Goal: Information Seeking & Learning: Check status

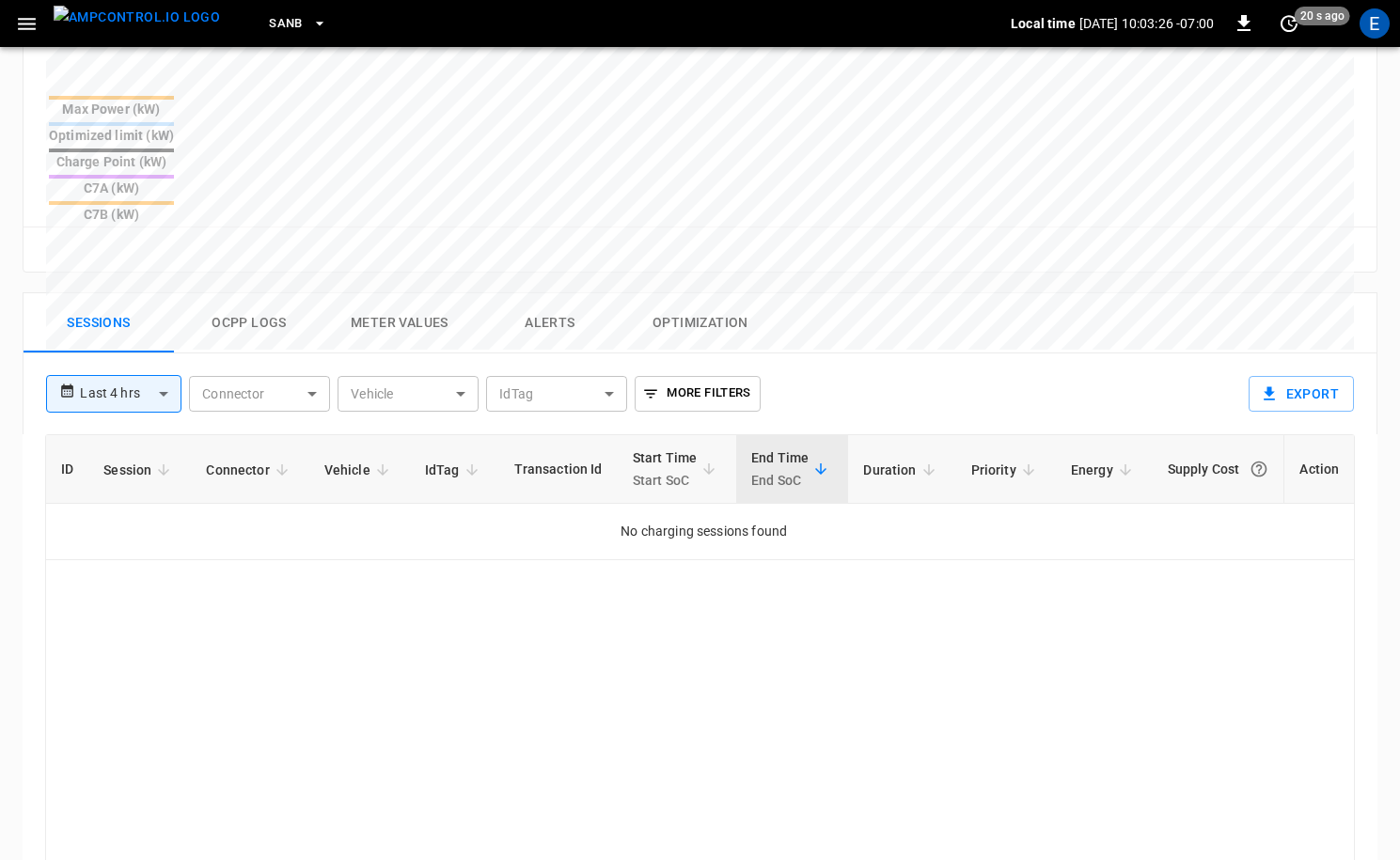
scroll to position [740, 0]
click at [272, 24] on button "SanB" at bounding box center [297, 24] width 74 height 36
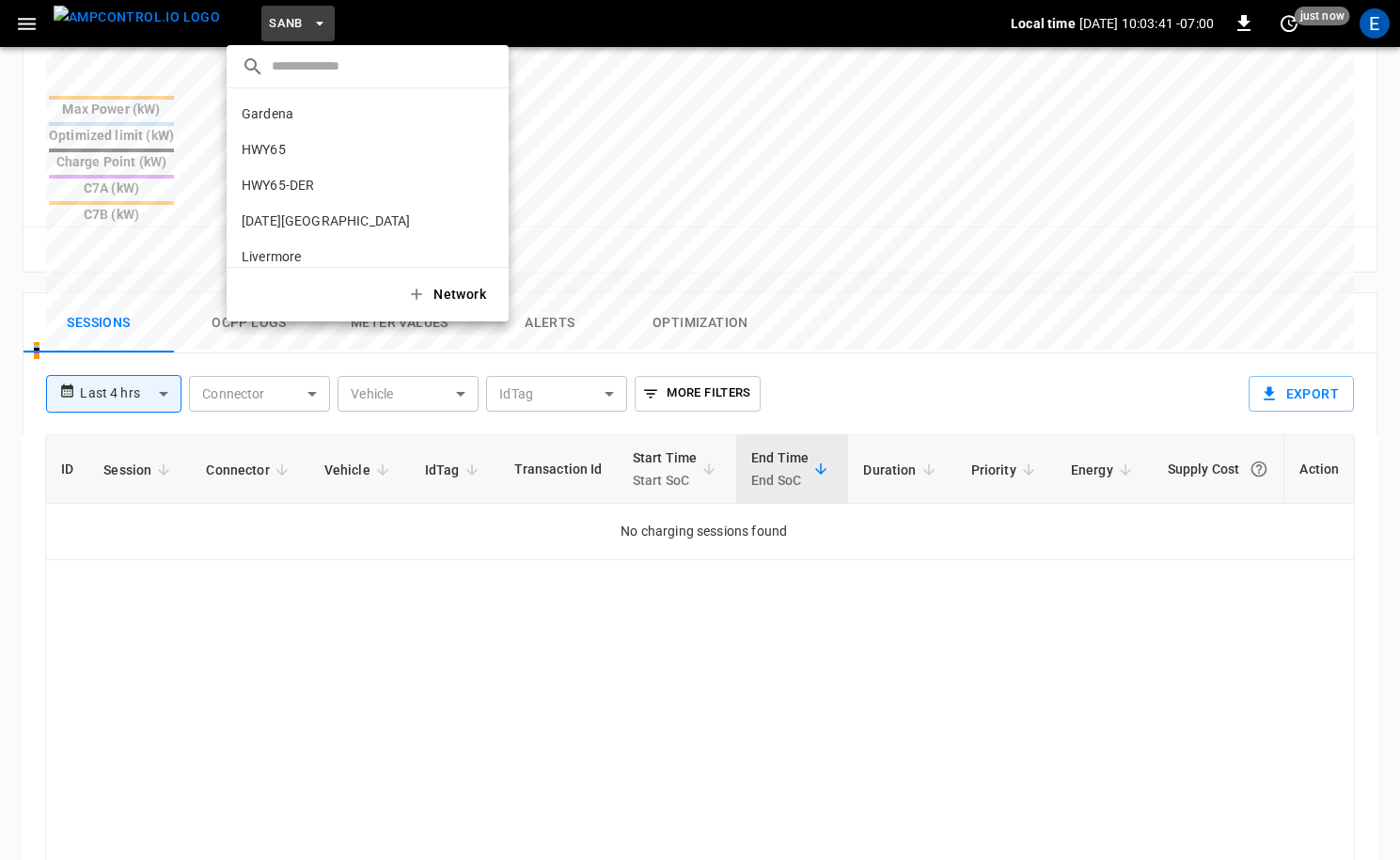
scroll to position [158, 0]
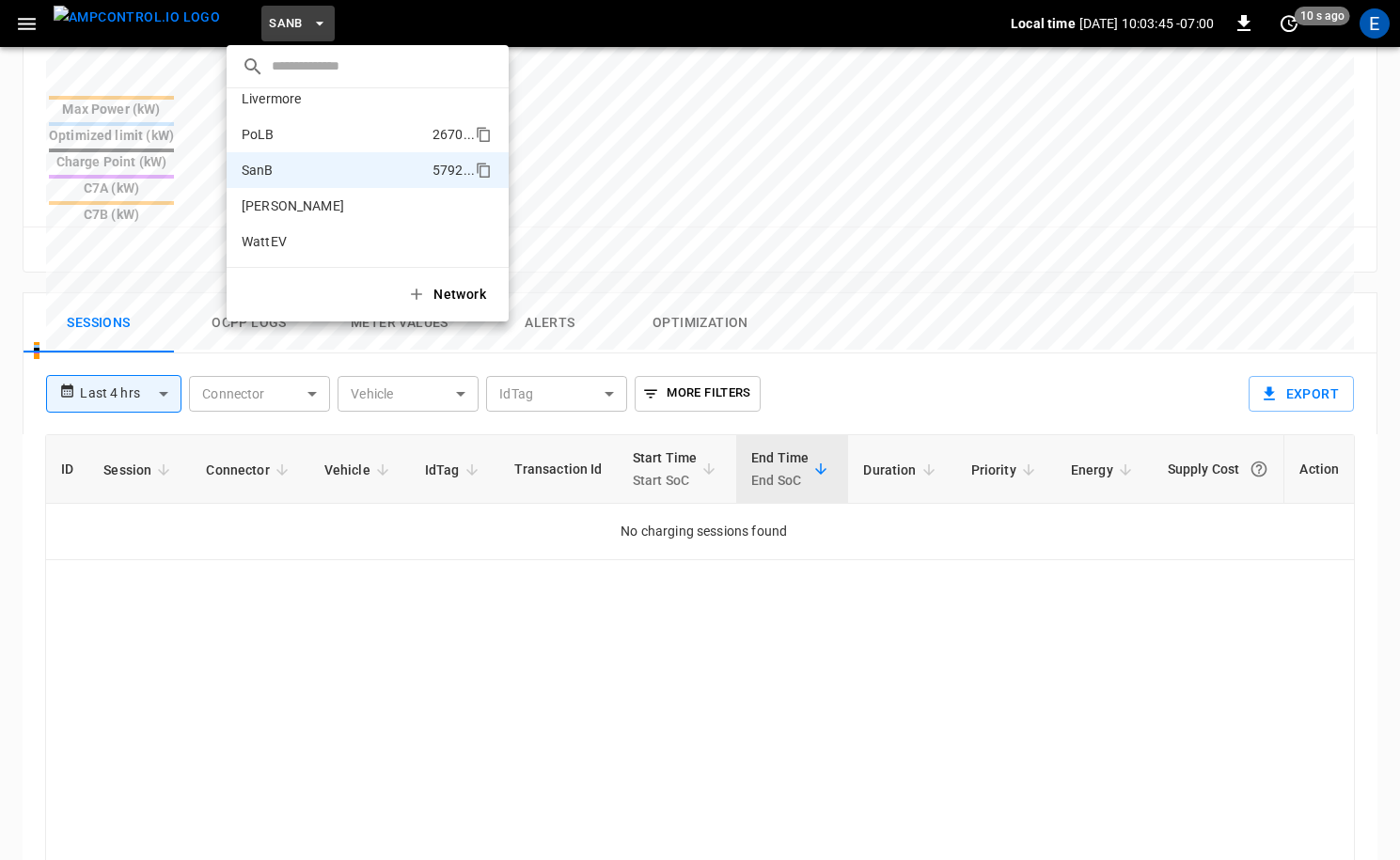
click at [298, 142] on p "PoLB" at bounding box center [333, 133] width 183 height 19
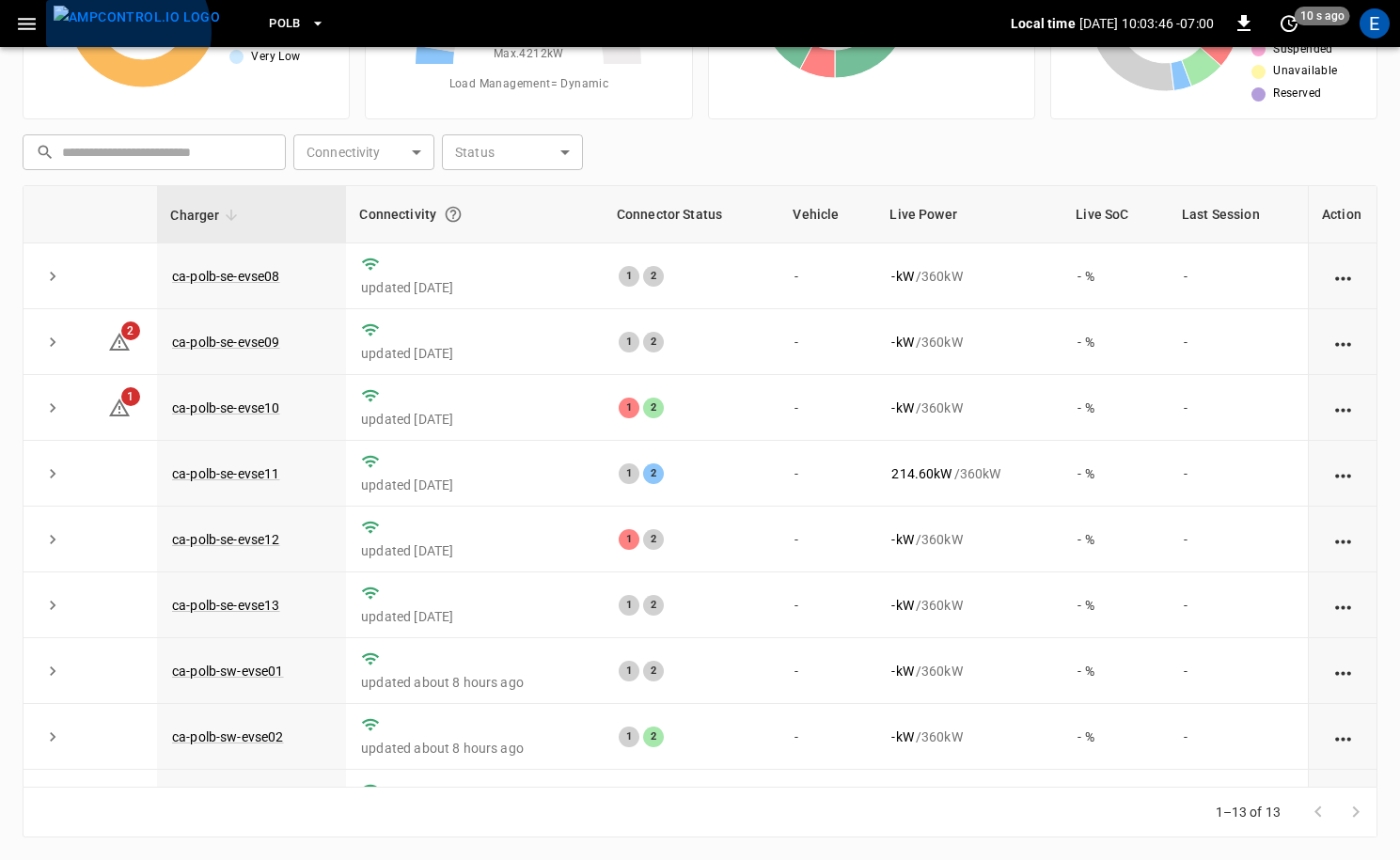
click at [125, 29] on img "menu" at bounding box center [137, 18] width 167 height 24
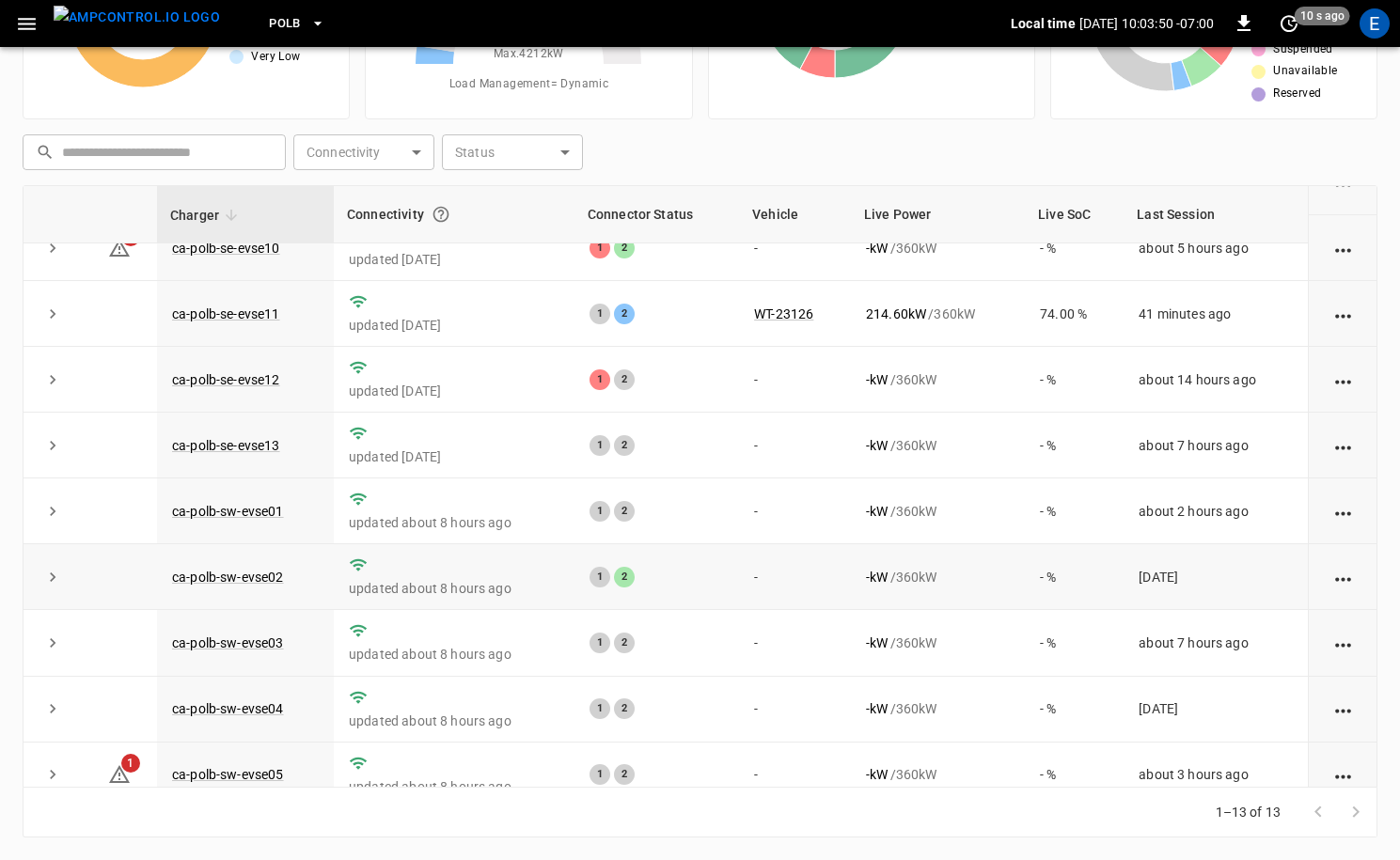
scroll to position [0, 0]
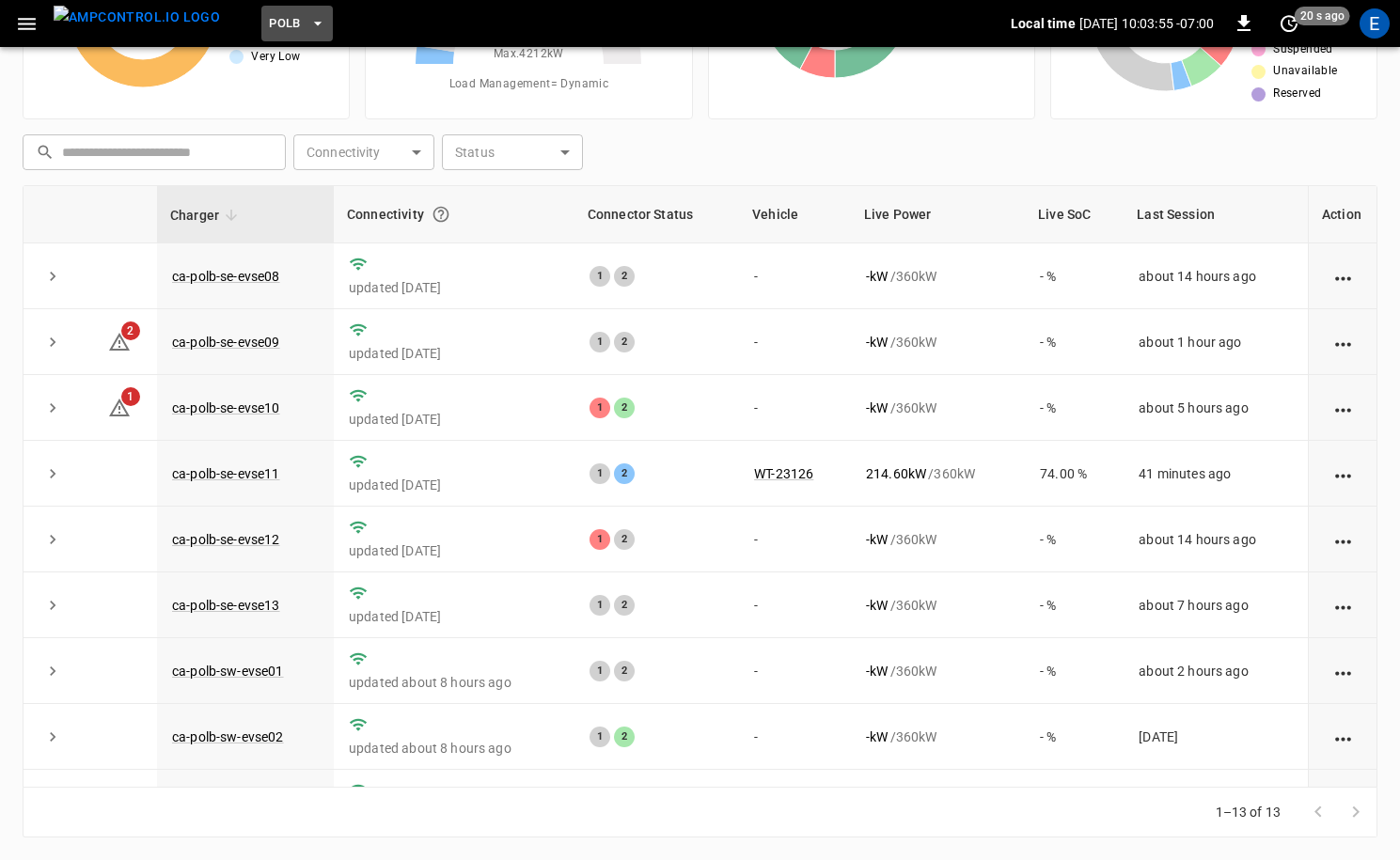
click at [261, 34] on button "PoLB" at bounding box center [296, 24] width 72 height 36
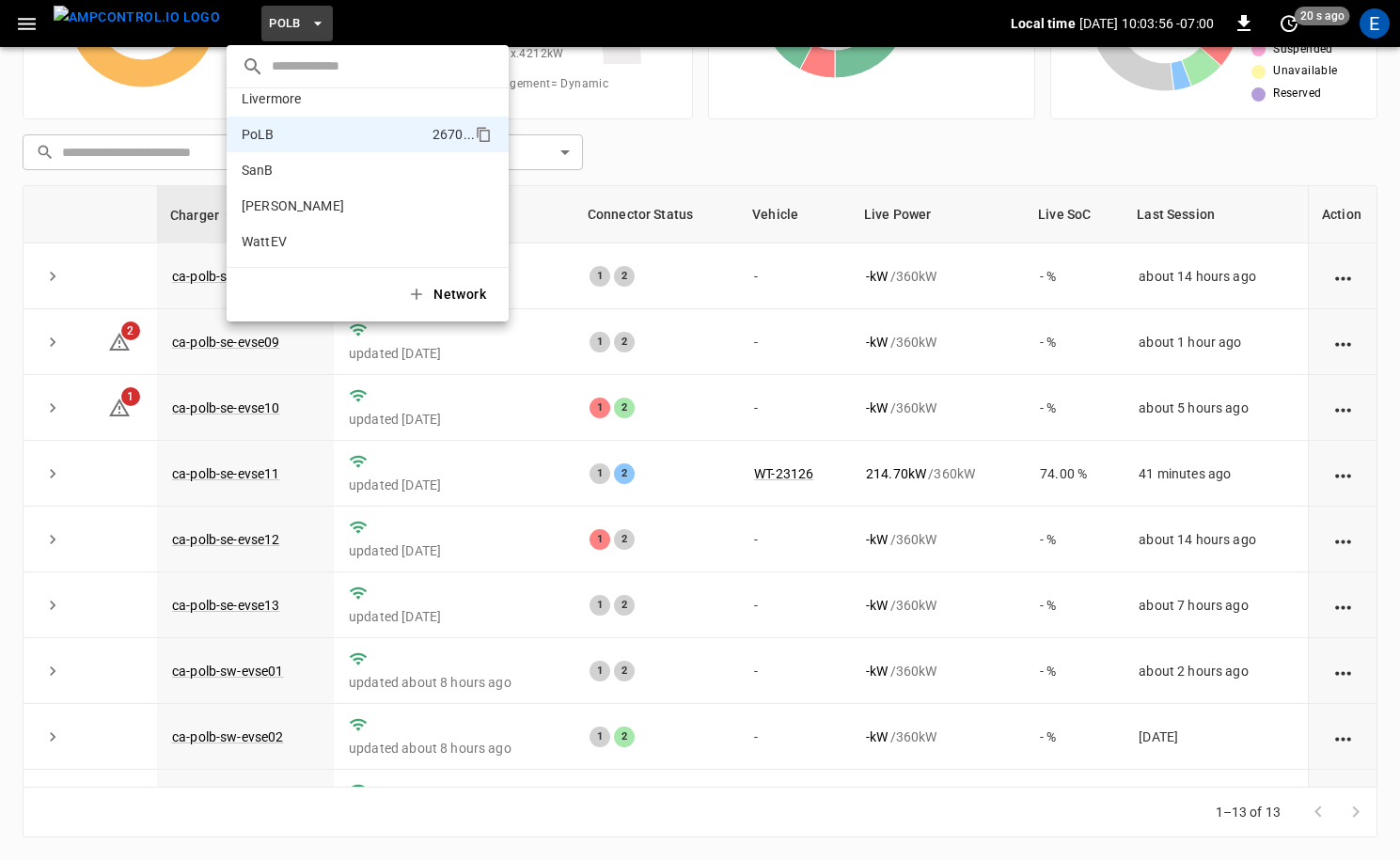
scroll to position [29, 0]
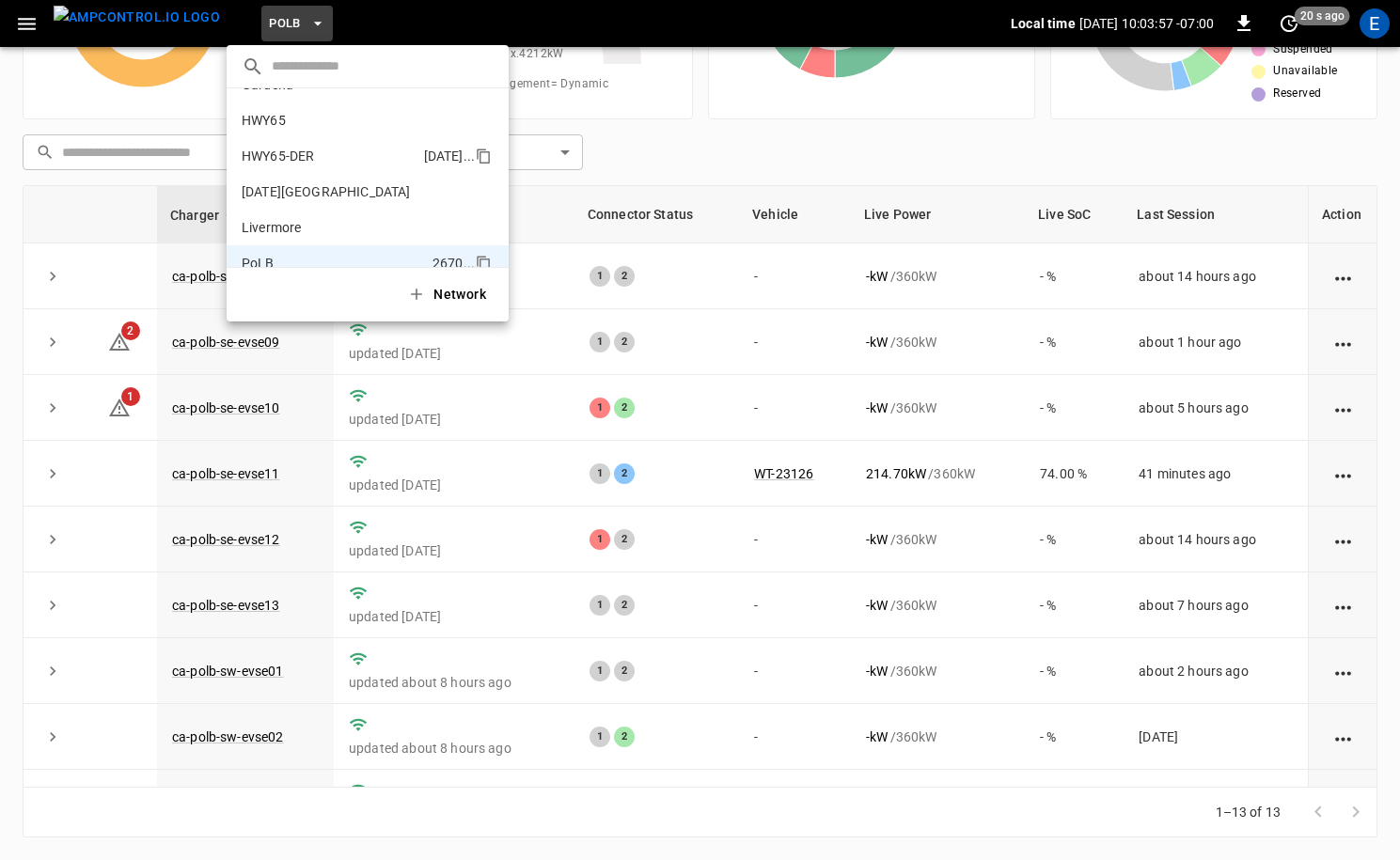
click at [318, 143] on li "HWY65-DER [DATE].." at bounding box center [367, 156] width 282 height 35
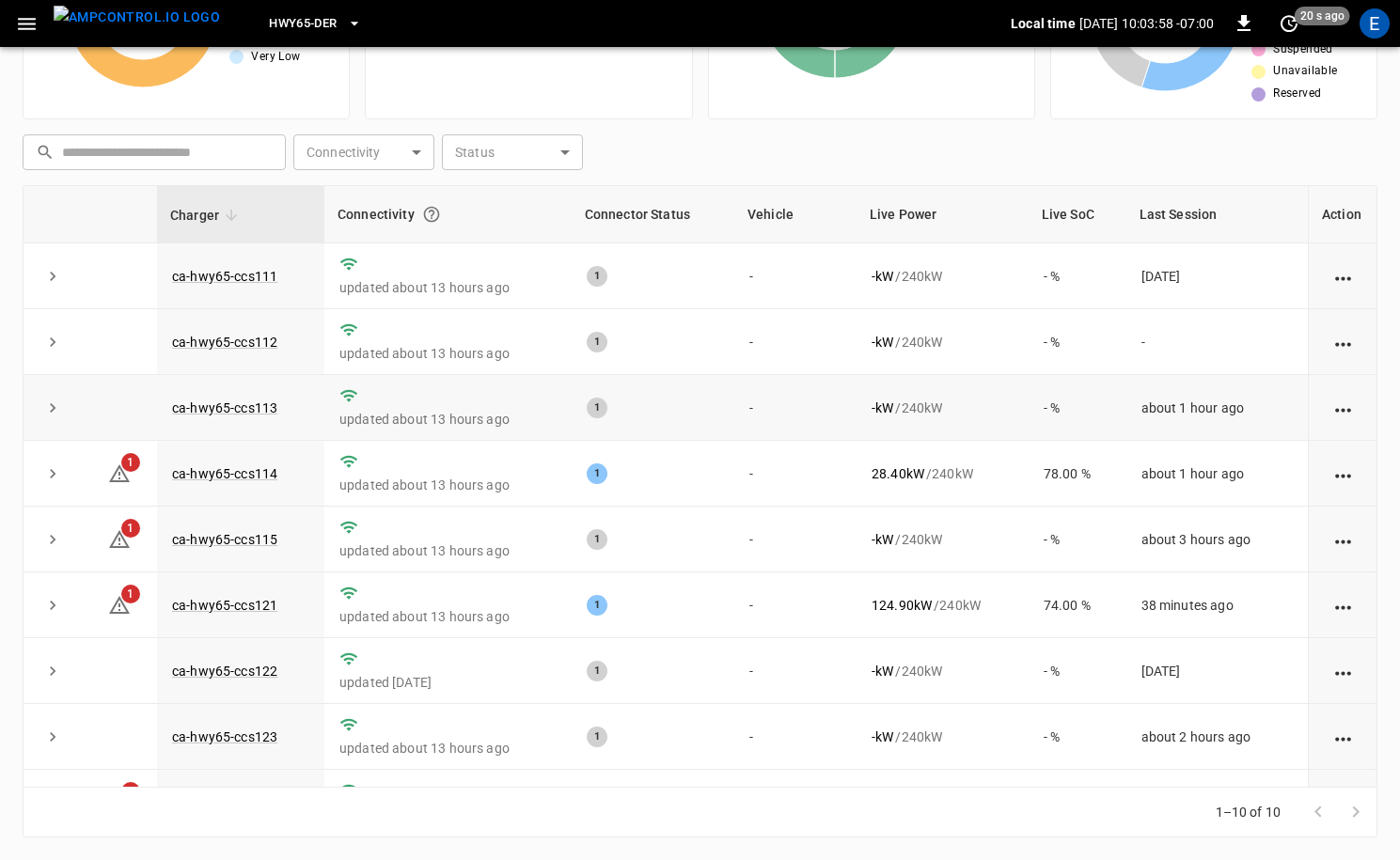
scroll to position [115, 0]
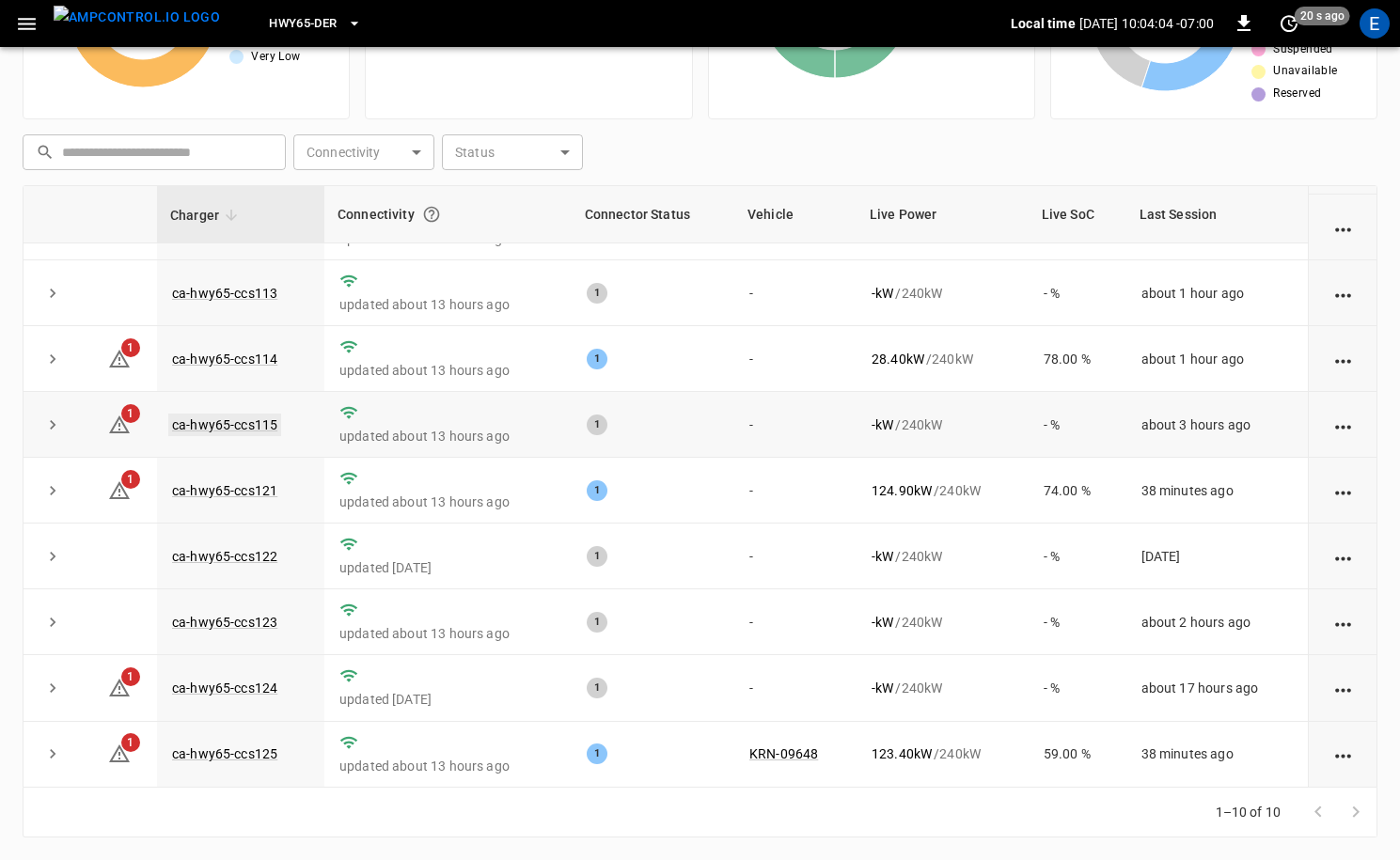
click at [251, 429] on link "ca-hwy65-ccs115" at bounding box center [224, 425] width 113 height 23
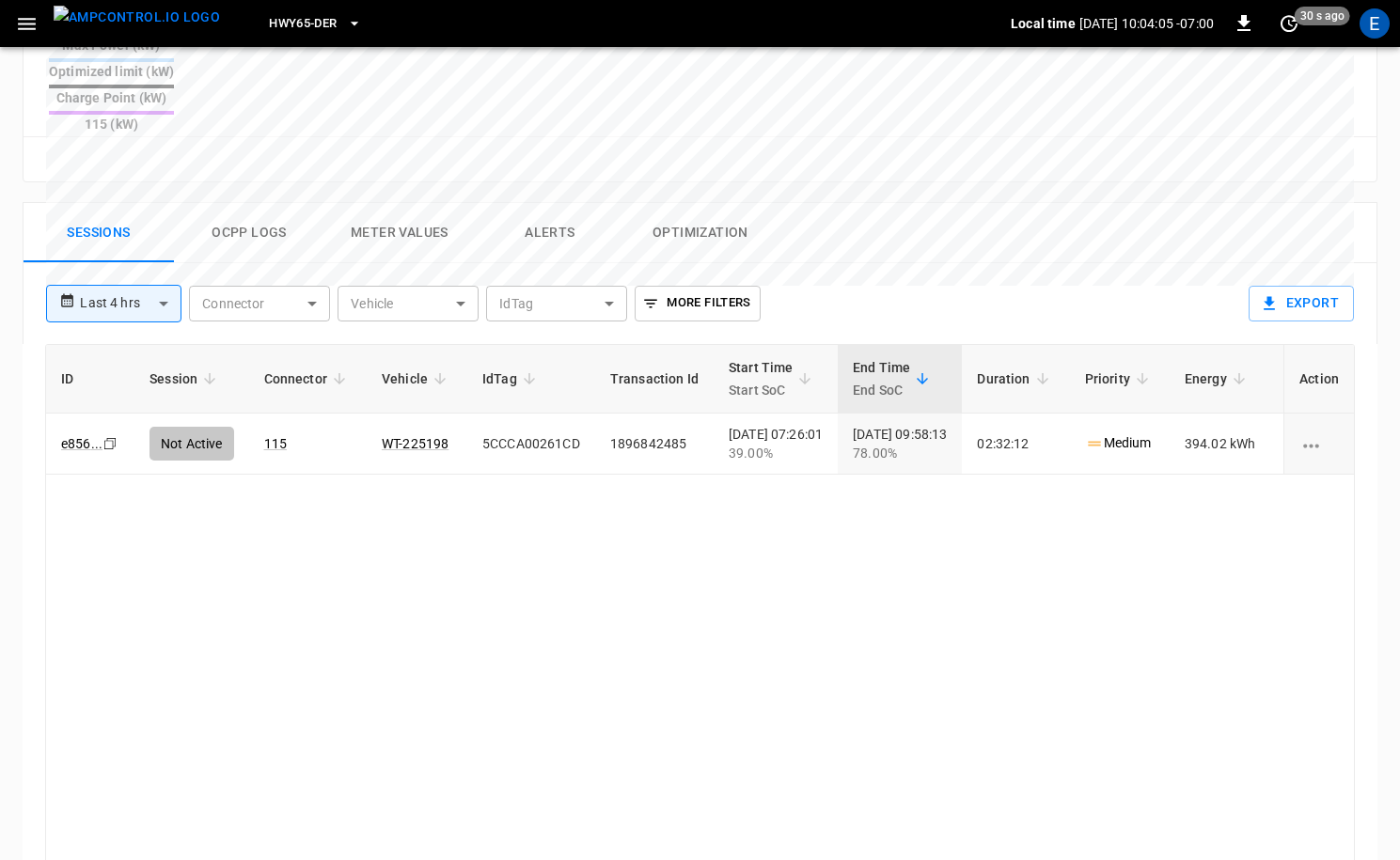
scroll to position [885, 0]
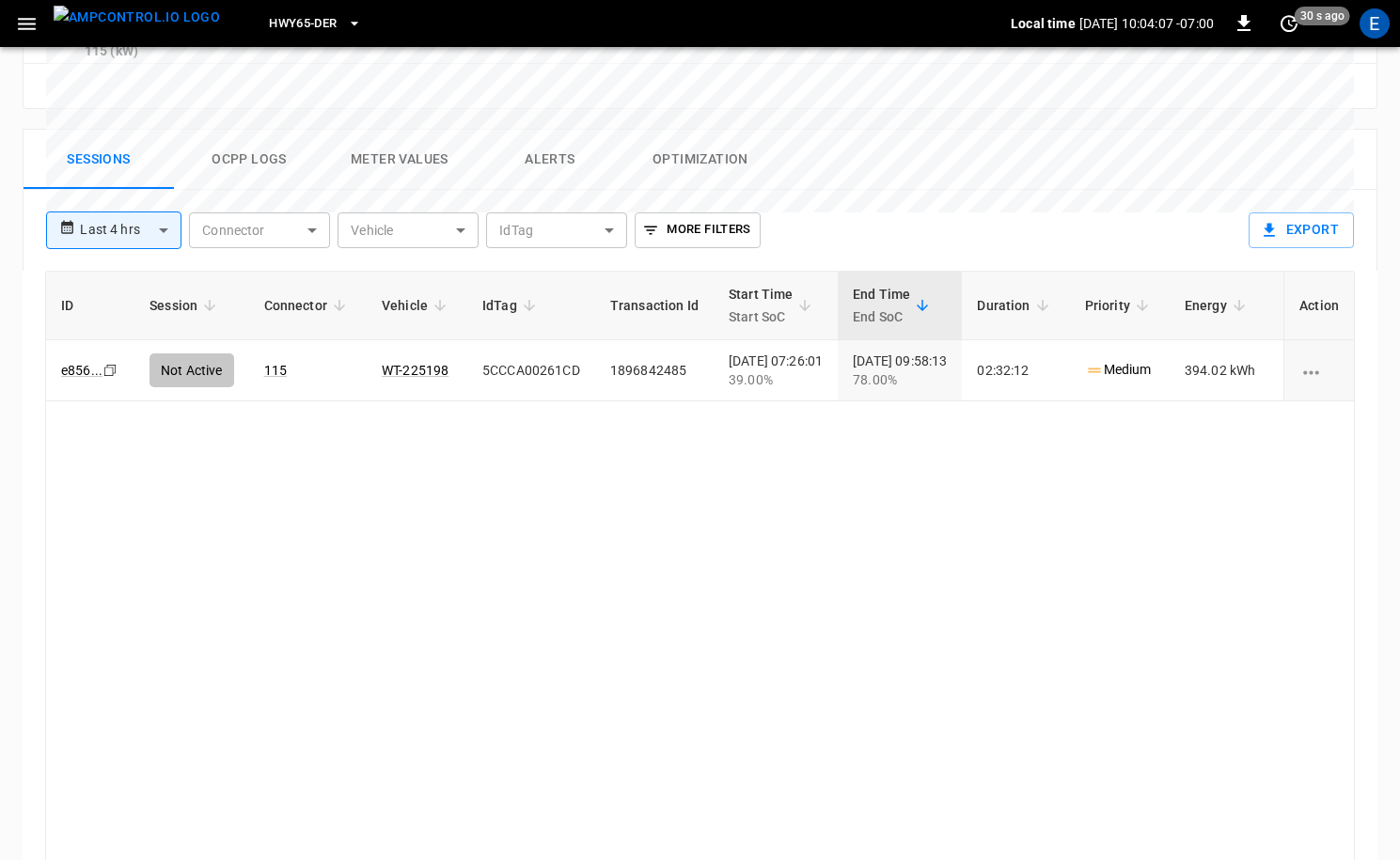
click at [226, 129] on button "Ocpp logs" at bounding box center [248, 159] width 150 height 60
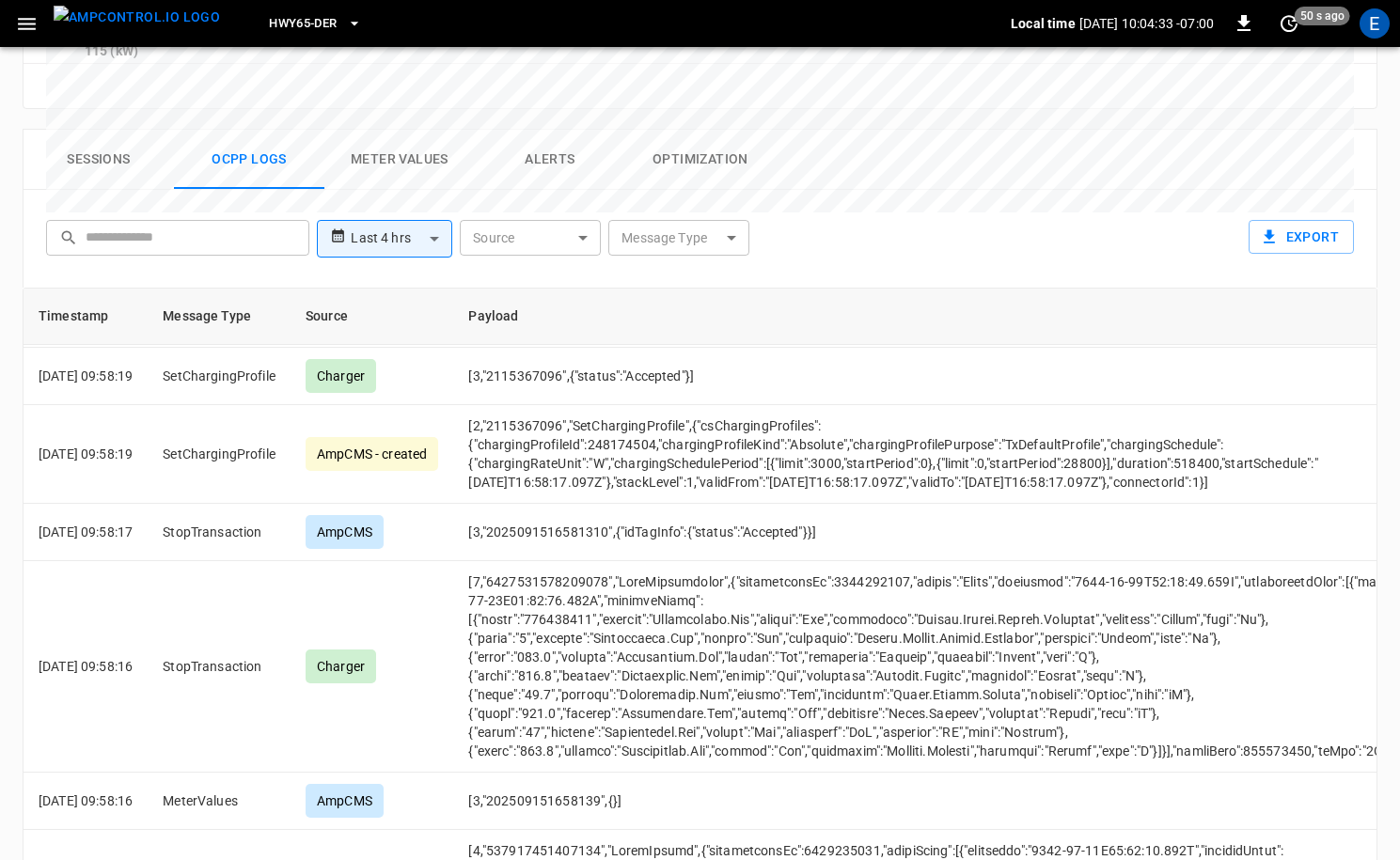
scroll to position [497, 0]
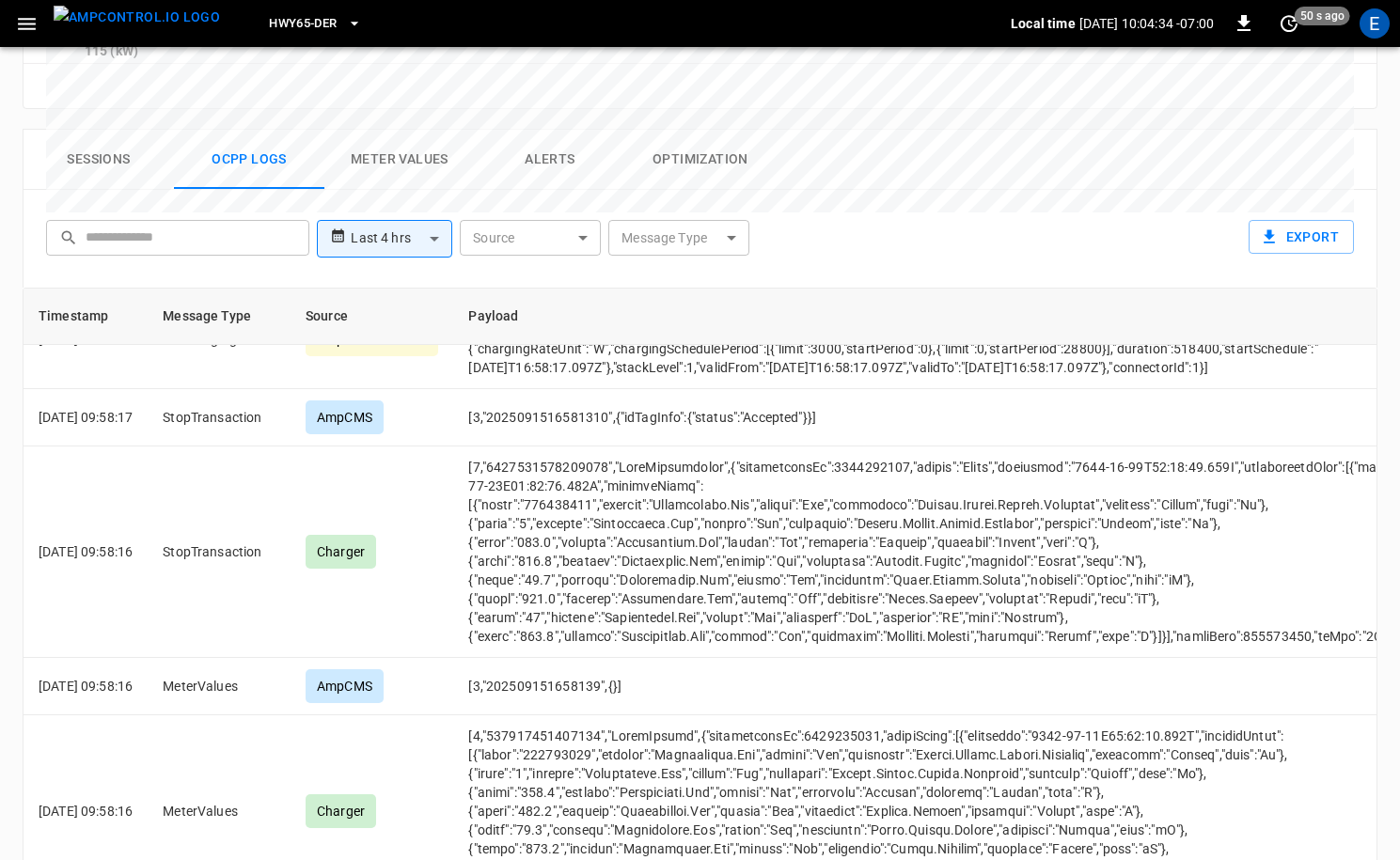
drag, startPoint x: 149, startPoint y: 27, endPoint x: 200, endPoint y: 27, distance: 51.0
click at [148, 27] on img "menu" at bounding box center [137, 18] width 167 height 24
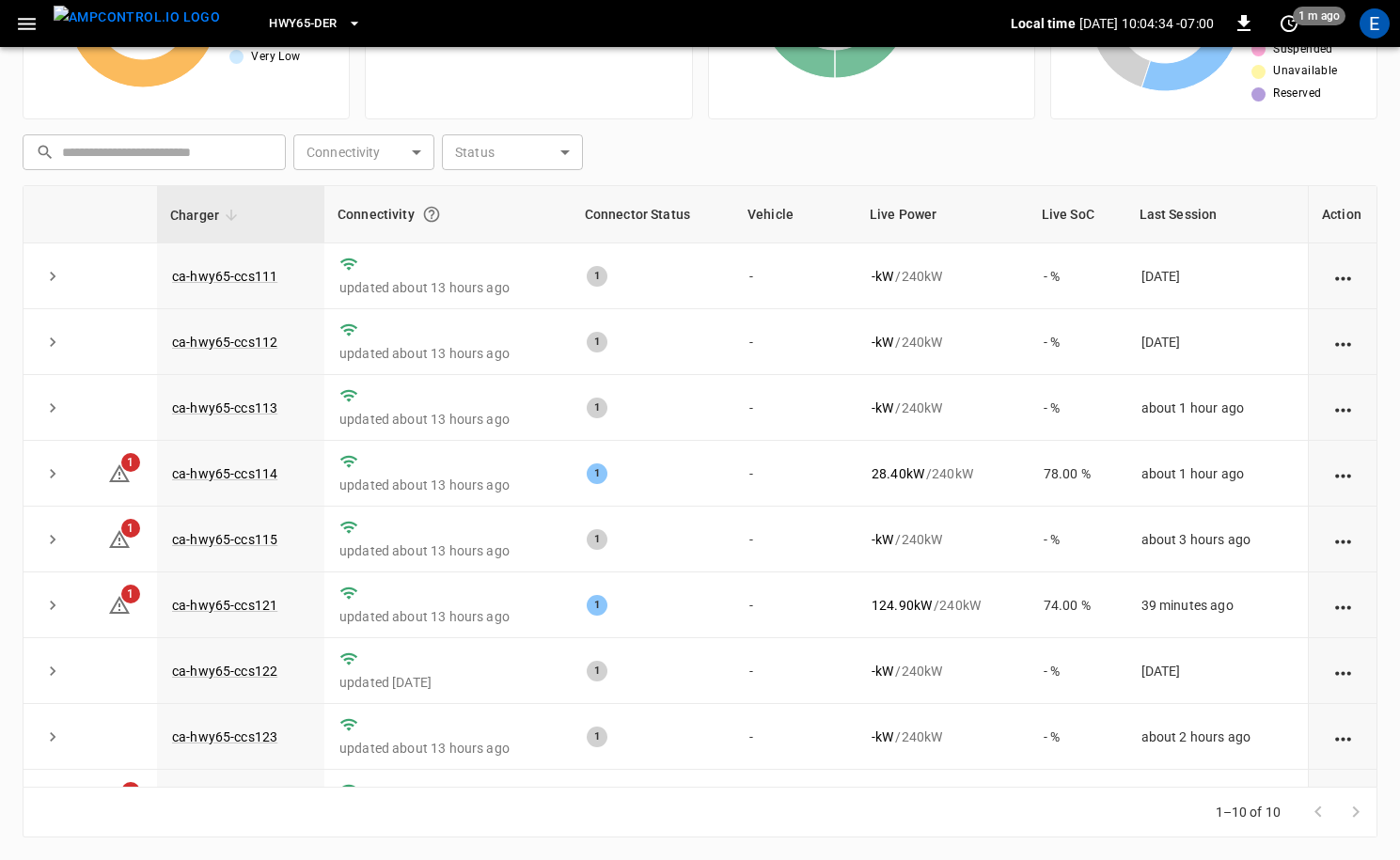
scroll to position [190, 0]
click at [269, 25] on span "HWY65-DER" at bounding box center [302, 24] width 68 height 22
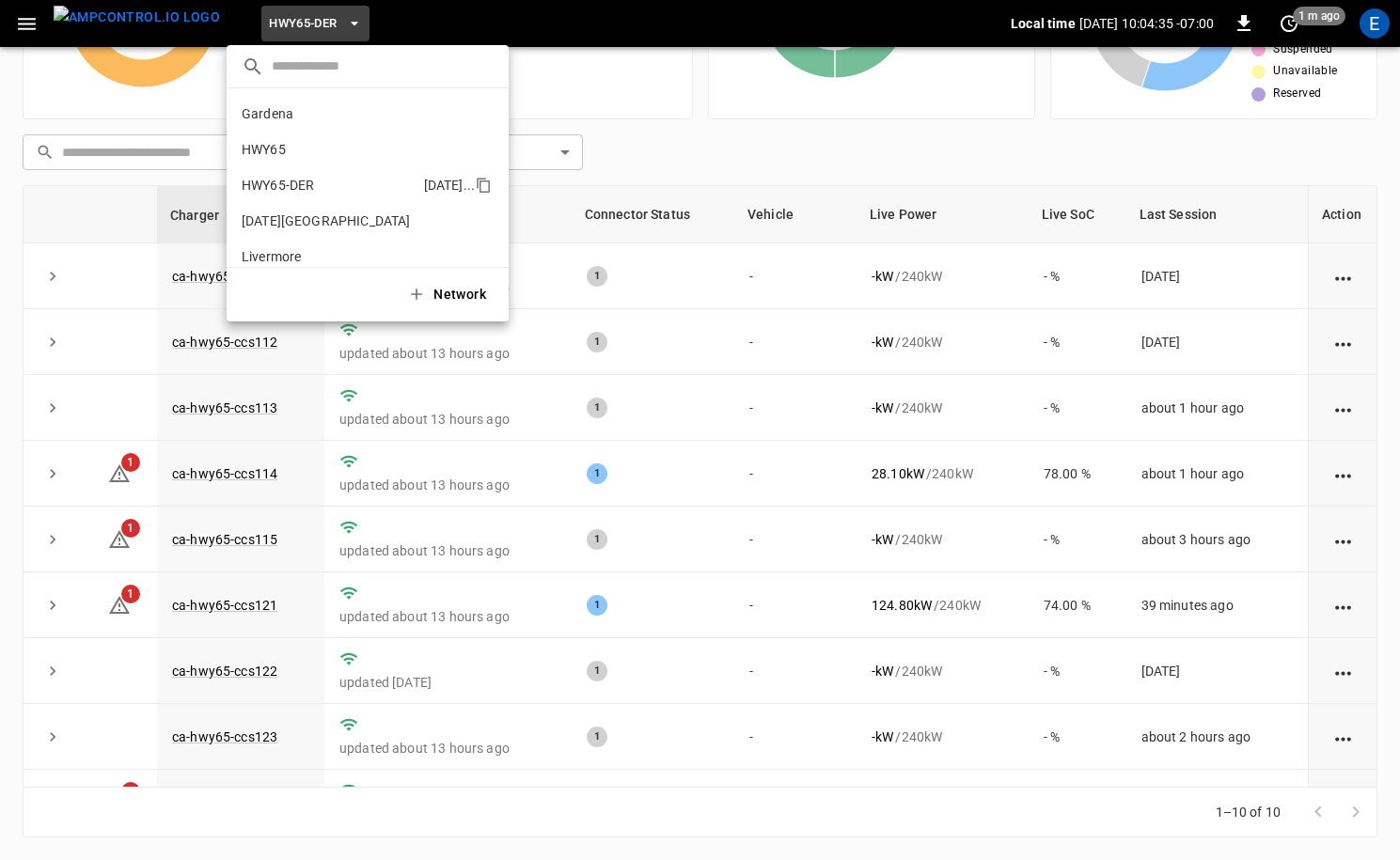
scroll to position [66, 0]
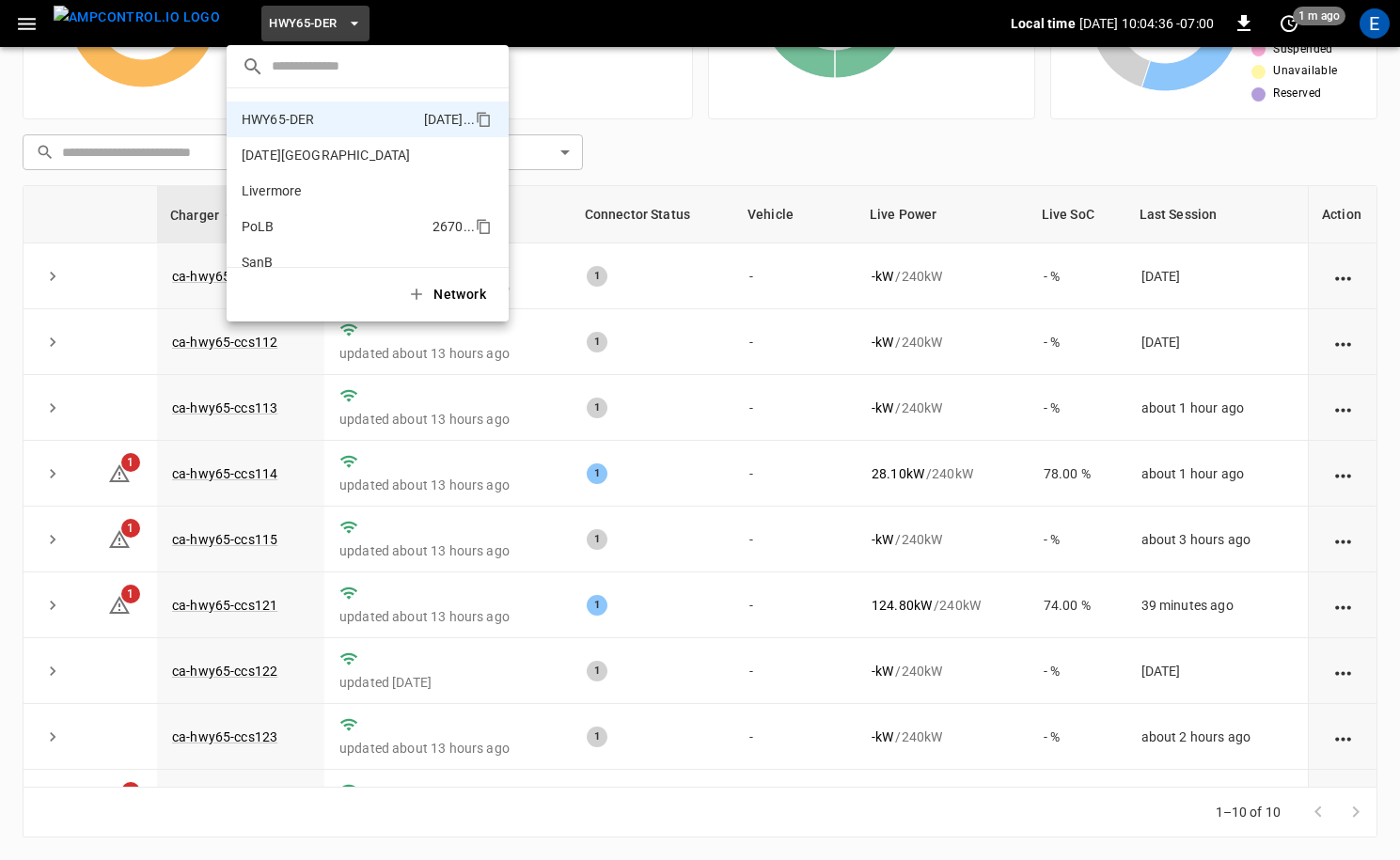
click at [308, 227] on p "PoLB" at bounding box center [333, 226] width 183 height 19
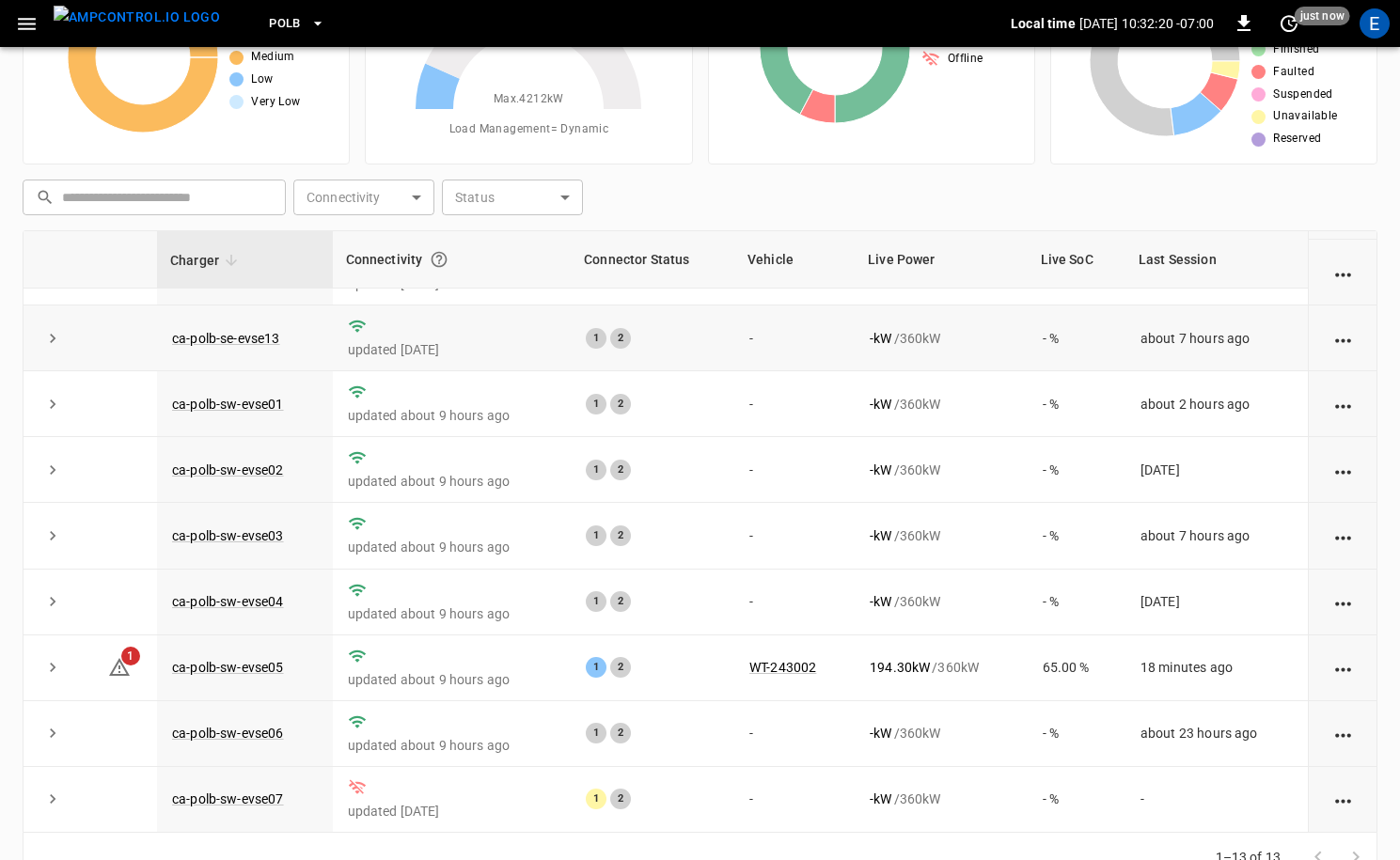
scroll to position [190, 0]
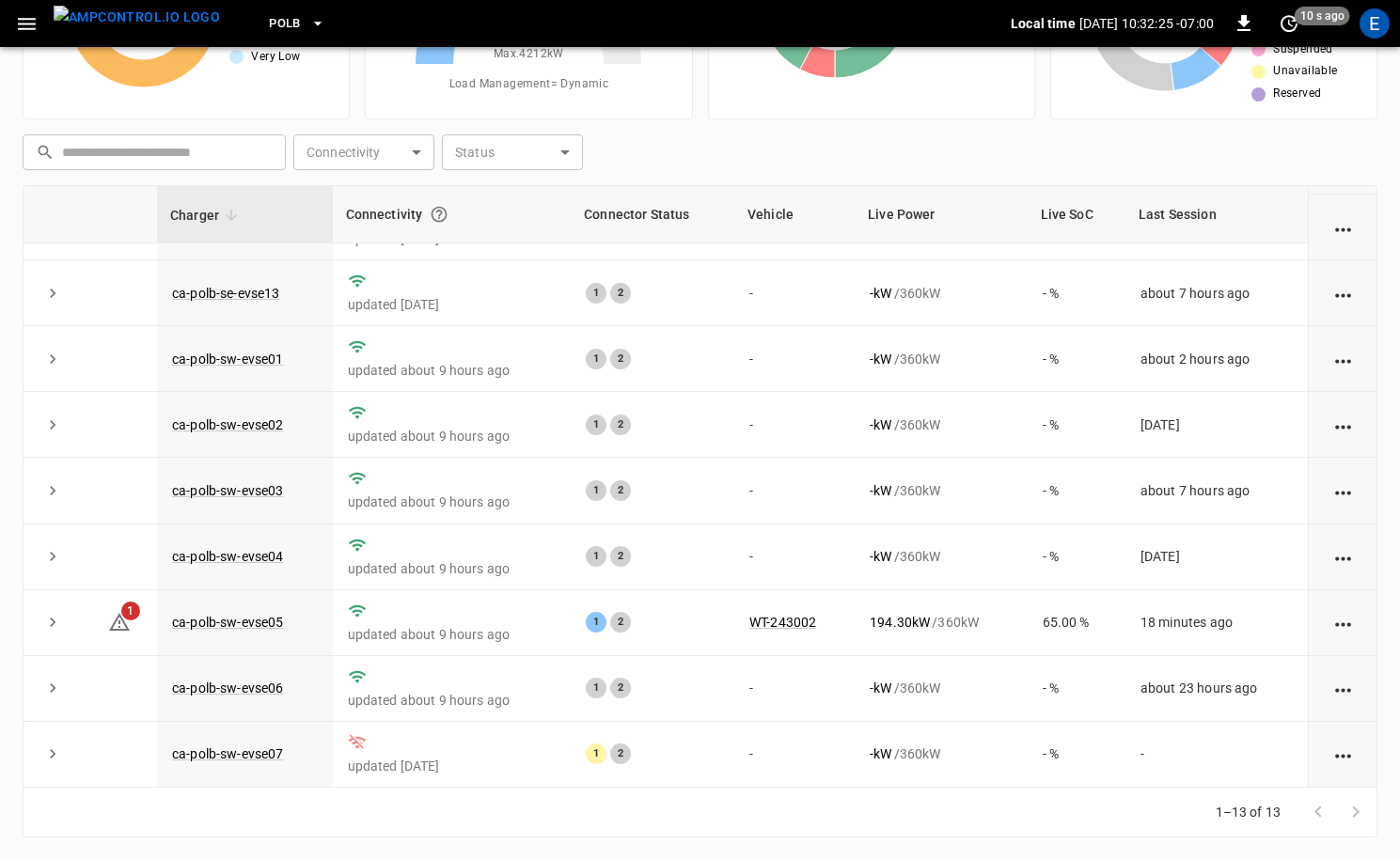
click at [269, 21] on span "PoLB" at bounding box center [285, 24] width 32 height 22
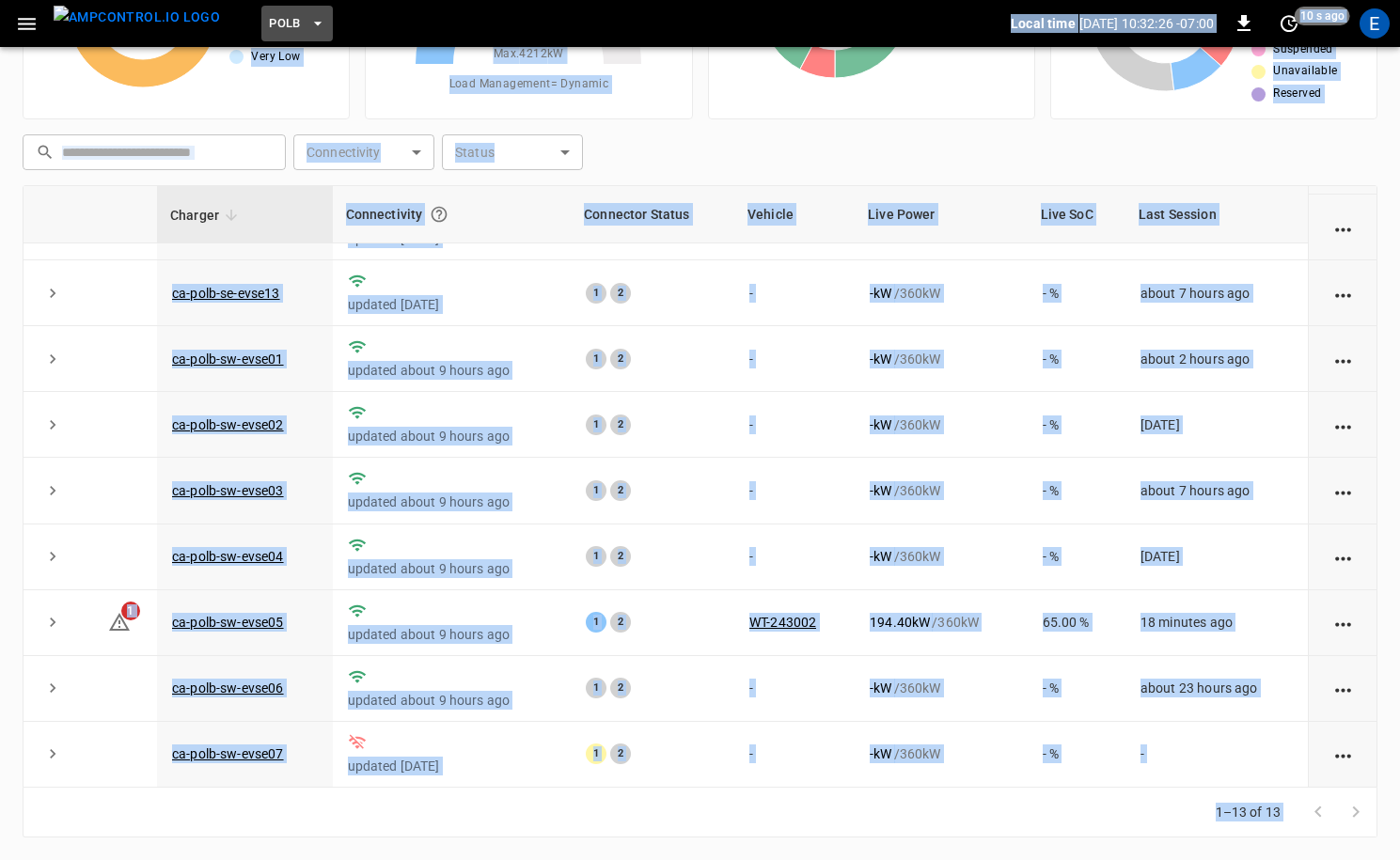
click at [269, 24] on span "PoLB" at bounding box center [285, 24] width 32 height 22
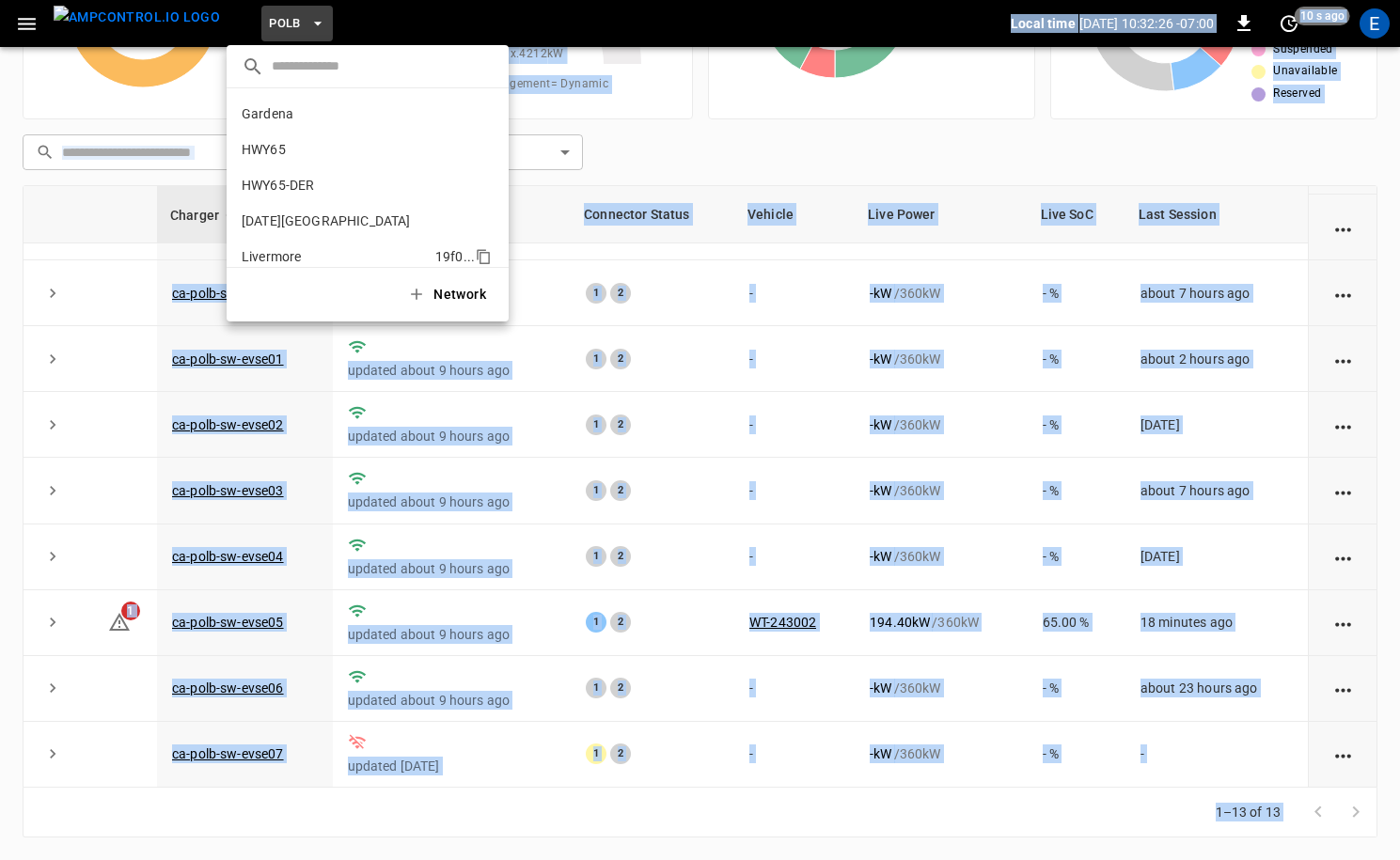
scroll to position [158, 0]
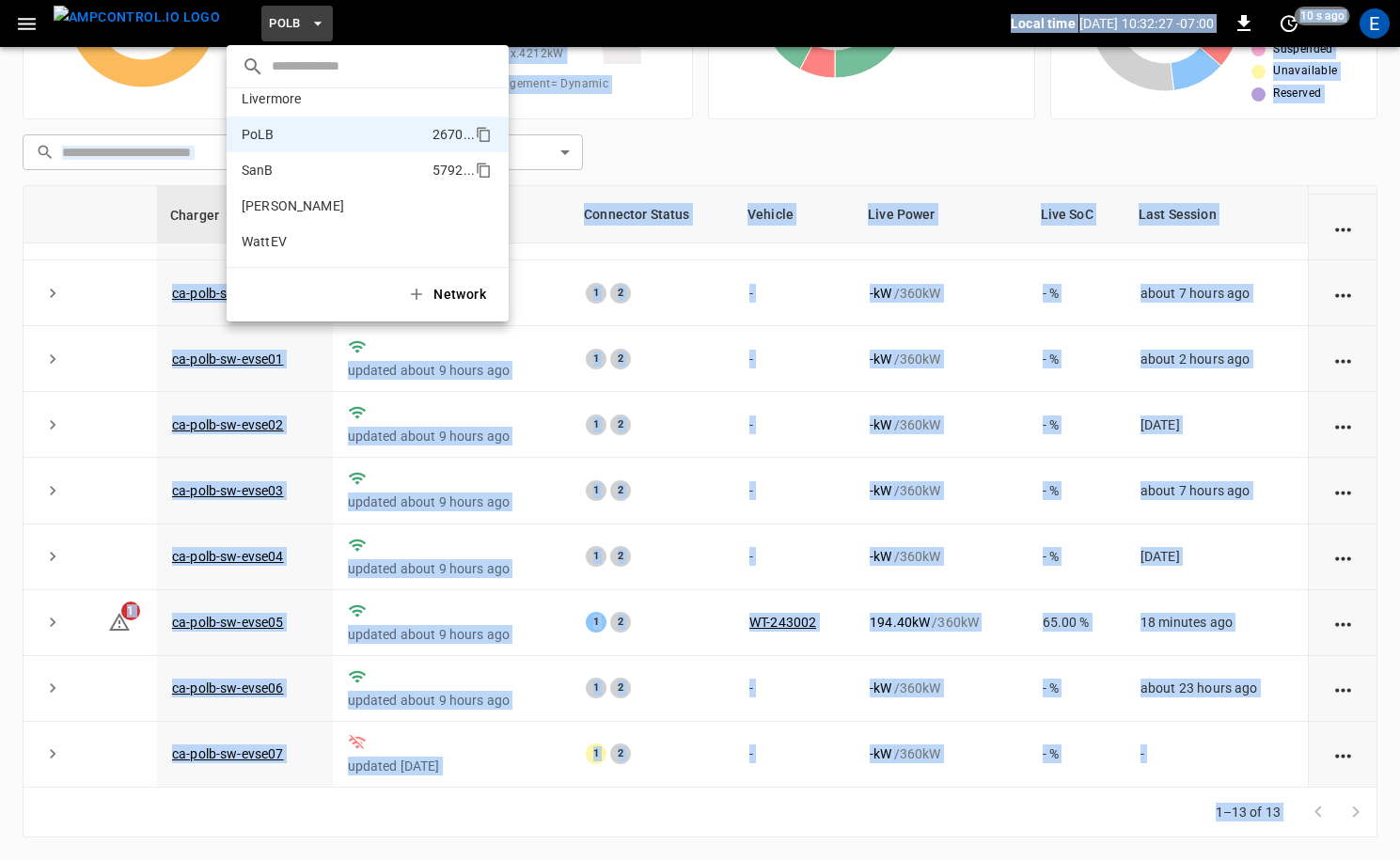
click at [285, 157] on li "SanB 5792 ..." at bounding box center [367, 170] width 282 height 35
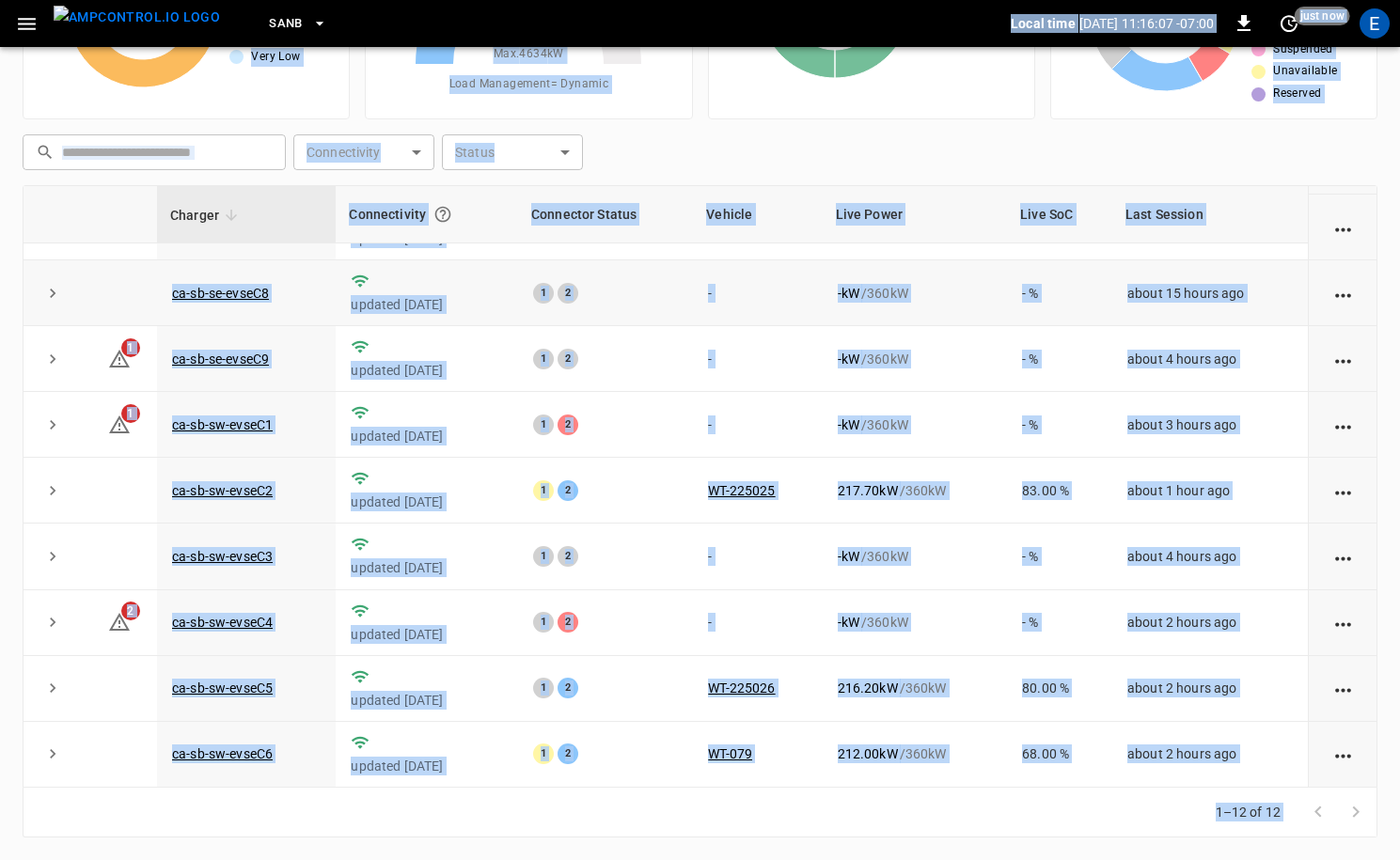
scroll to position [0, 0]
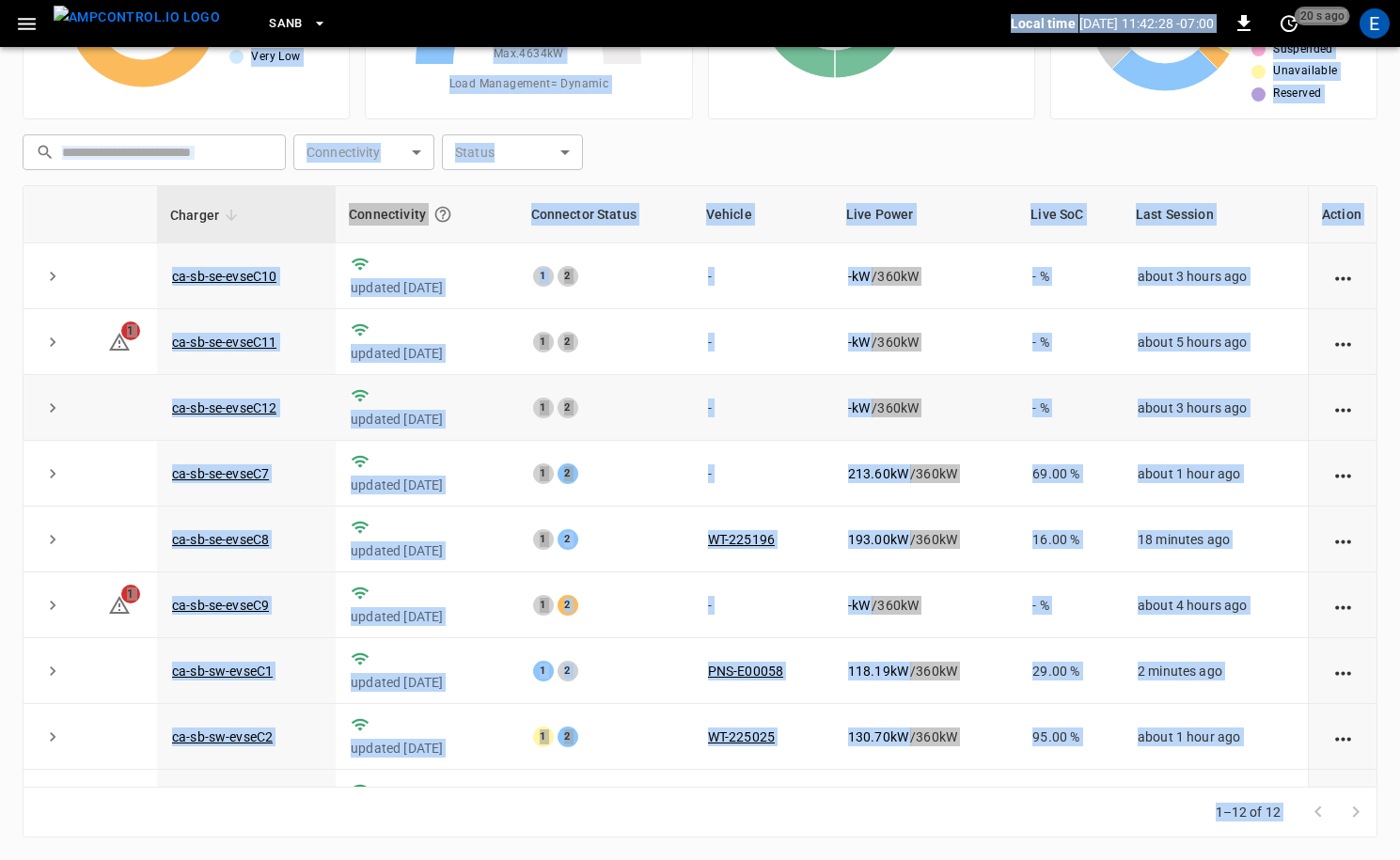
click at [776, 435] on td "-" at bounding box center [762, 407] width 140 height 66
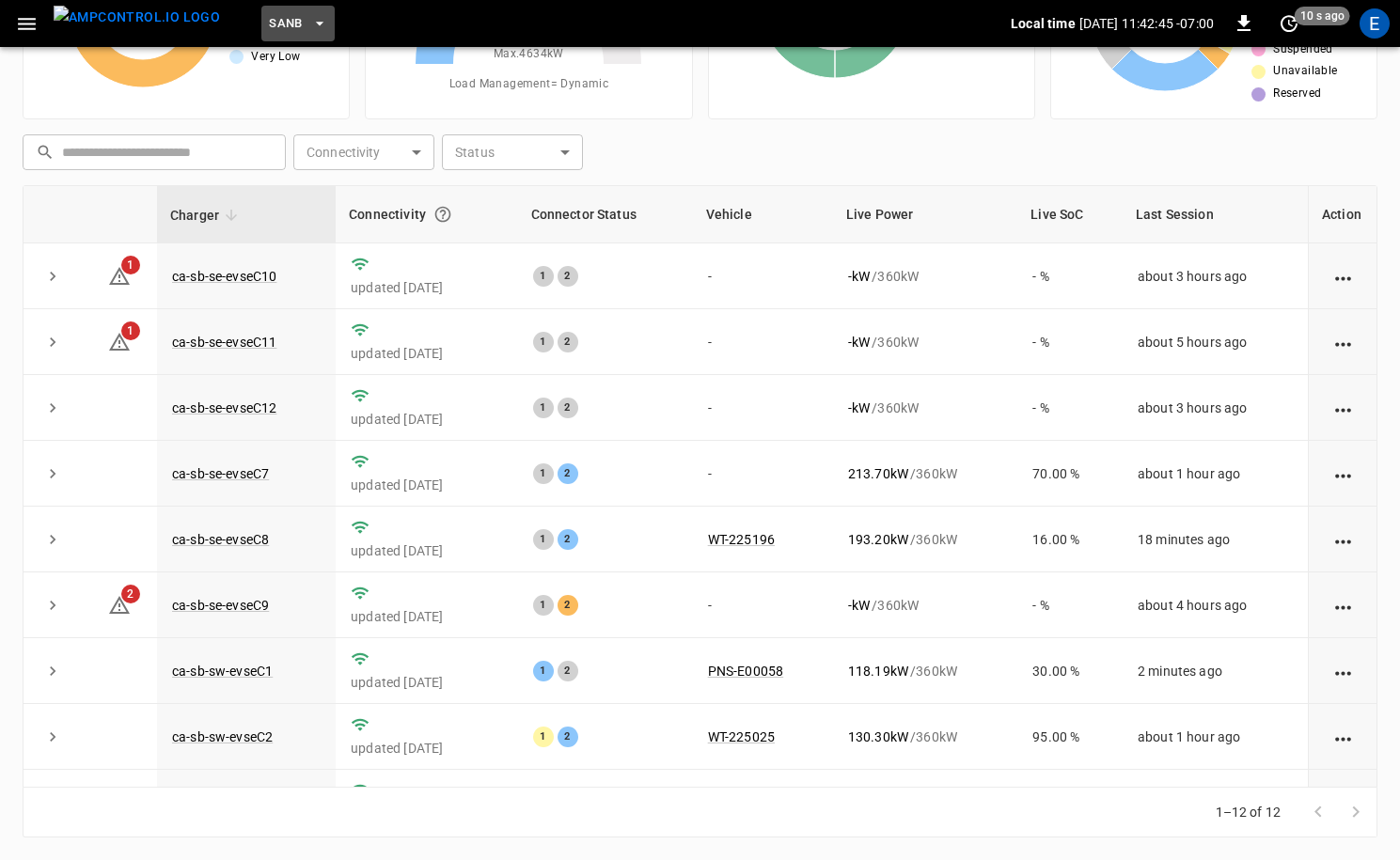
click at [273, 18] on button "SanB" at bounding box center [297, 24] width 74 height 36
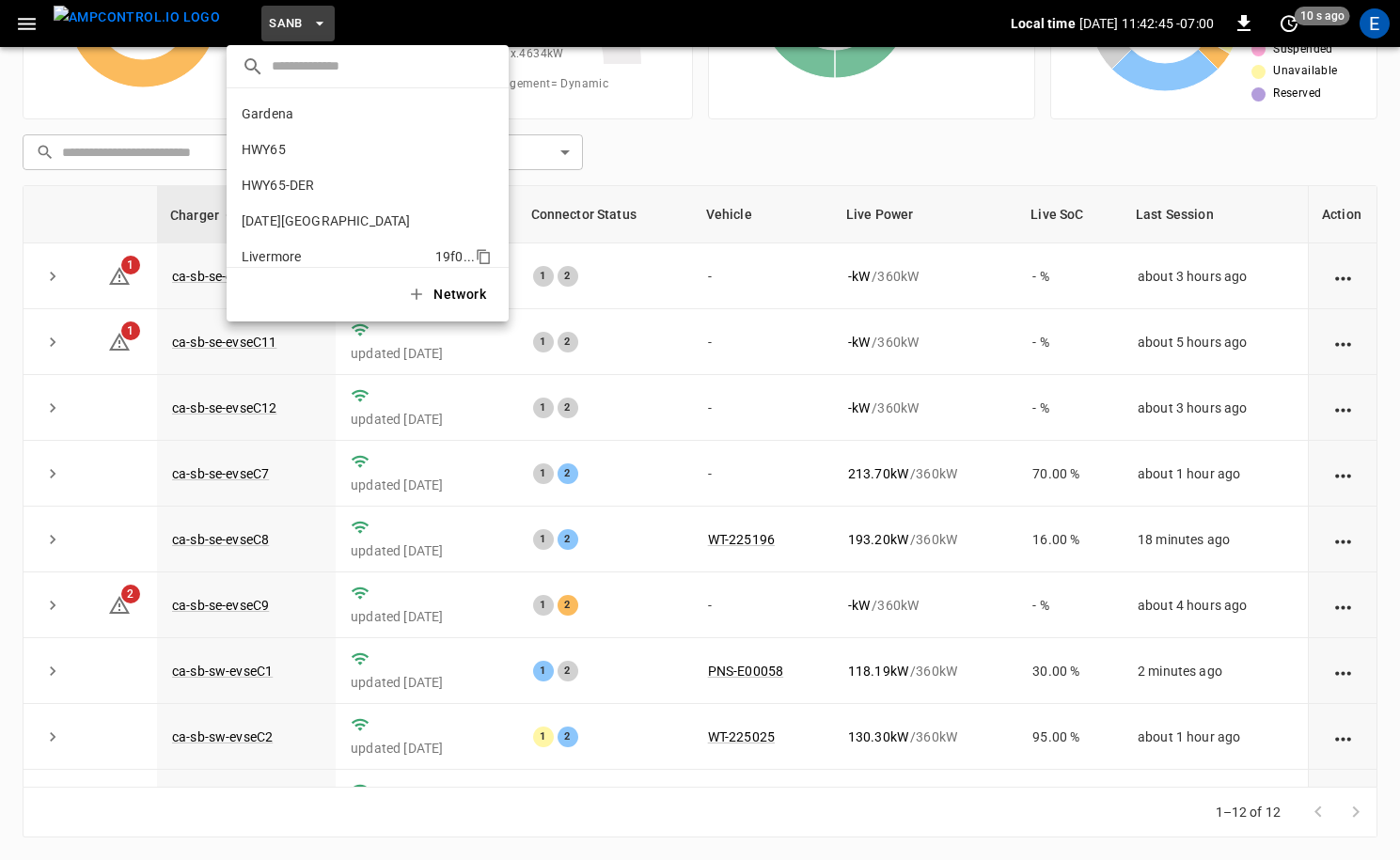
scroll to position [158, 0]
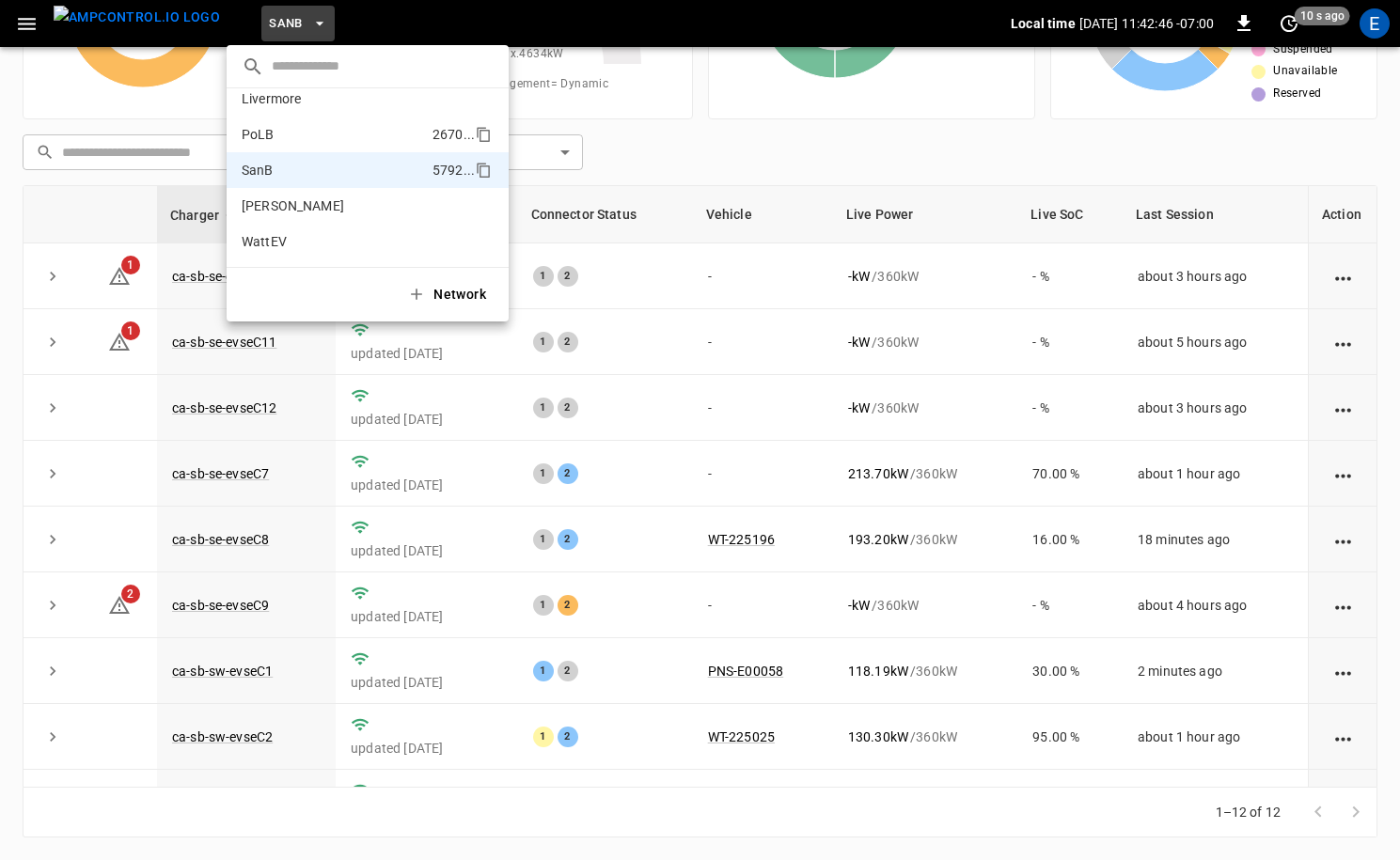
click at [319, 125] on p "PoLB" at bounding box center [333, 133] width 183 height 19
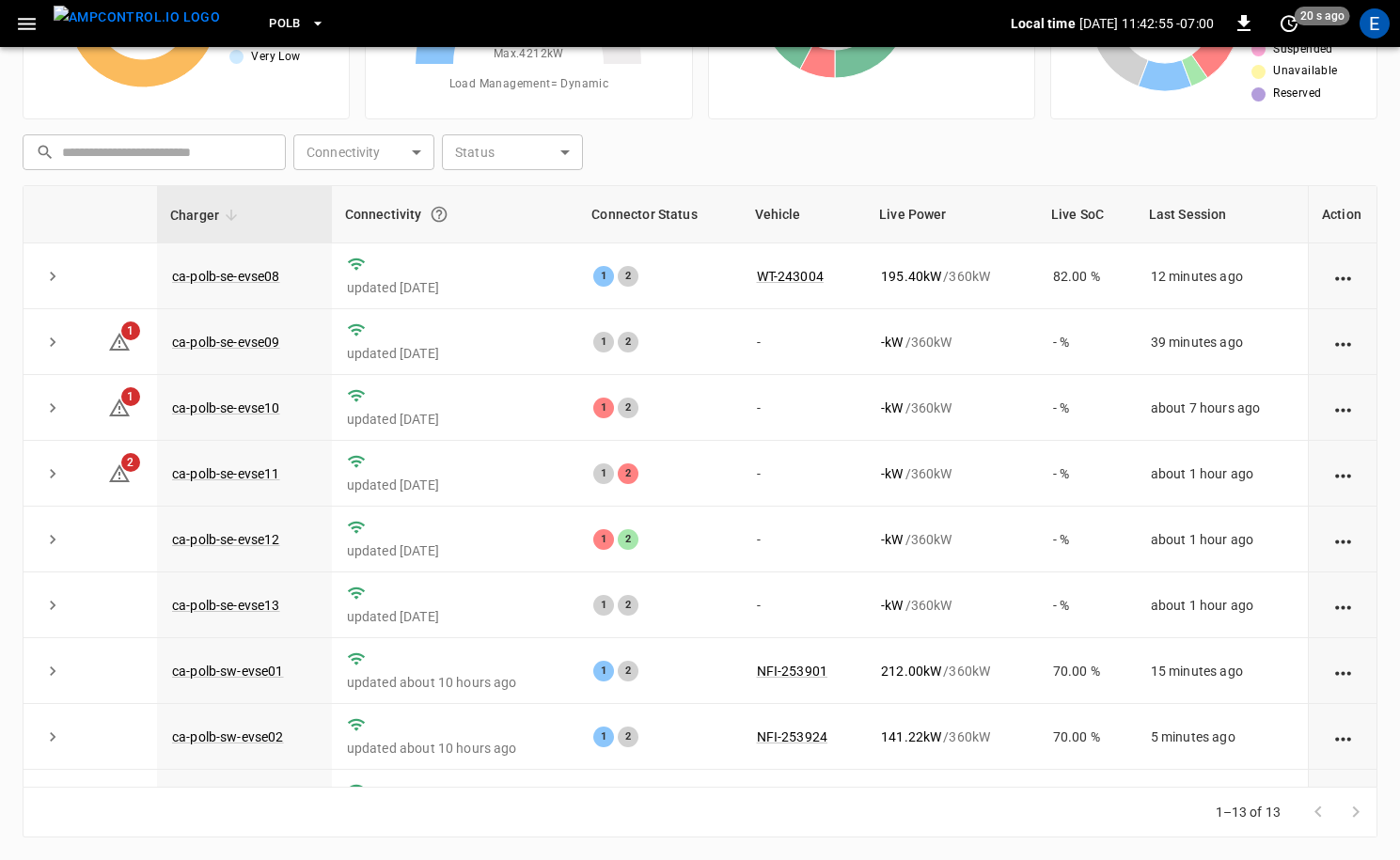
scroll to position [0, 0]
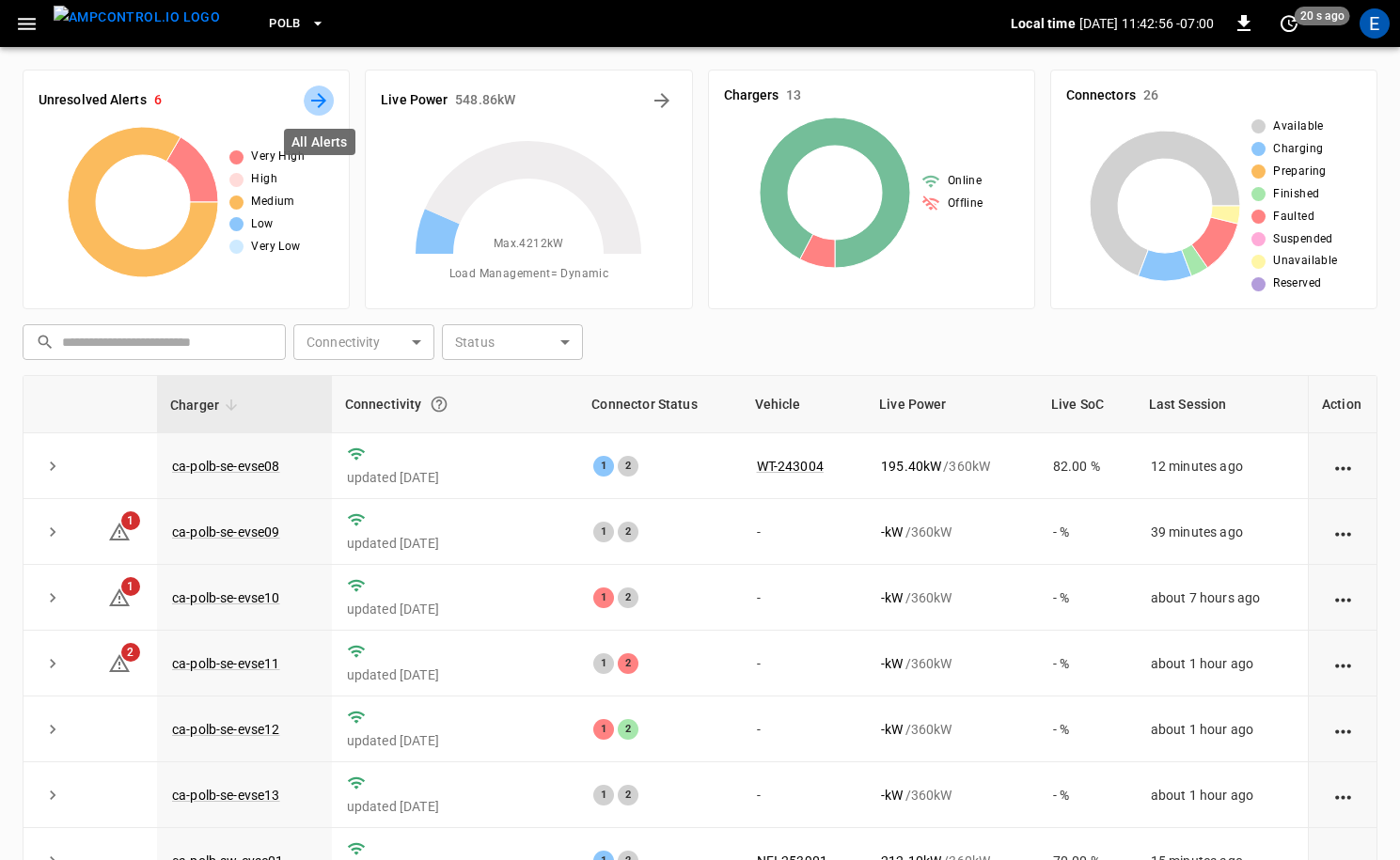
click at [323, 98] on icon "All Alerts" at bounding box center [318, 100] width 23 height 23
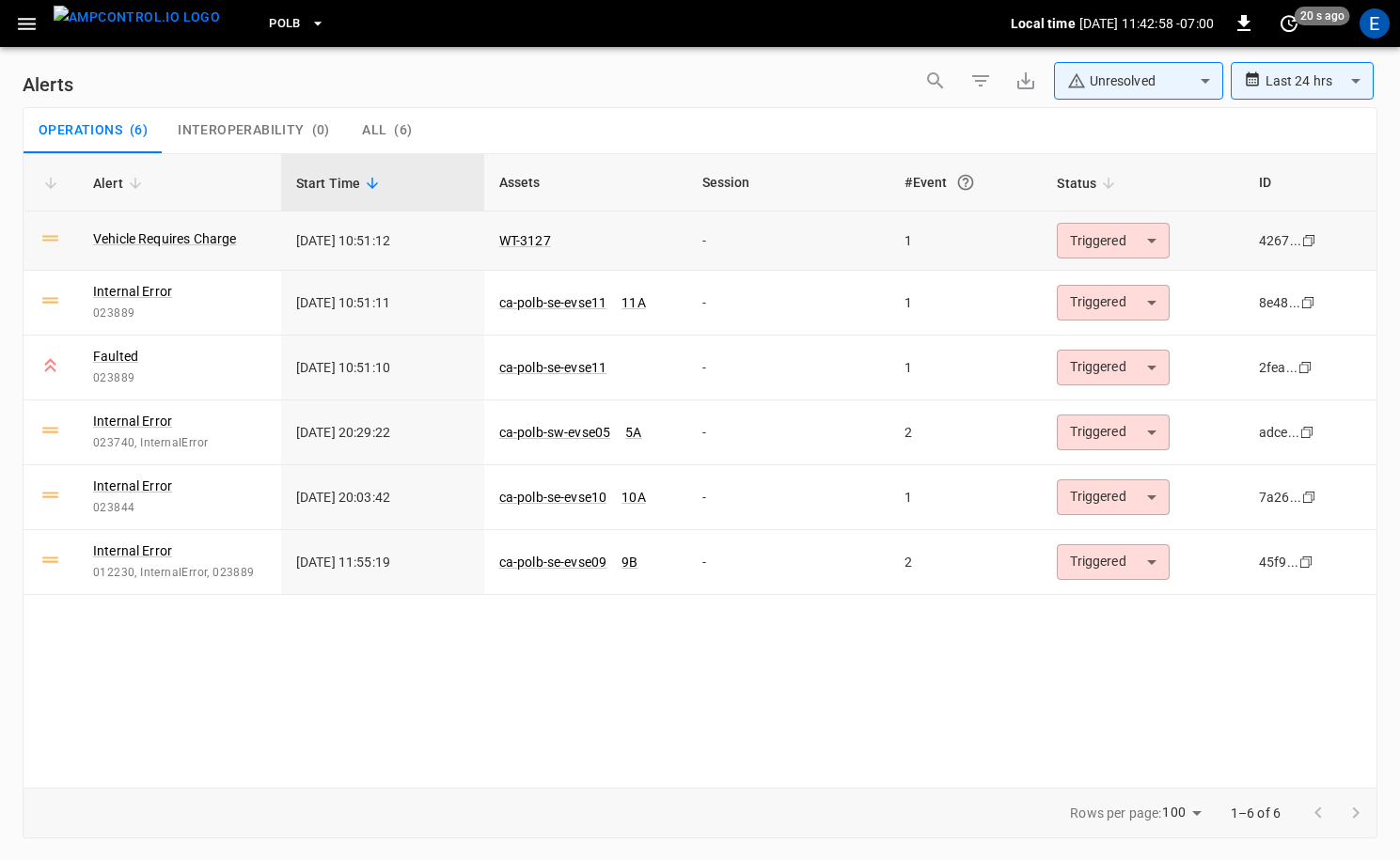
click at [1129, 241] on body "**********" at bounding box center [700, 427] width 1400 height 853
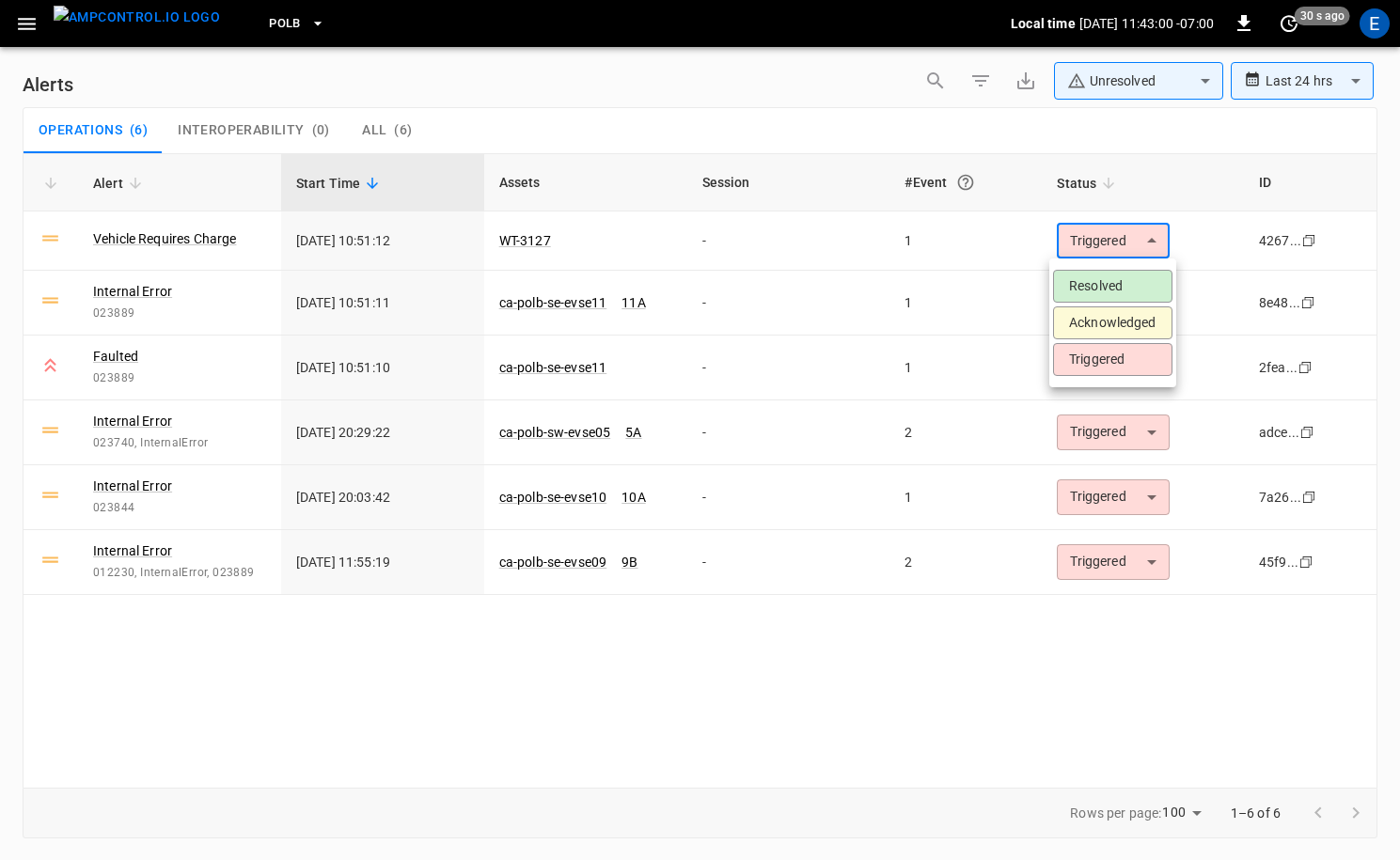
drag, startPoint x: 908, startPoint y: 312, endPoint x: 1088, endPoint y: 311, distance: 180.0
click at [911, 311] on div at bounding box center [700, 430] width 1400 height 860
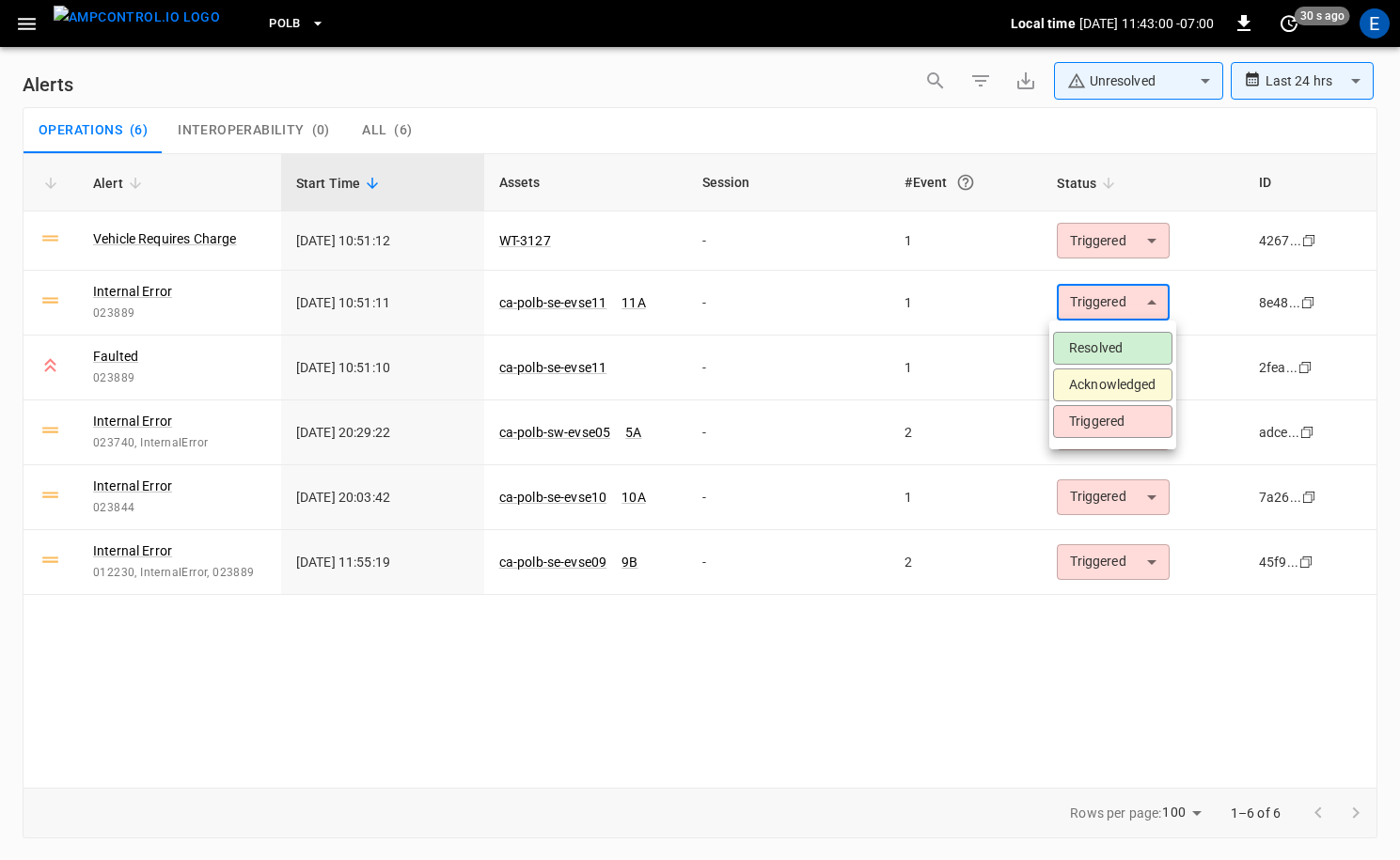
drag, startPoint x: 1115, startPoint y: 311, endPoint x: 1104, endPoint y: 339, distance: 30.1
click at [1115, 311] on body "**********" at bounding box center [700, 427] width 1400 height 853
click at [1093, 372] on li "Acknowledged" at bounding box center [1113, 385] width 120 height 33
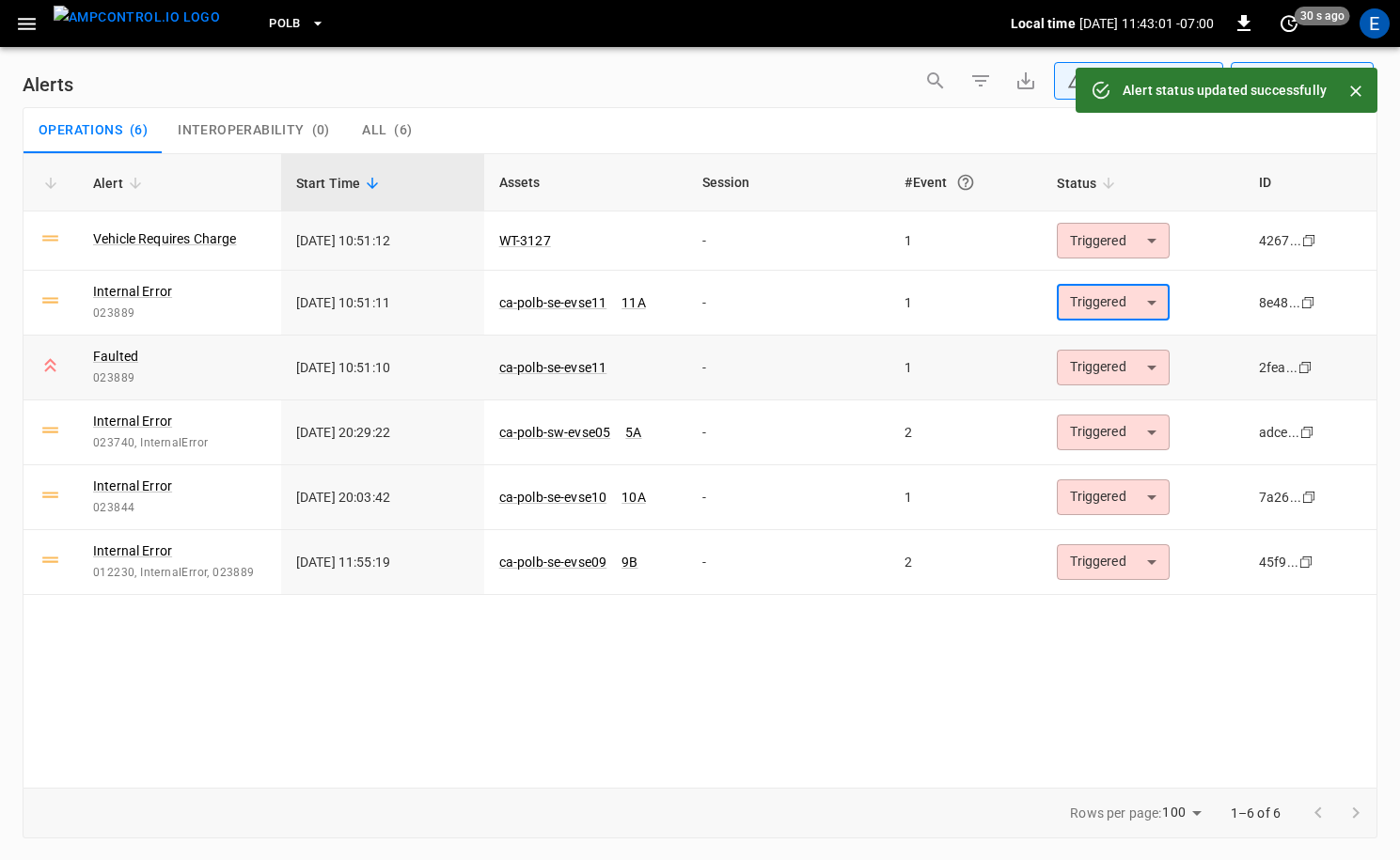
type input "**********"
click at [1100, 368] on body "**********" at bounding box center [700, 427] width 1400 height 853
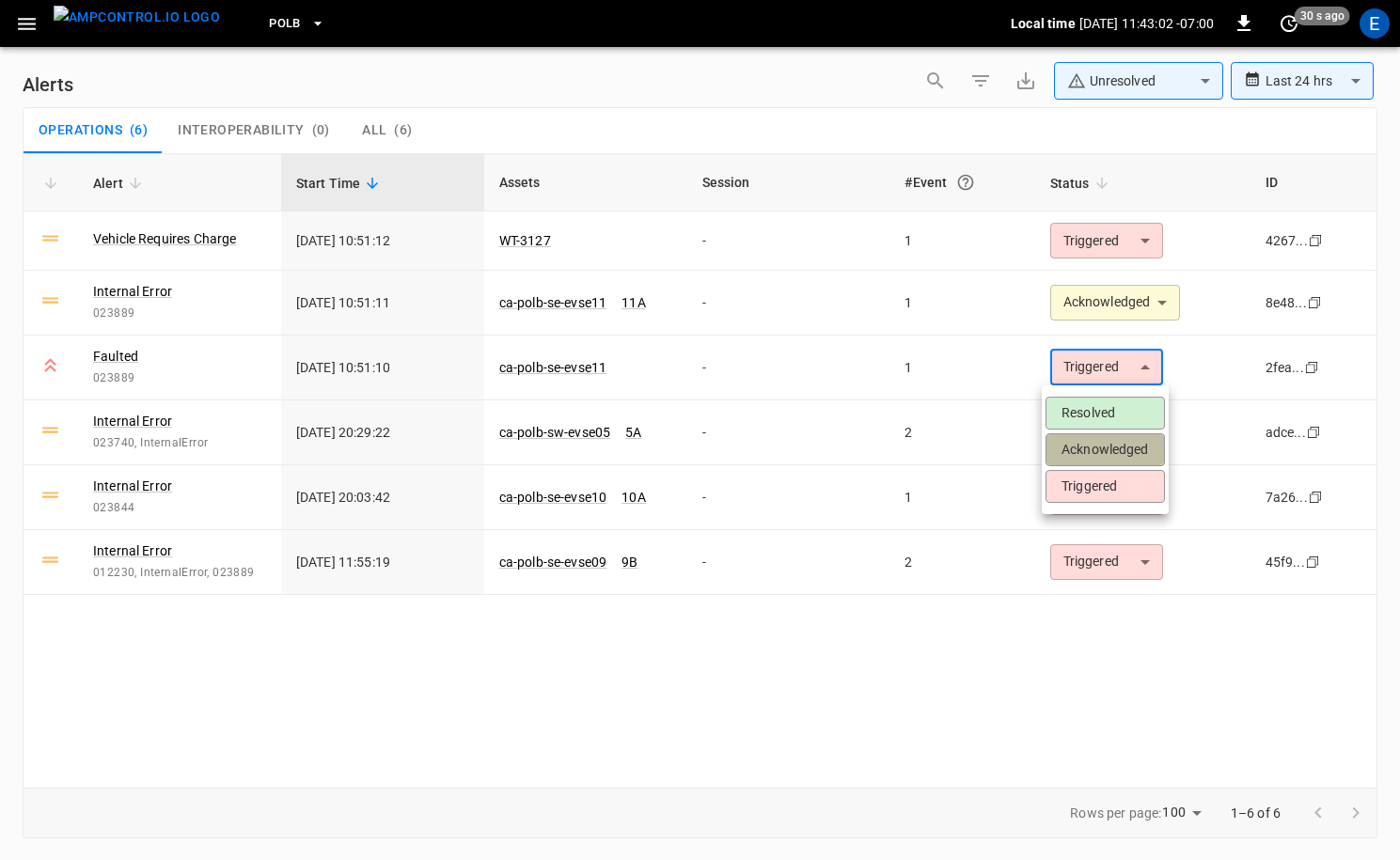
click at [1081, 456] on li "Acknowledged" at bounding box center [1105, 450] width 120 height 33
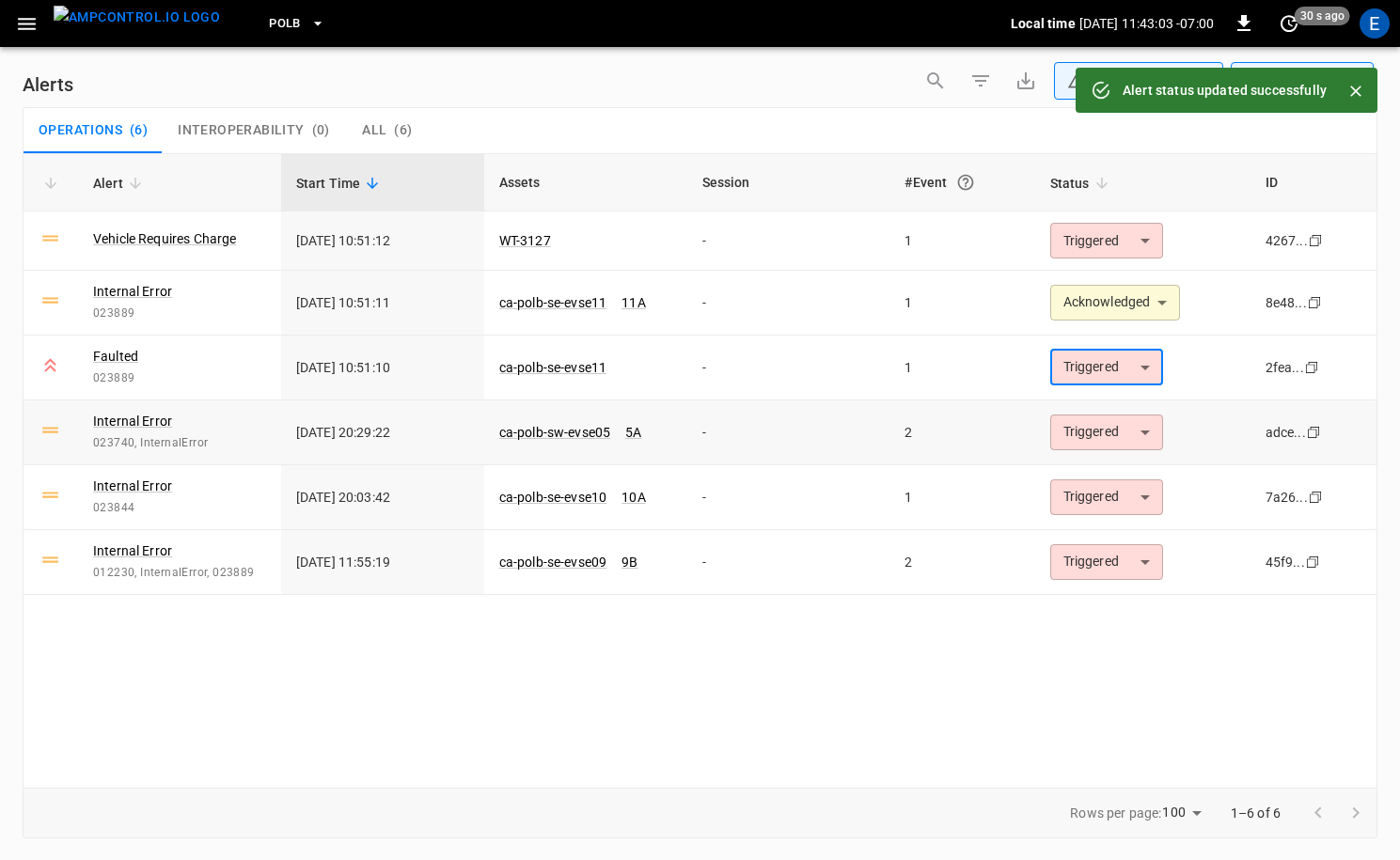
type input "**********"
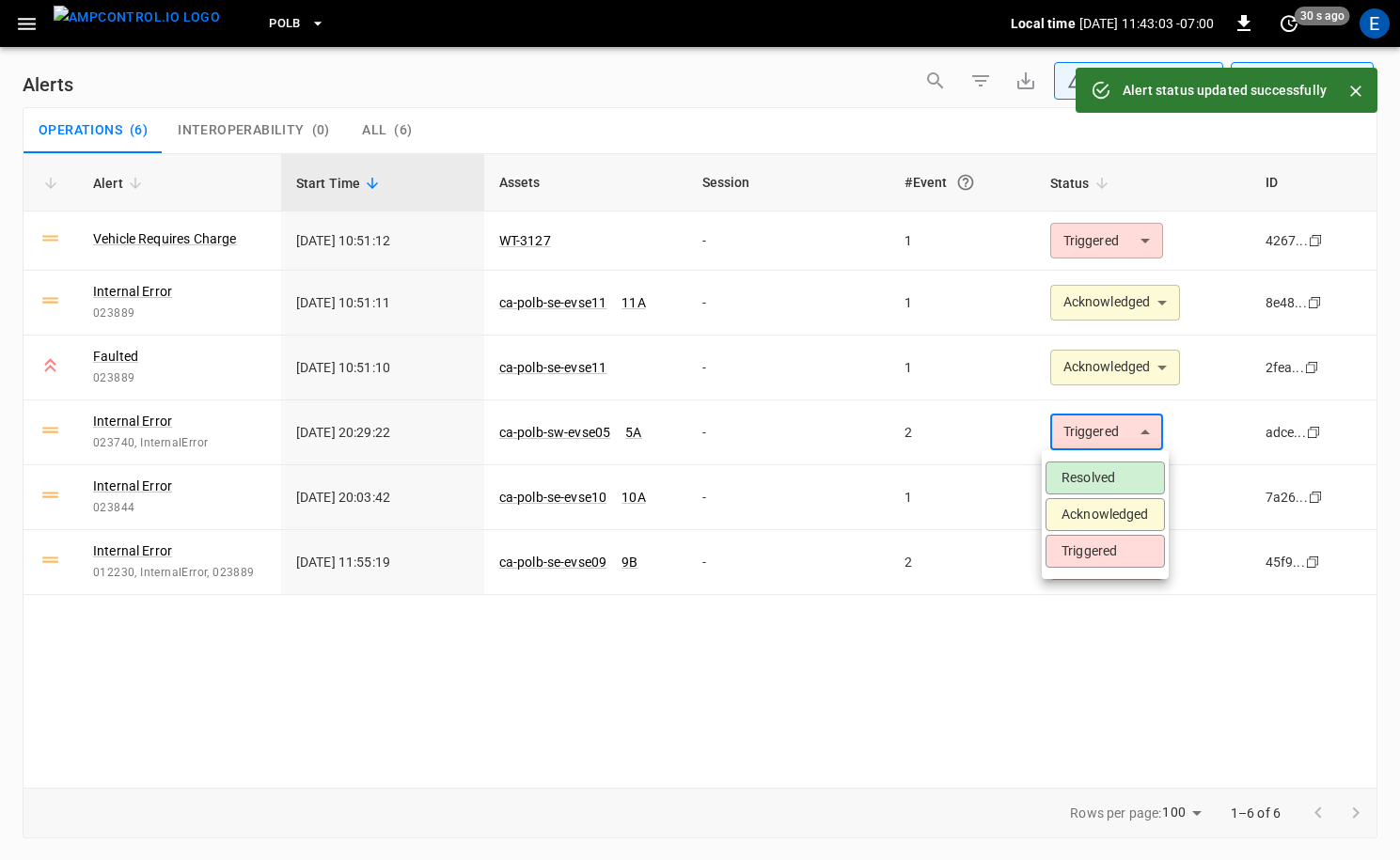
click at [1116, 429] on body "**********" at bounding box center [700, 427] width 1400 height 853
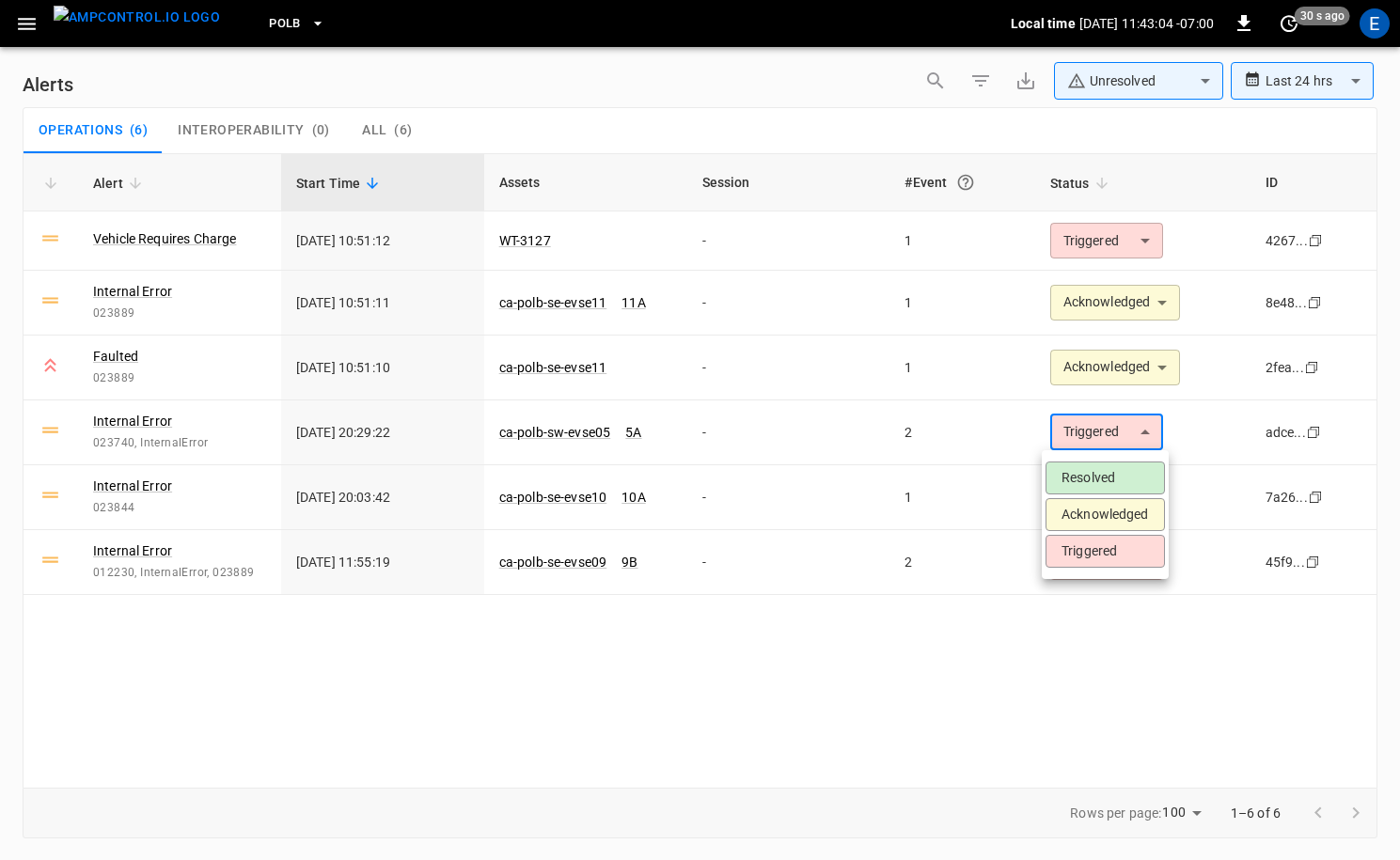
click at [1092, 511] on li "Acknowledged" at bounding box center [1105, 515] width 120 height 33
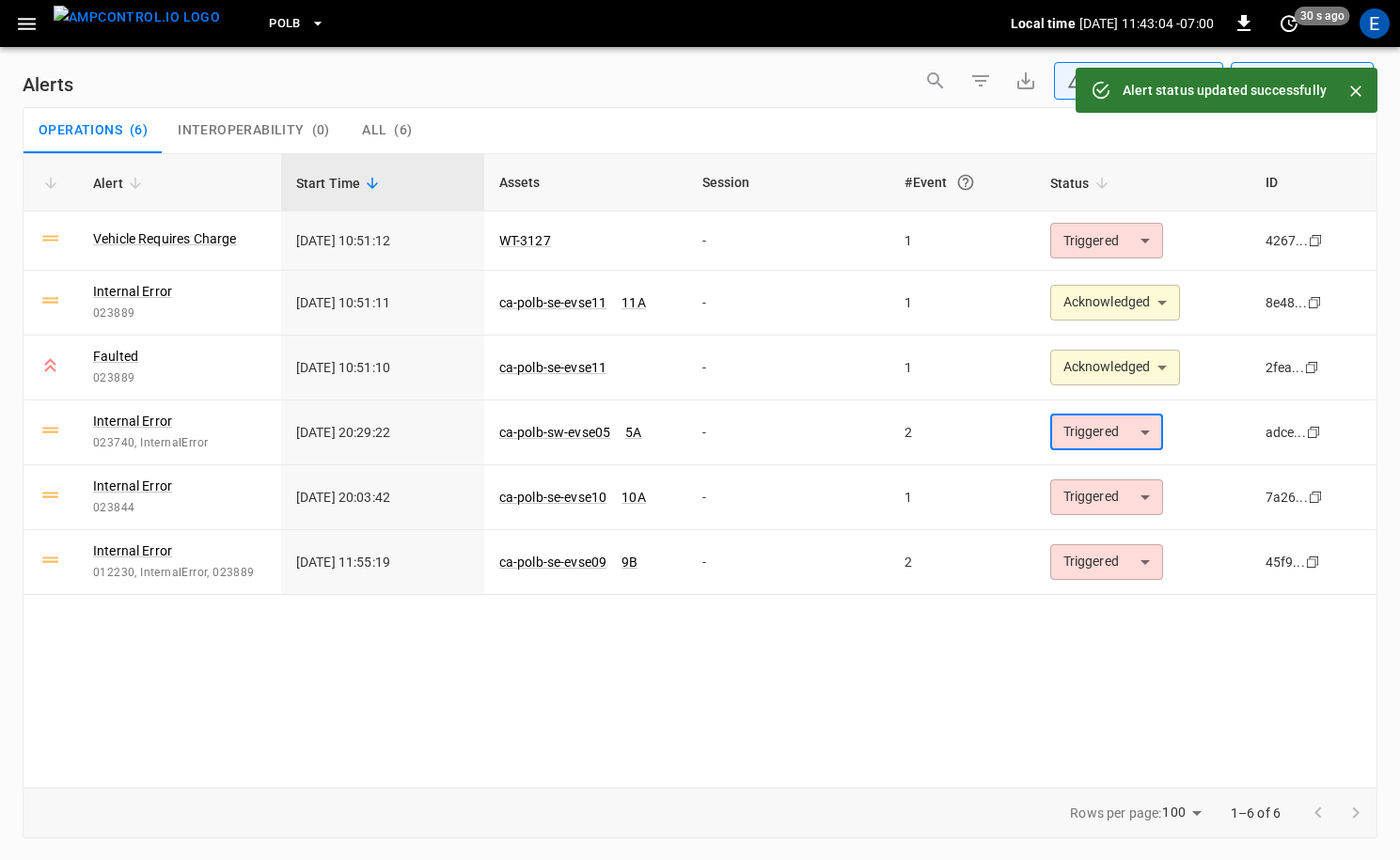
type input "**********"
click at [1379, 33] on div "E" at bounding box center [1374, 24] width 30 height 30
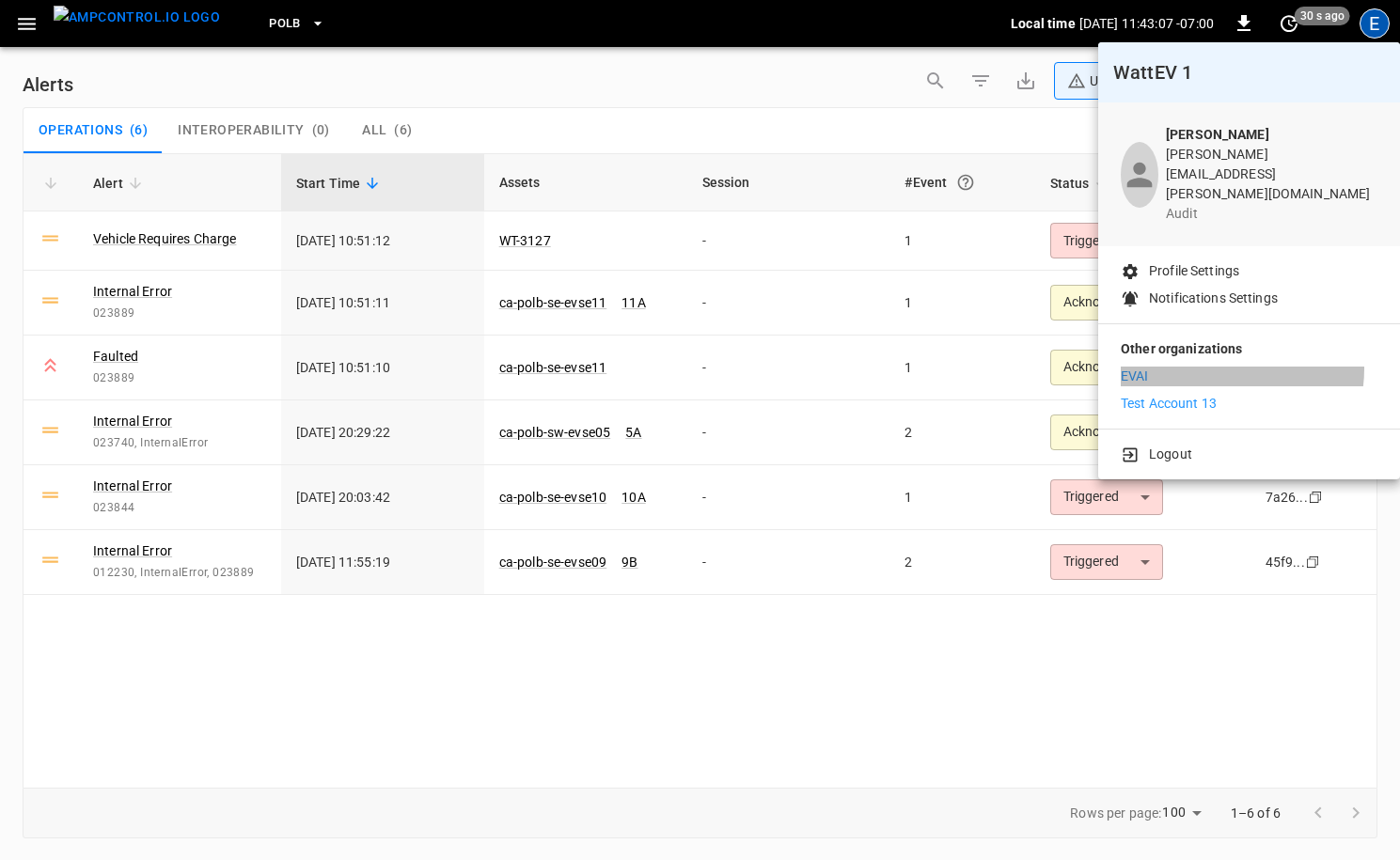
click at [1210, 367] on li "EVAI" at bounding box center [1249, 377] width 257 height 20
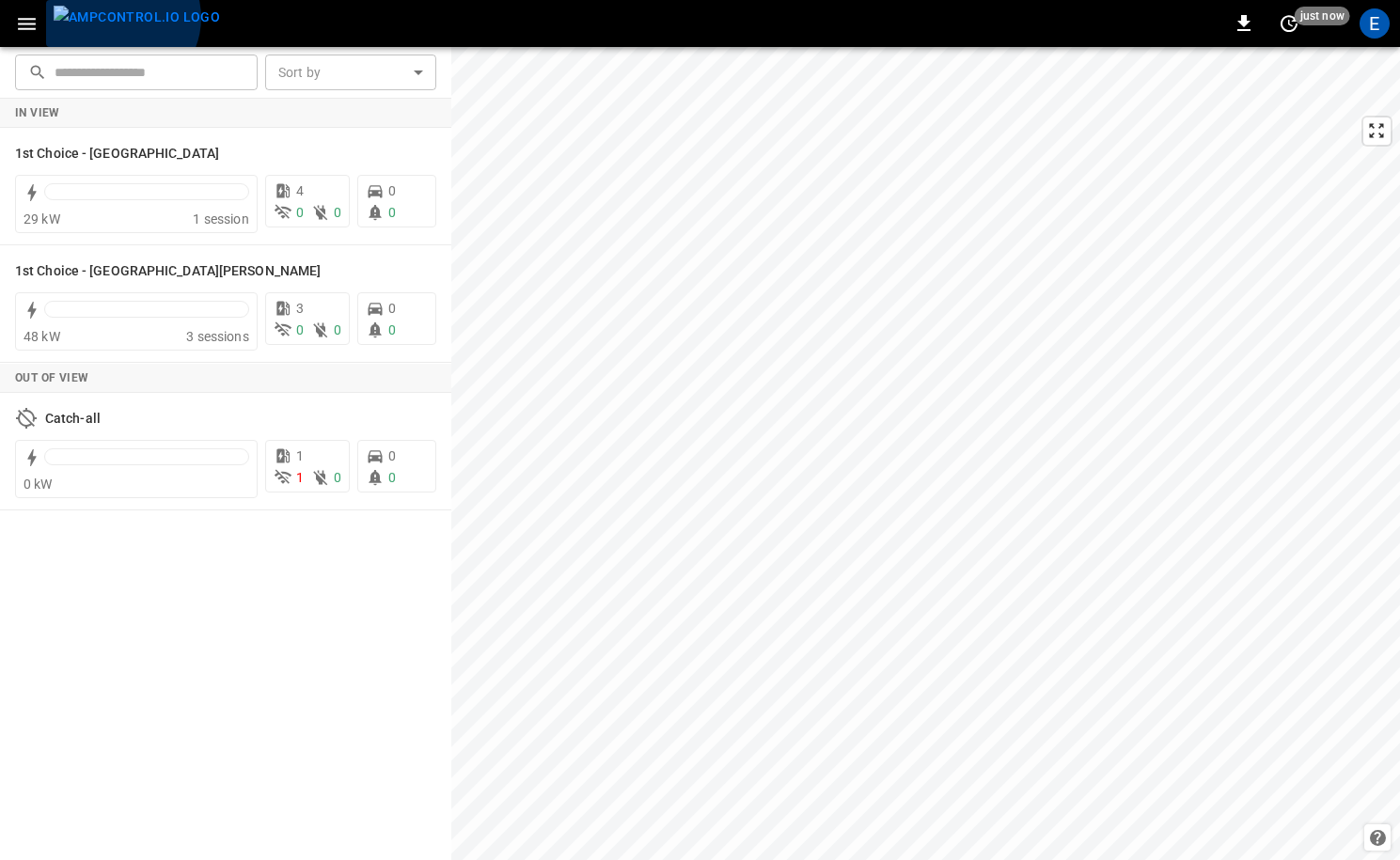
click at [121, 18] on img "menu" at bounding box center [137, 18] width 167 height 24
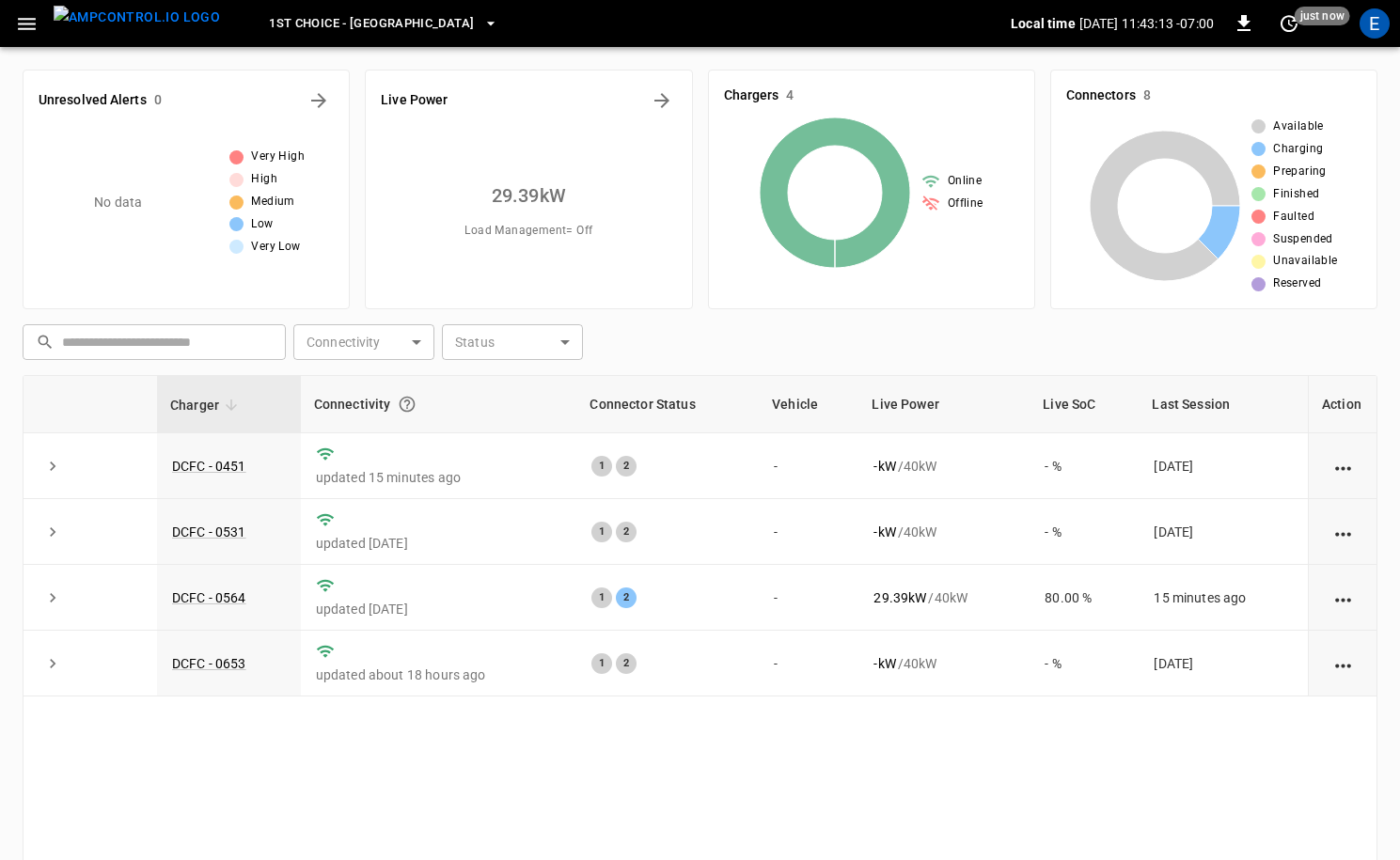
click at [366, 30] on span "1st Choice - Riverside" at bounding box center [371, 24] width 205 height 22
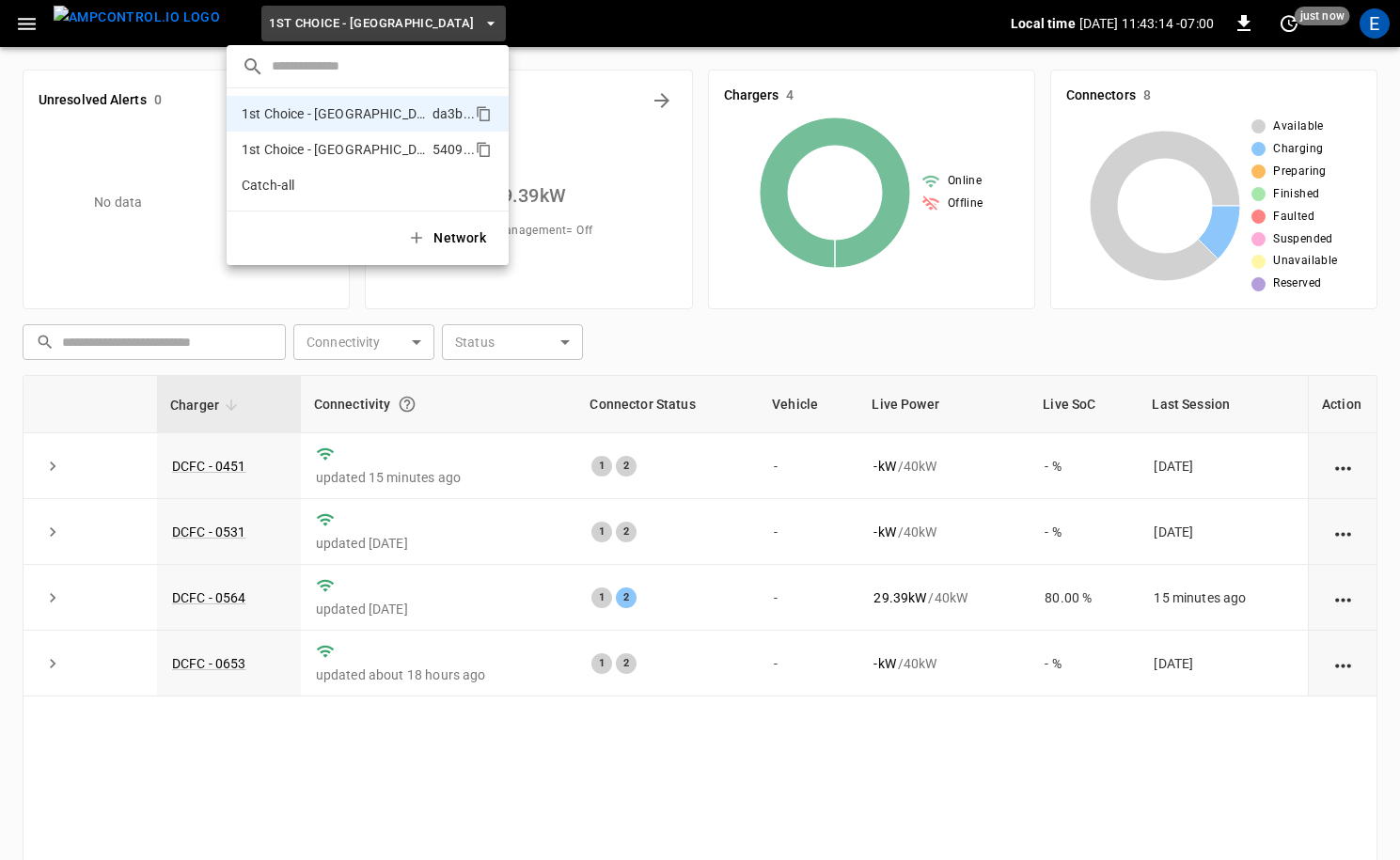
click at [365, 135] on li "1st Choice - San Fernando 5409 ..." at bounding box center [367, 149] width 282 height 35
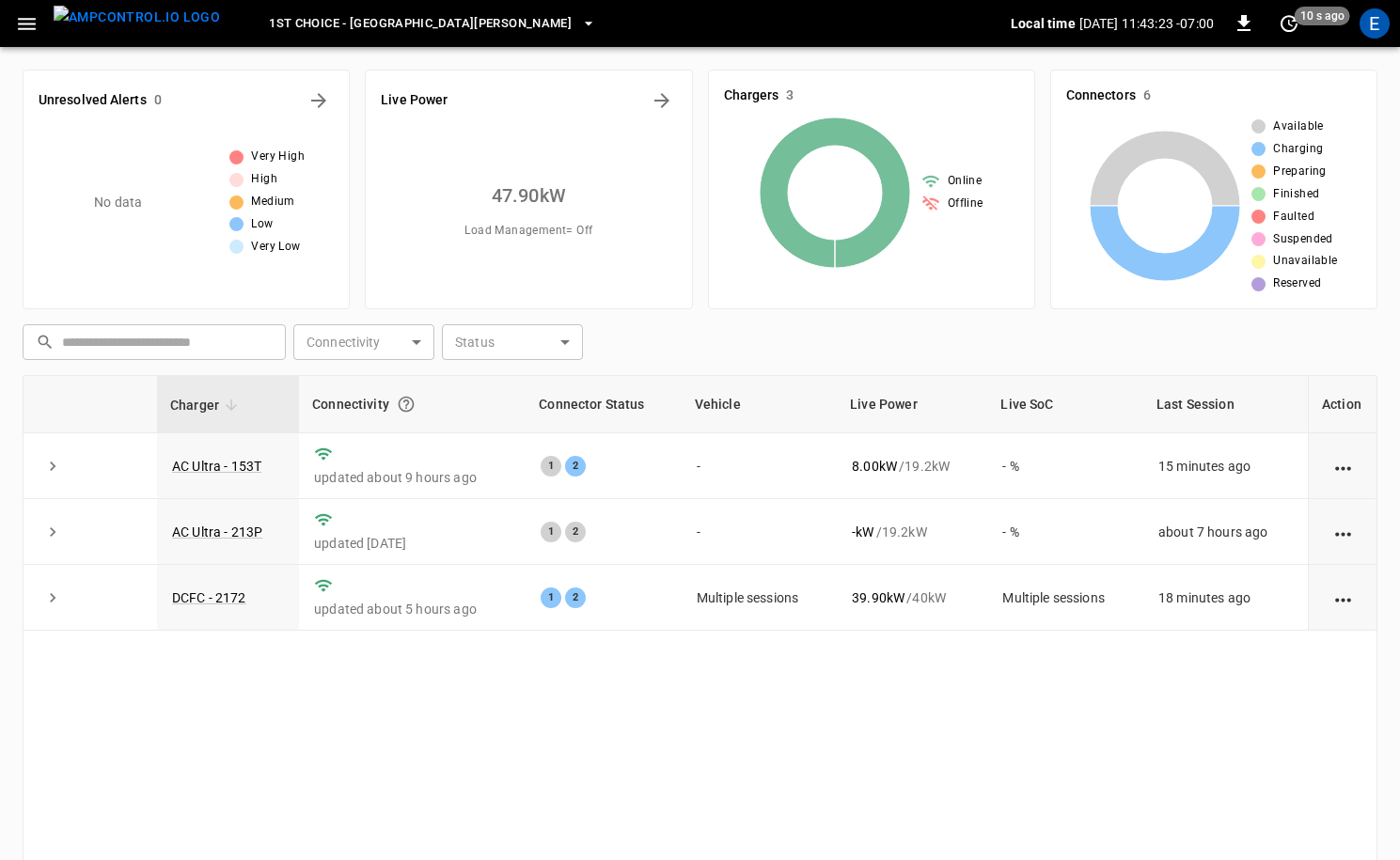
click at [136, 26] on img "menu" at bounding box center [137, 18] width 167 height 24
click at [377, 19] on span "1st Choice - San Fernando" at bounding box center [420, 24] width 303 height 22
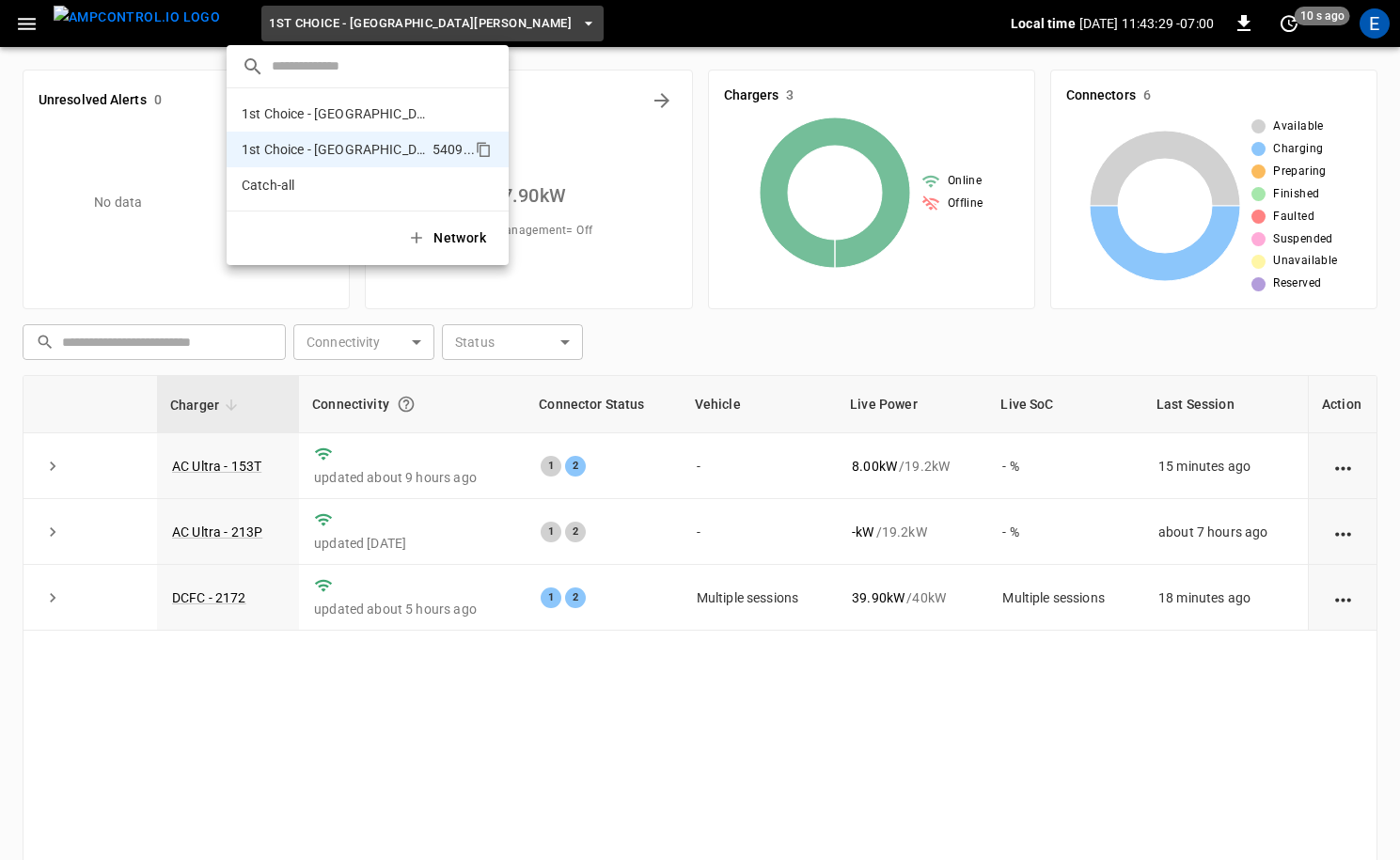
click at [1355, 26] on div at bounding box center [700, 430] width 1400 height 860
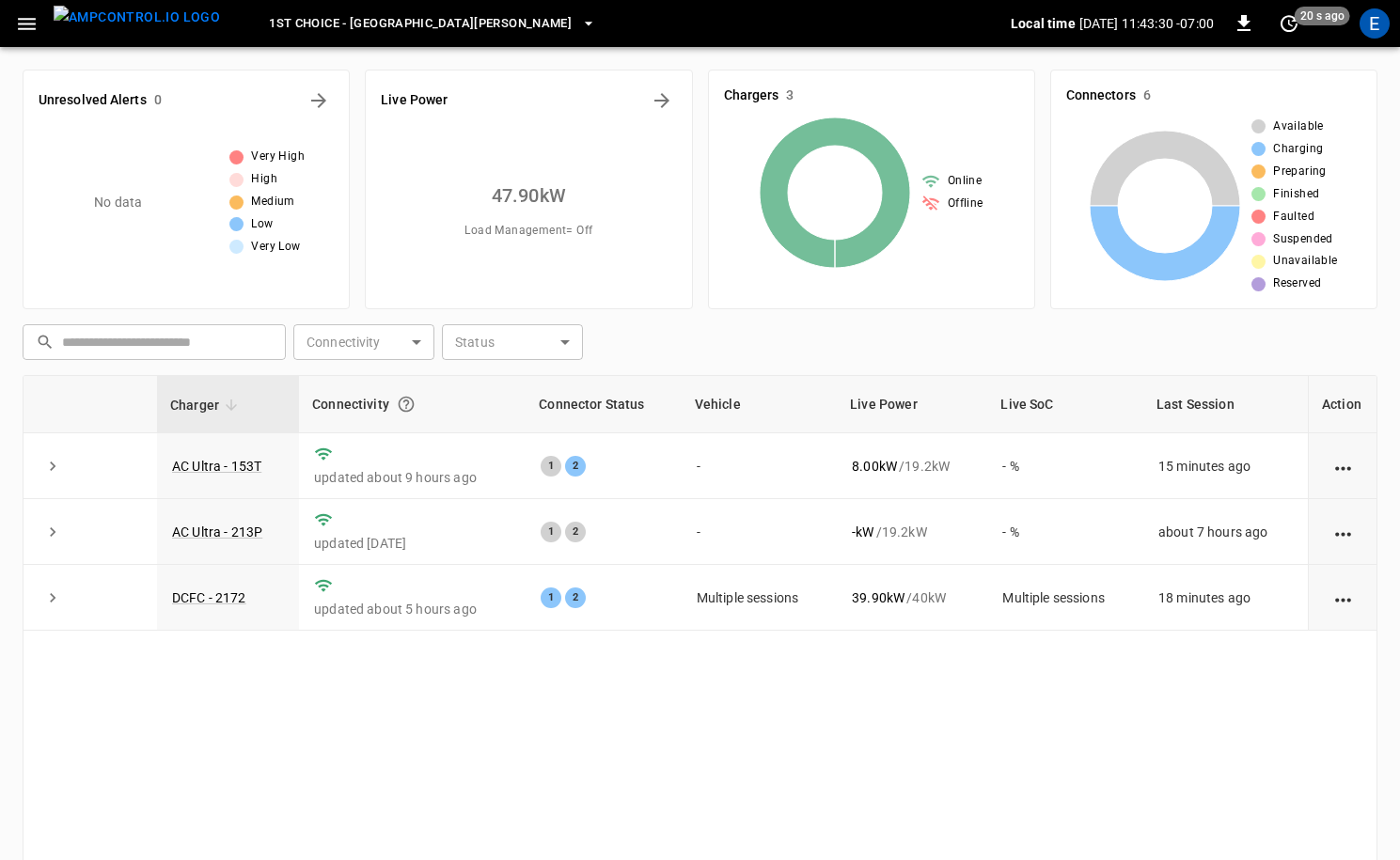
click at [1371, 26] on div "E" at bounding box center [1374, 24] width 30 height 30
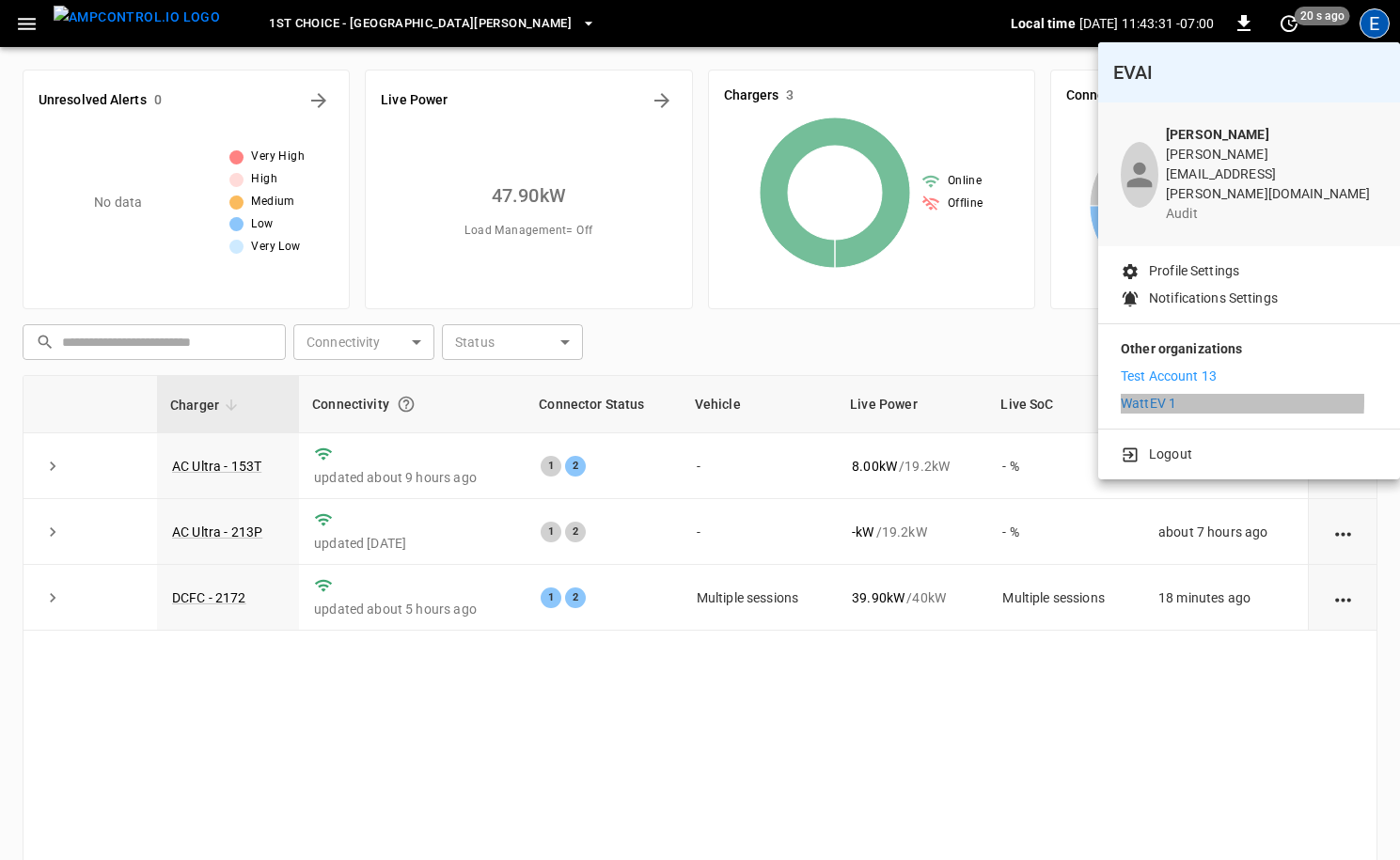
click at [1162, 393] on p "WattEV 1" at bounding box center [1148, 403] width 56 height 20
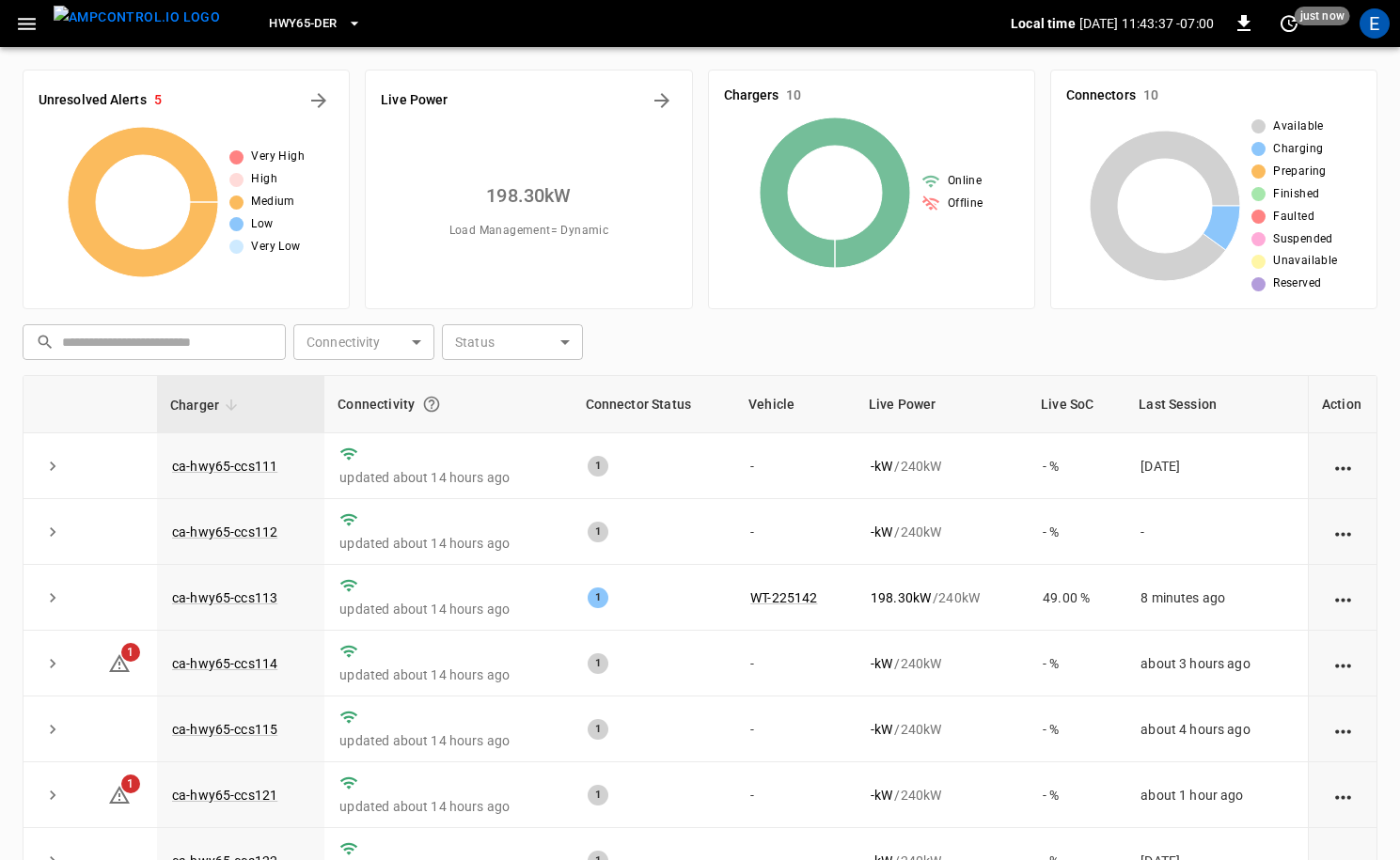
click at [269, 26] on span "HWY65-DER" at bounding box center [302, 24] width 68 height 22
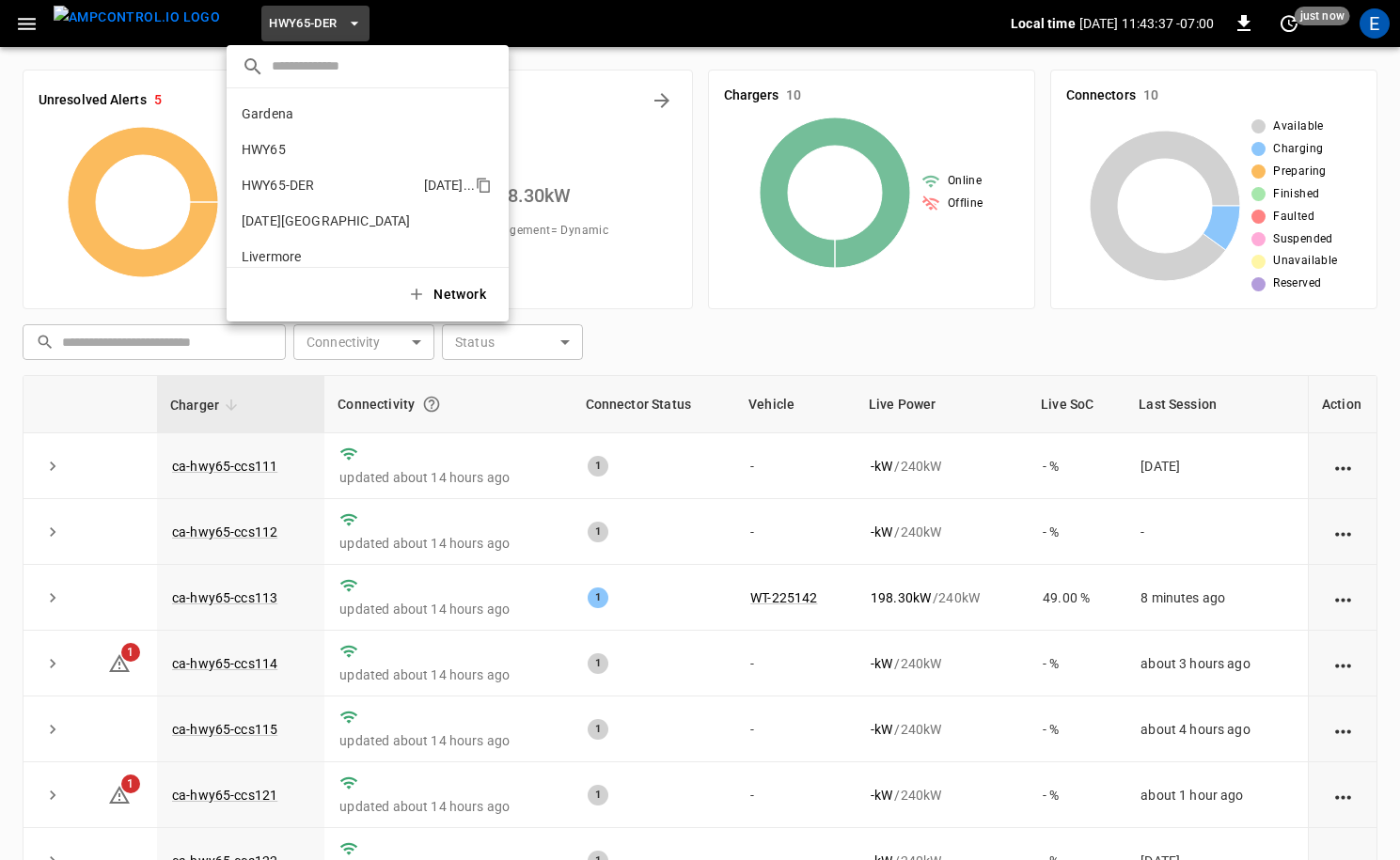
scroll to position [66, 0]
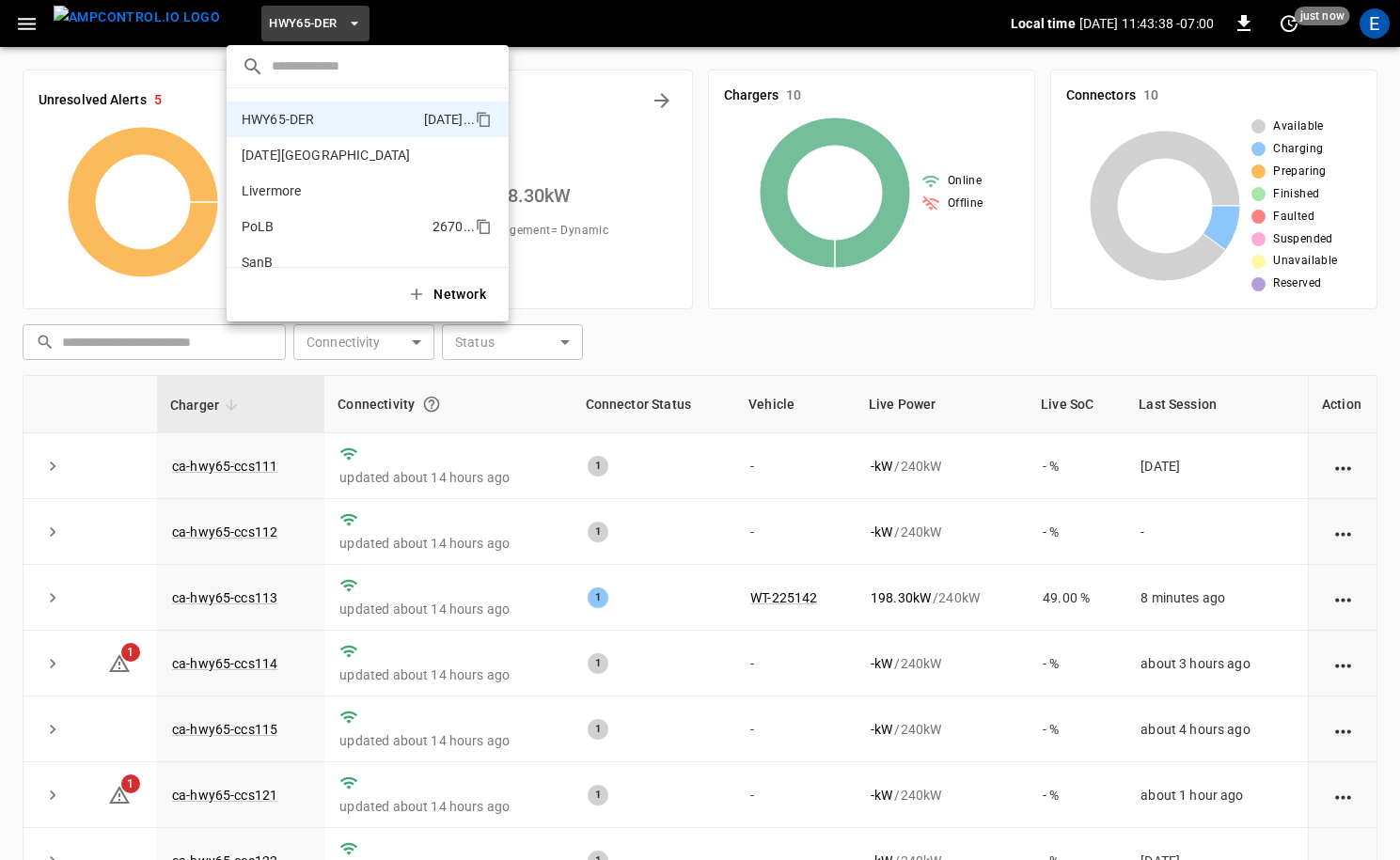
click at [302, 209] on li "PoLB 2670 ..." at bounding box center [367, 227] width 282 height 35
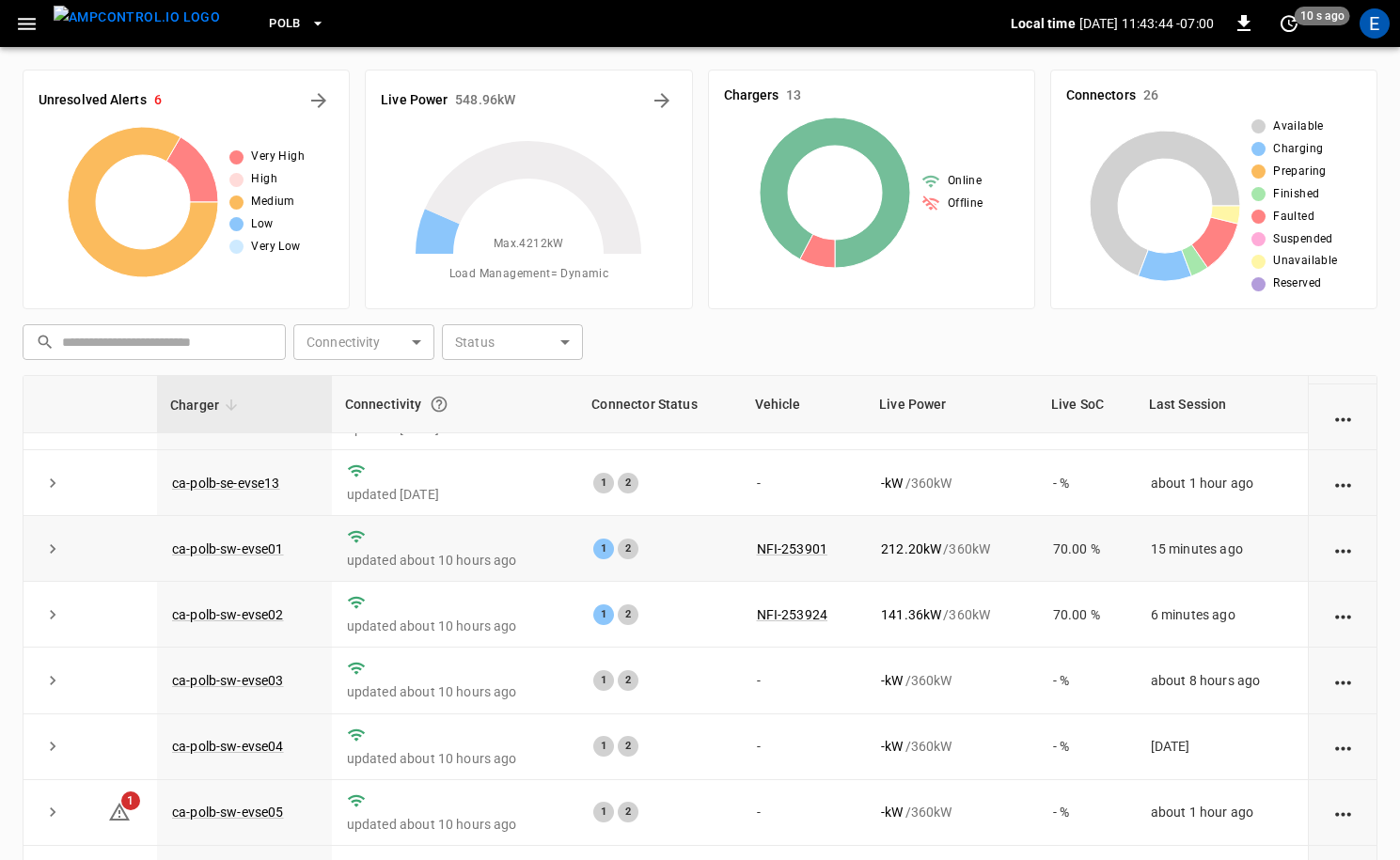
scroll to position [190, 0]
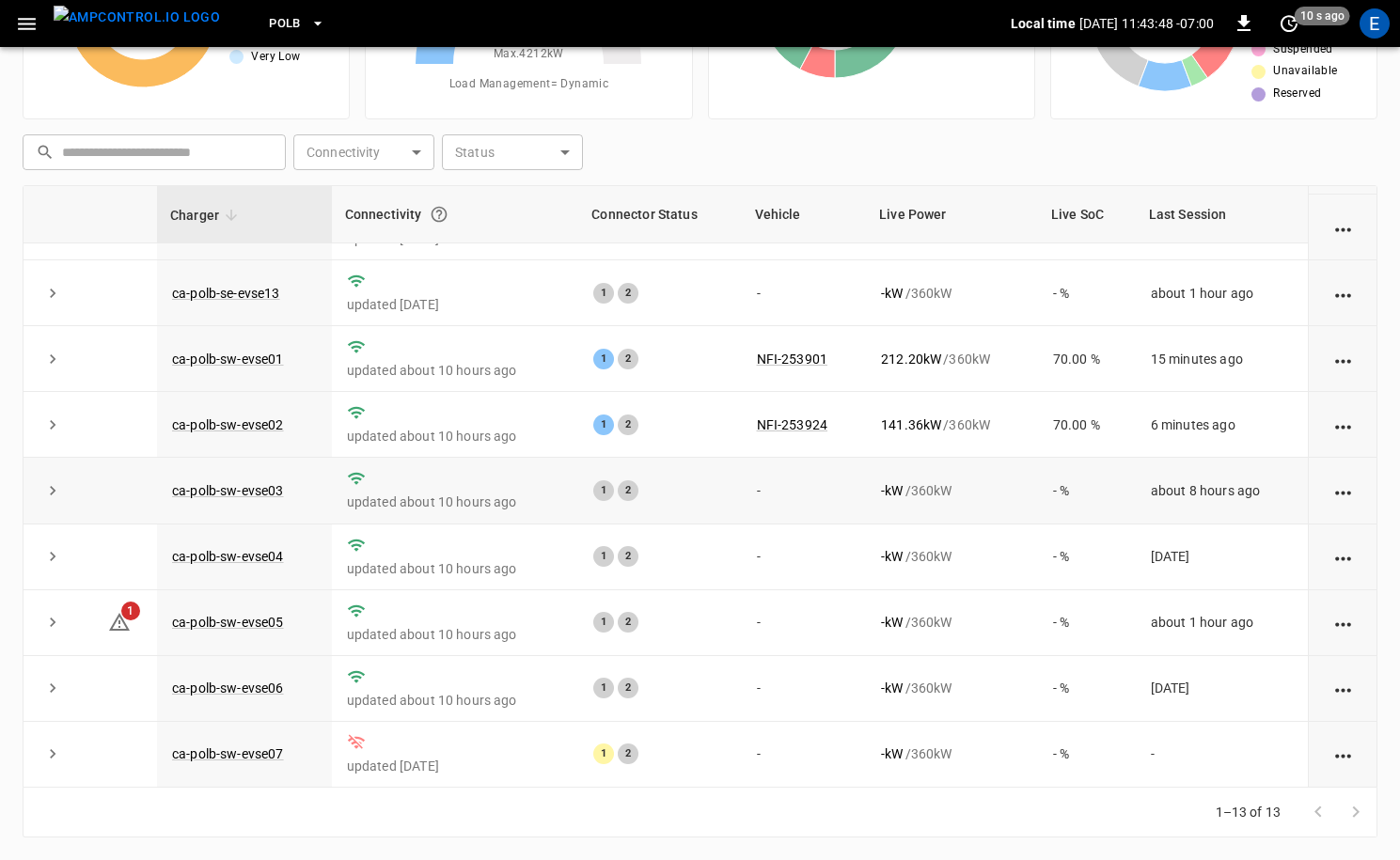
click at [1140, 469] on td "about 8 hours ago" at bounding box center [1220, 490] width 172 height 66
click at [269, 25] on span "PoLB" at bounding box center [285, 24] width 32 height 22
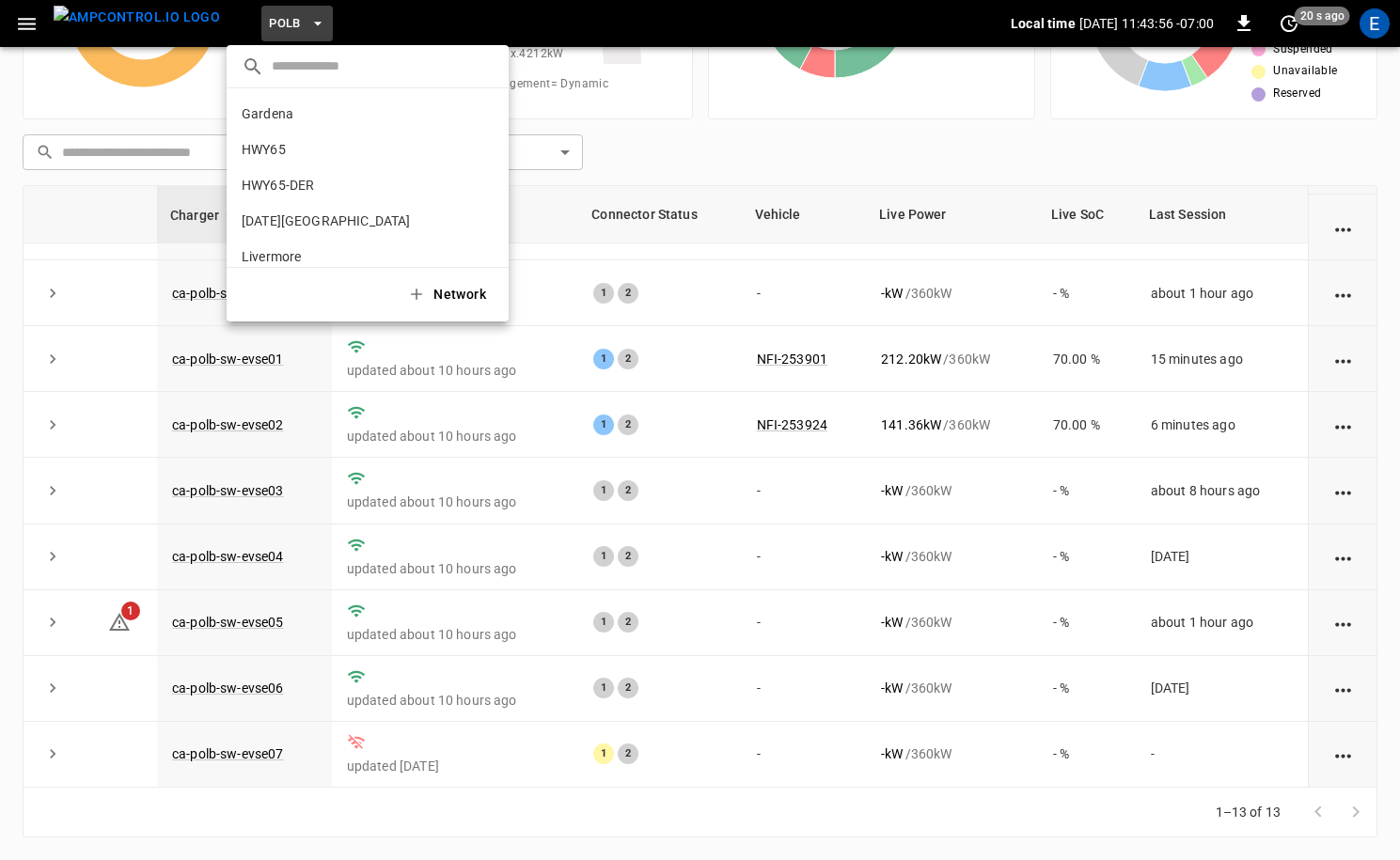
scroll to position [158, 0]
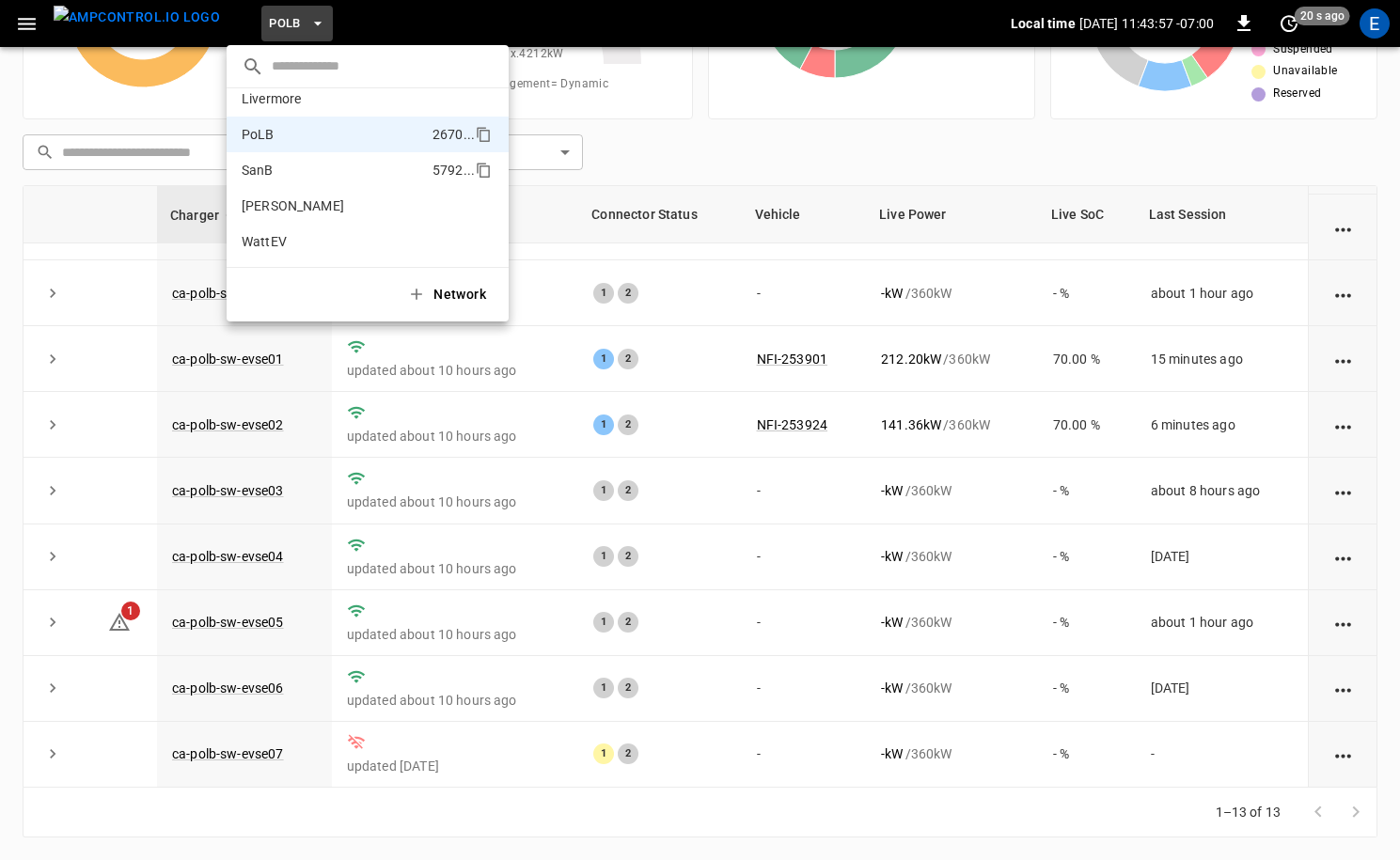
click at [328, 177] on p "SanB" at bounding box center [333, 170] width 183 height 19
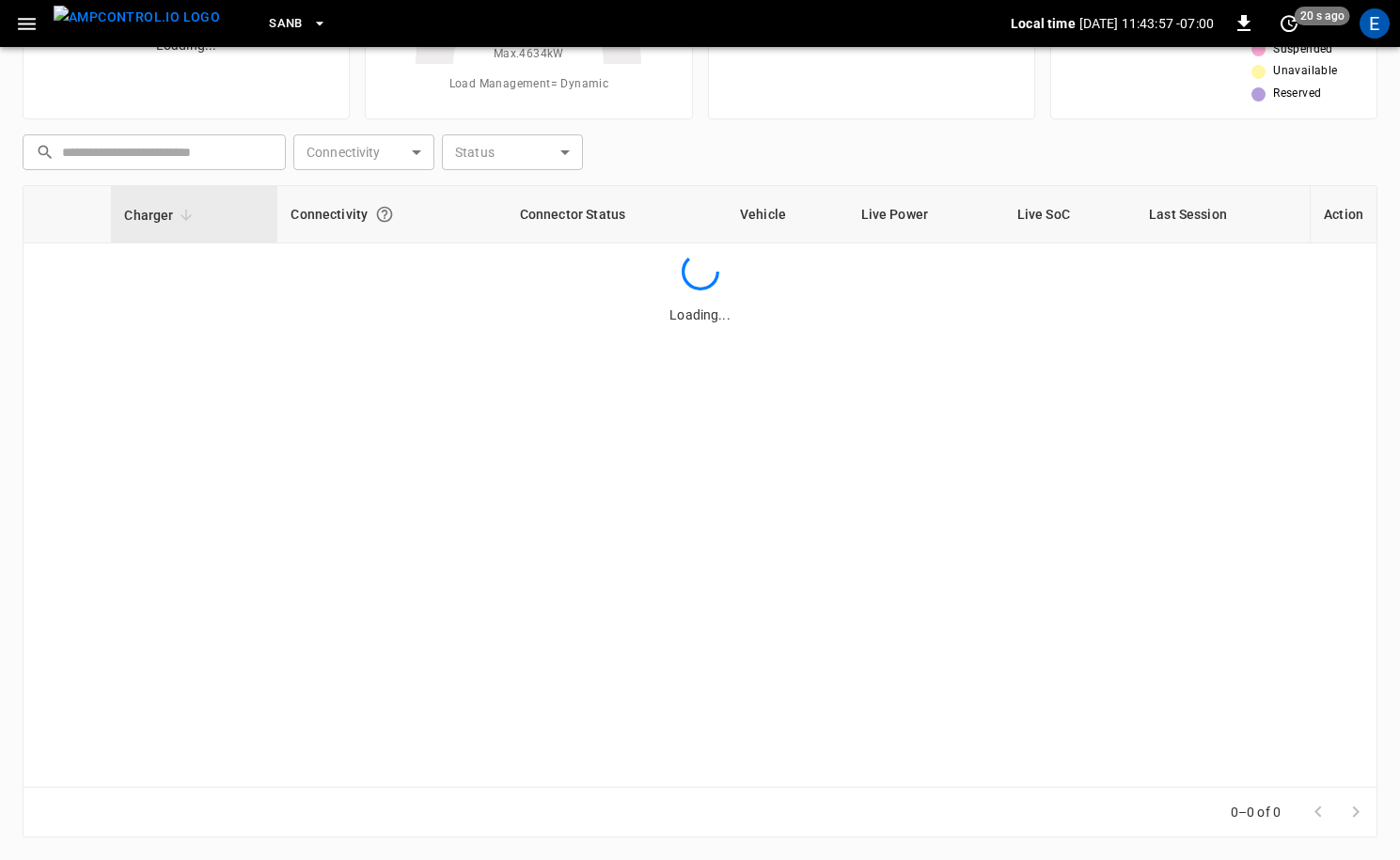
scroll to position [0, 0]
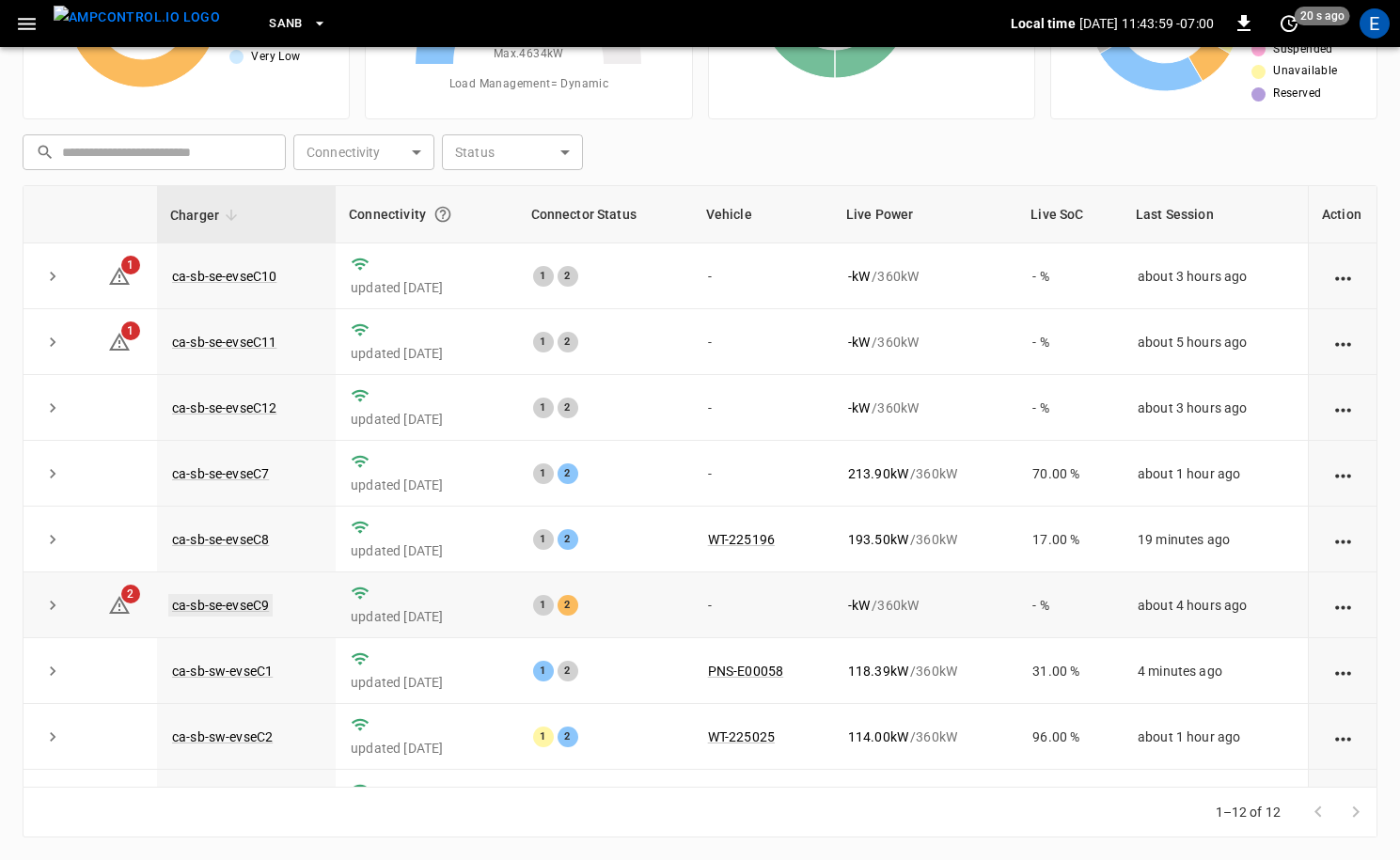
click at [264, 609] on link "ca-sb-se-evseC9" at bounding box center [220, 605] width 104 height 23
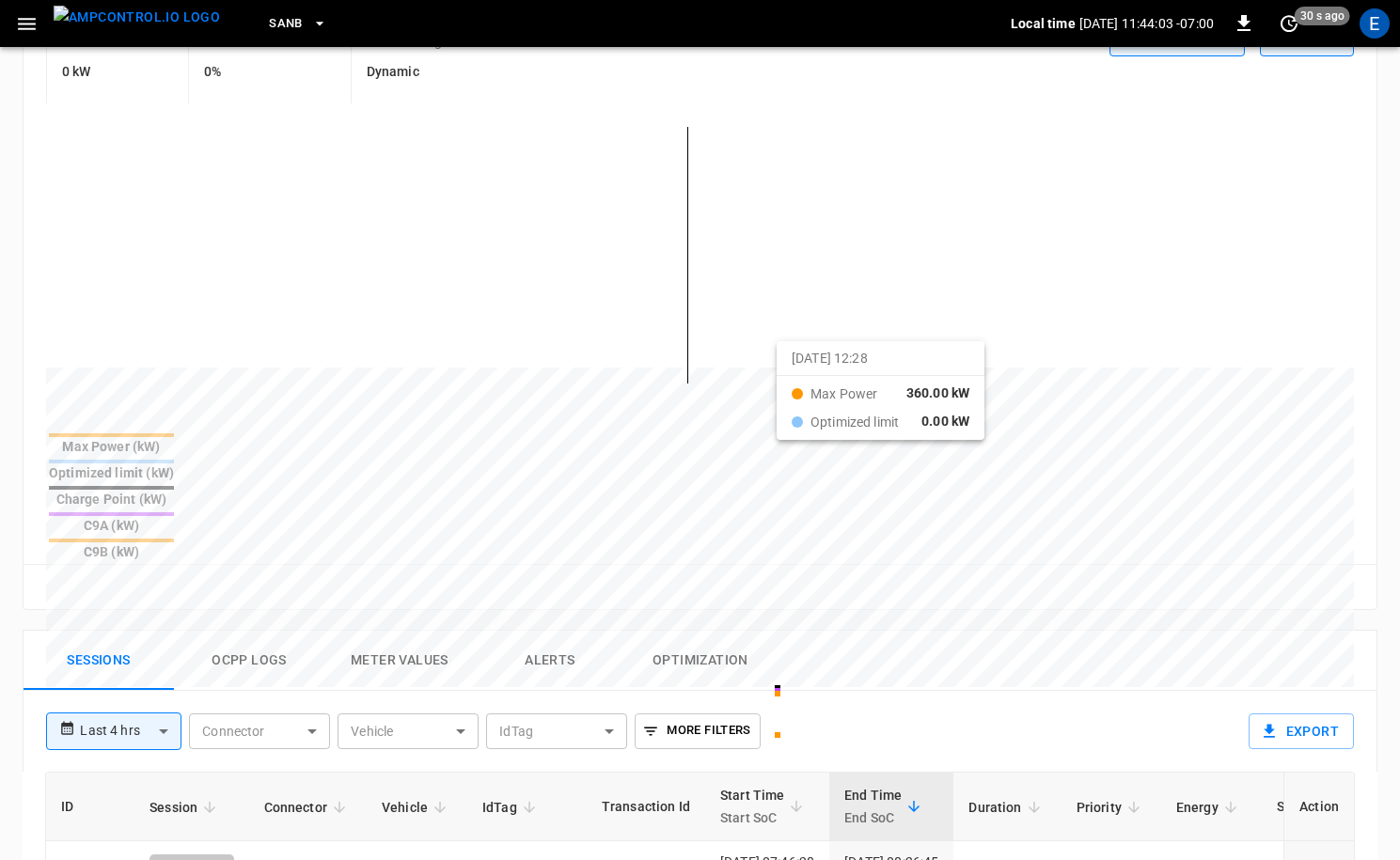
scroll to position [503, 0]
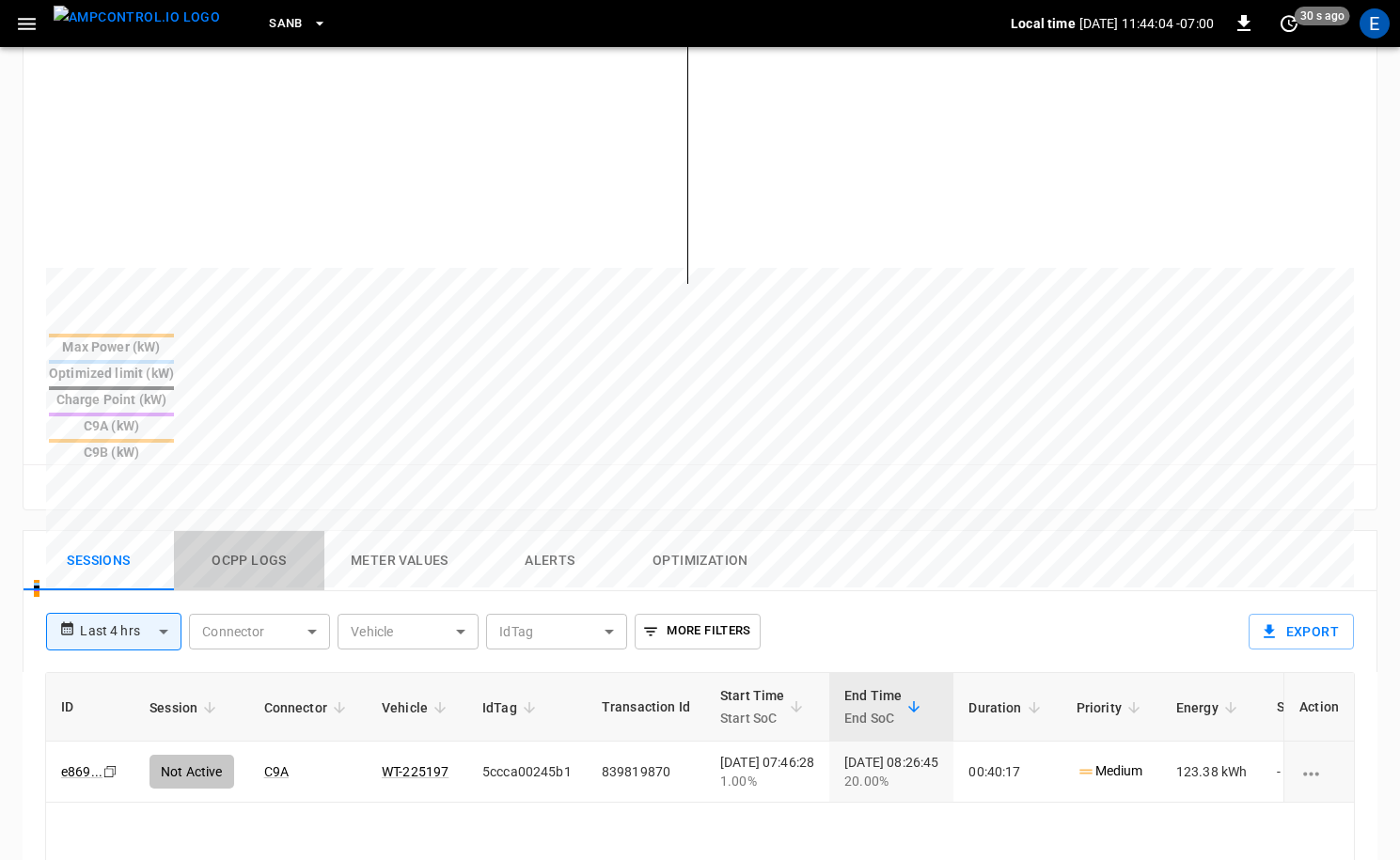
click at [278, 531] on button "Ocpp logs" at bounding box center [248, 560] width 150 height 60
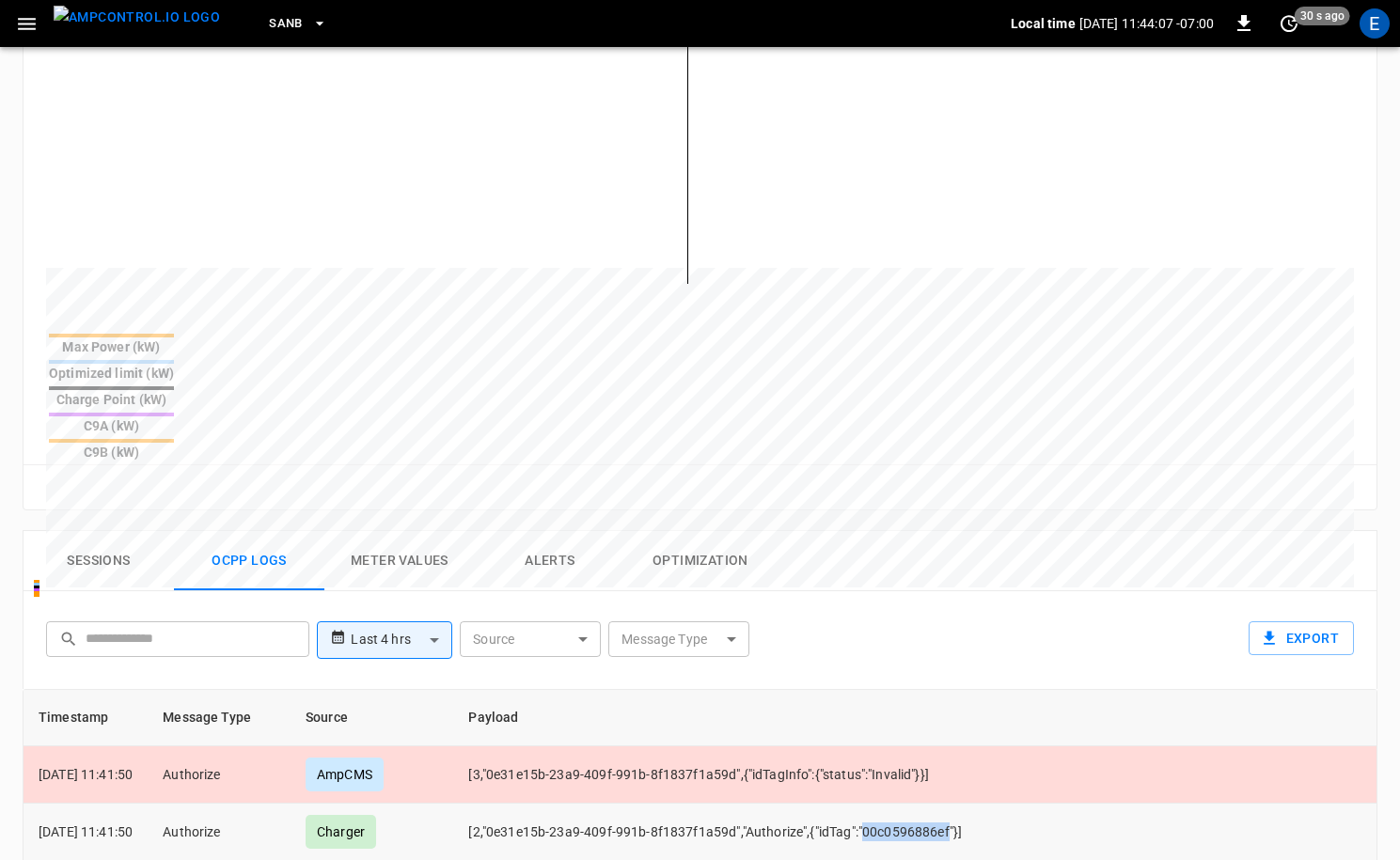
drag, startPoint x: 892, startPoint y: 751, endPoint x: 974, endPoint y: 748, distance: 82.1
click at [975, 803] on td "[2,"0e31e15b-23a9-409f-991b-8f1837f1a59d","Authorize",{"idTag":"00c0596886ef"}]" at bounding box center [846, 832] width 785 height 57
copy td "00c0596886ef"
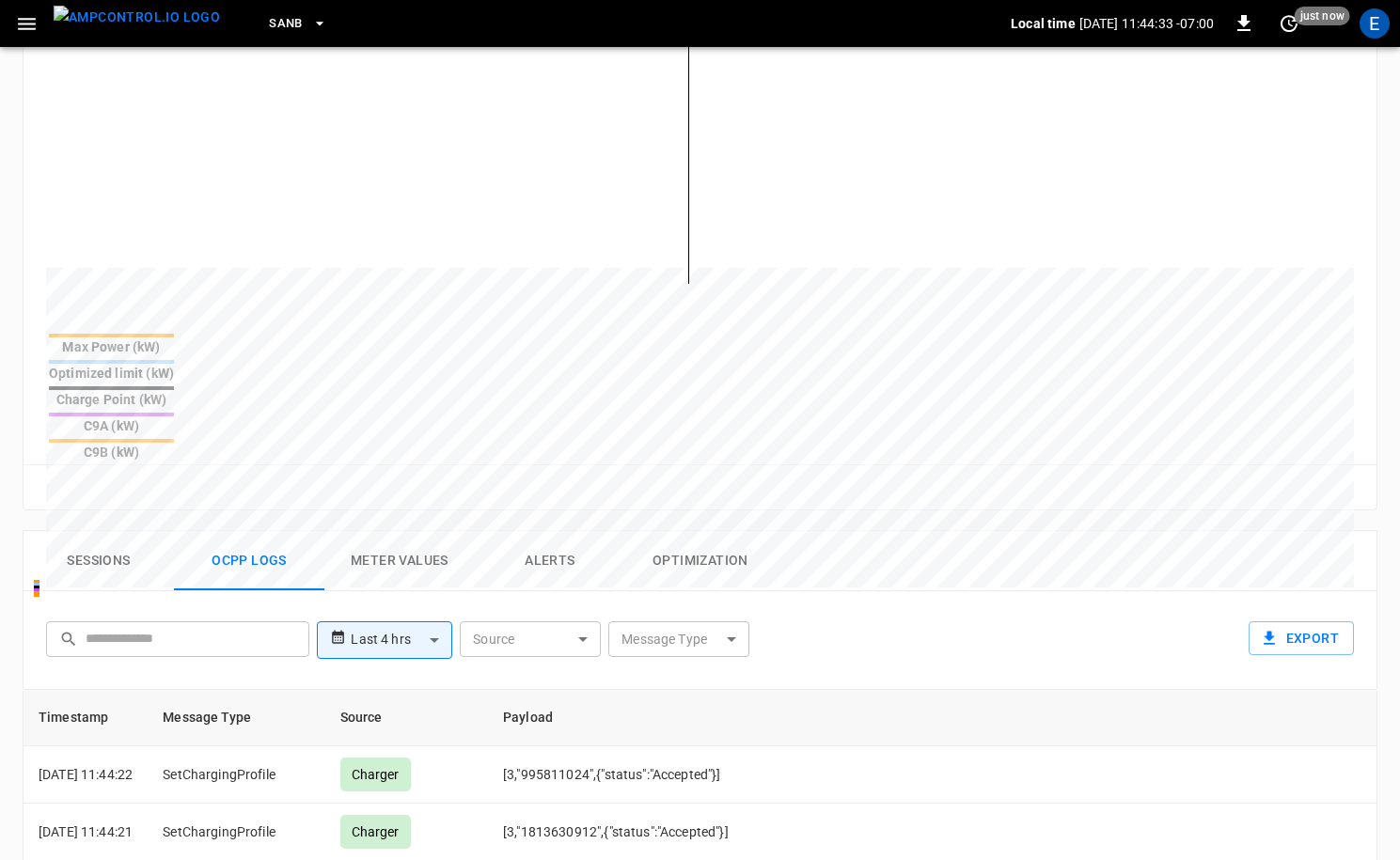
click at [110, 531] on button "Sessions" at bounding box center [98, 560] width 150 height 60
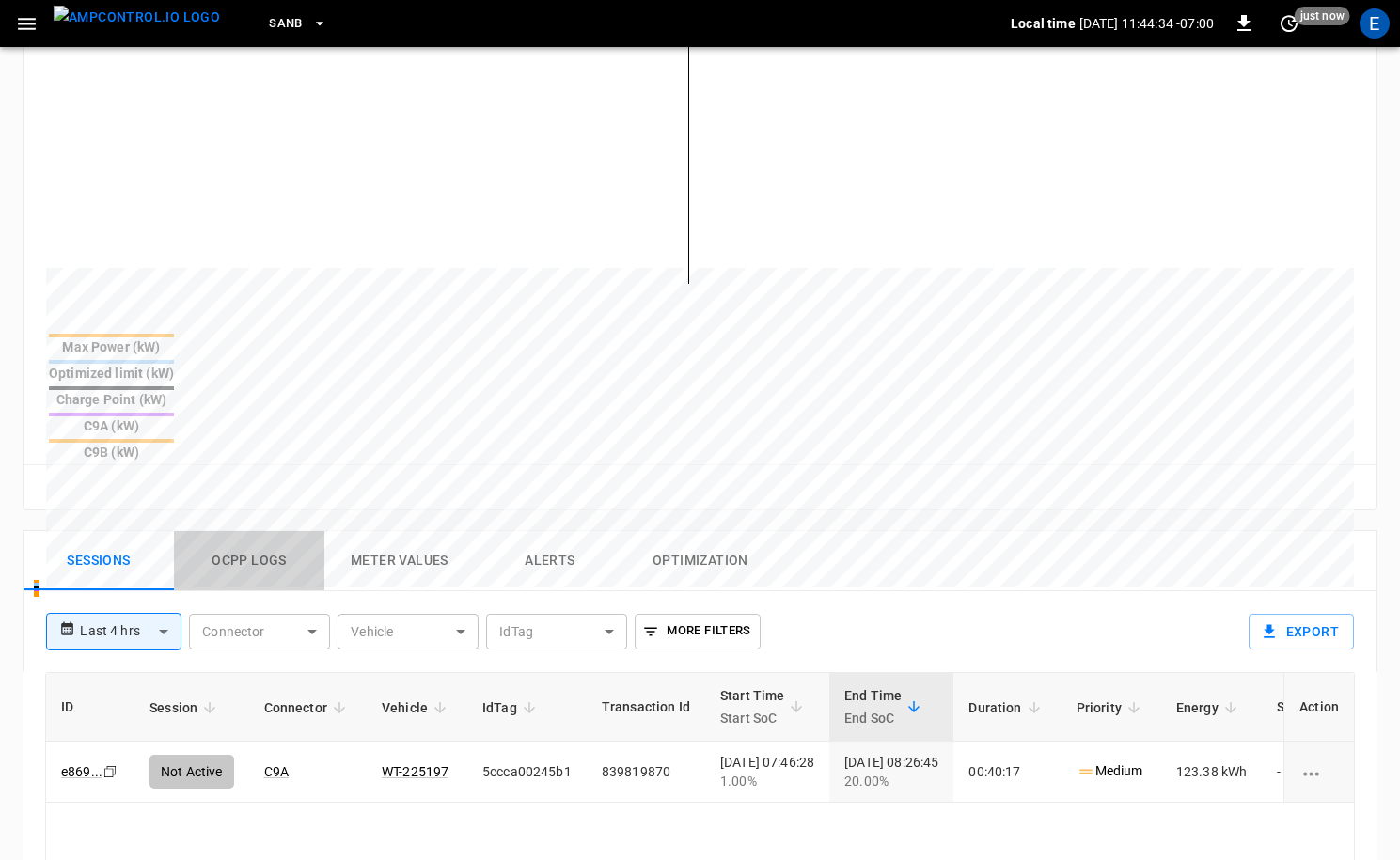
click at [221, 531] on button "Ocpp logs" at bounding box center [248, 560] width 150 height 60
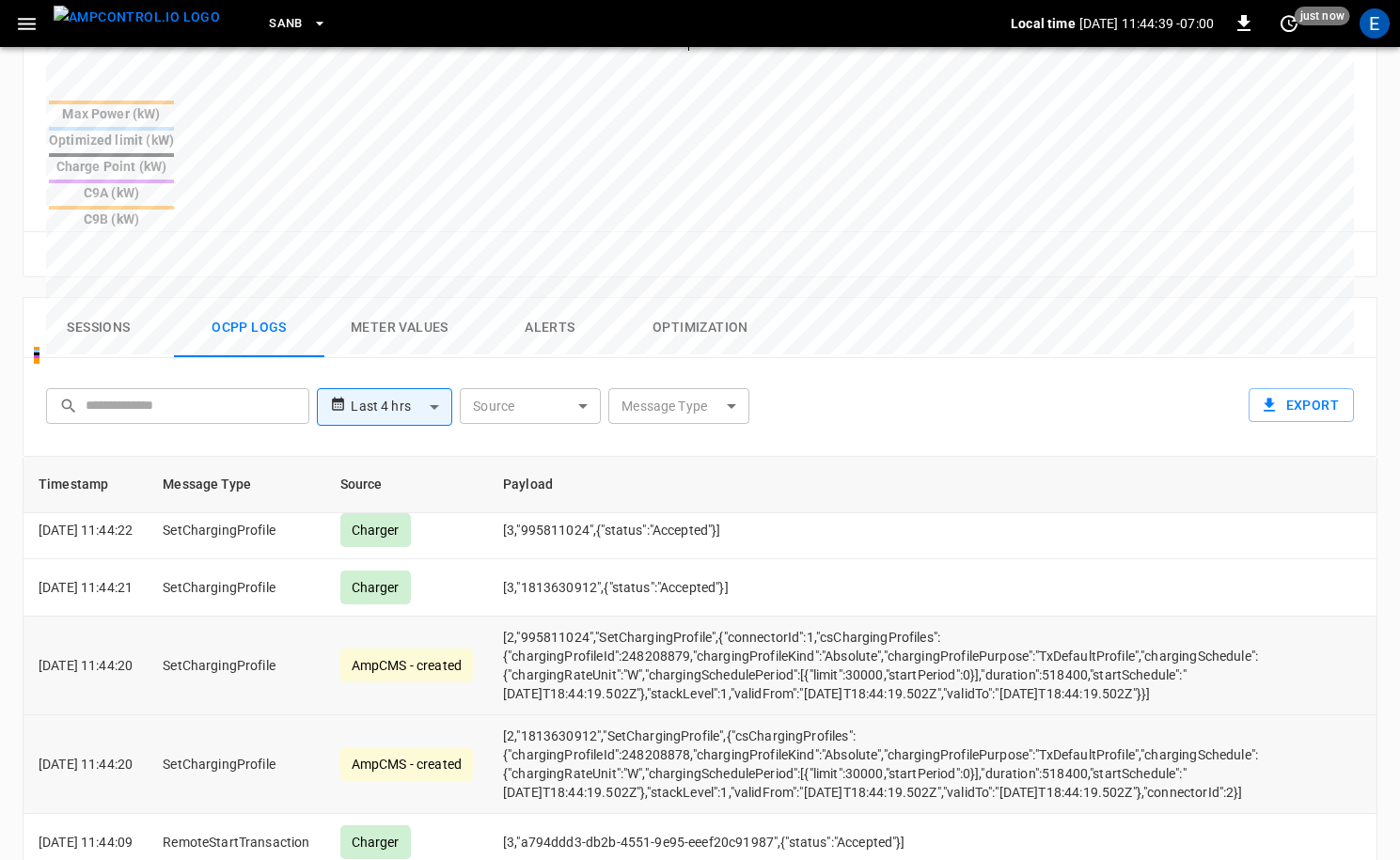
scroll to position [0, 0]
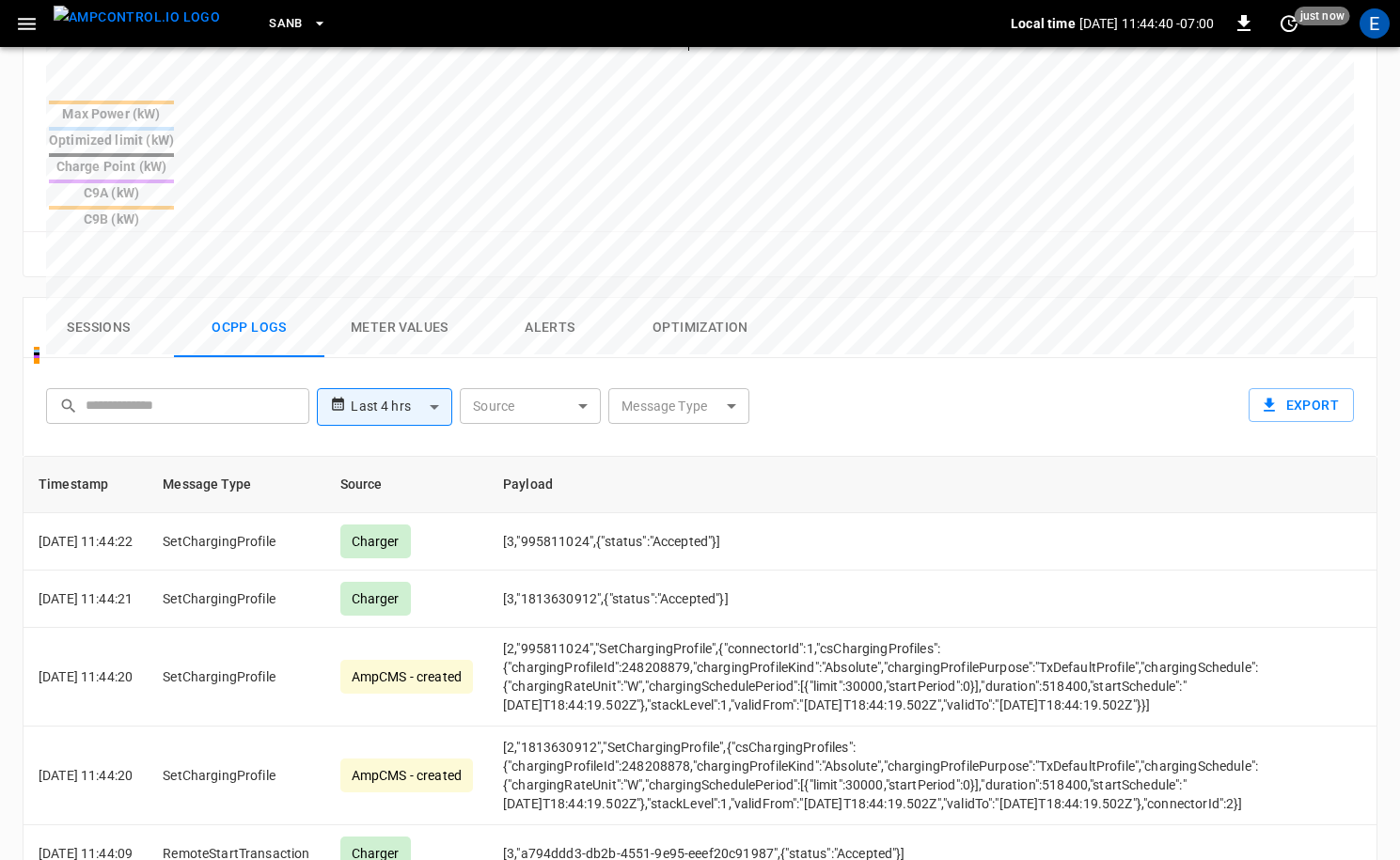
click at [133, 298] on button "Sessions" at bounding box center [98, 328] width 150 height 60
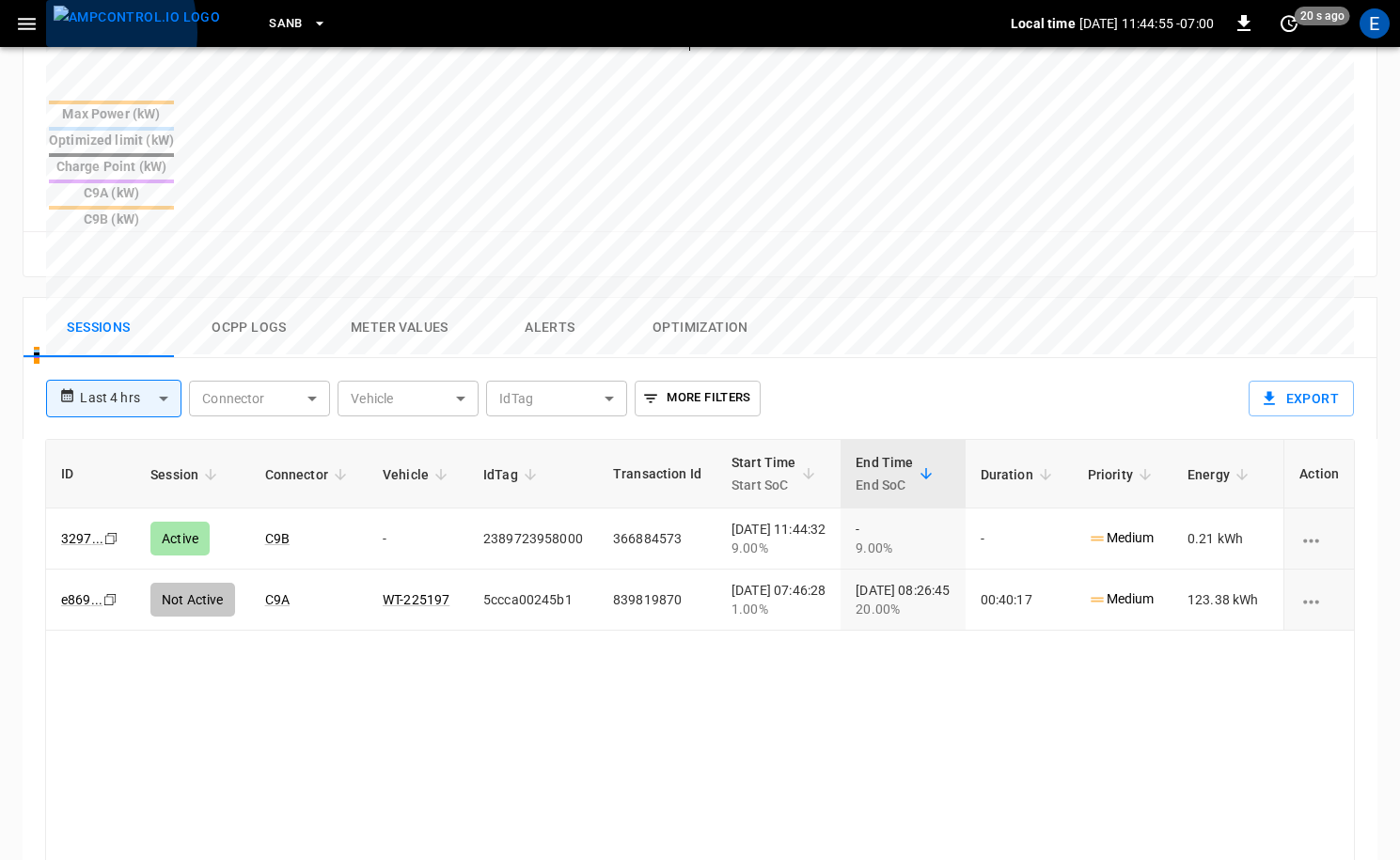
click at [61, 29] on img "menu" at bounding box center [137, 18] width 167 height 24
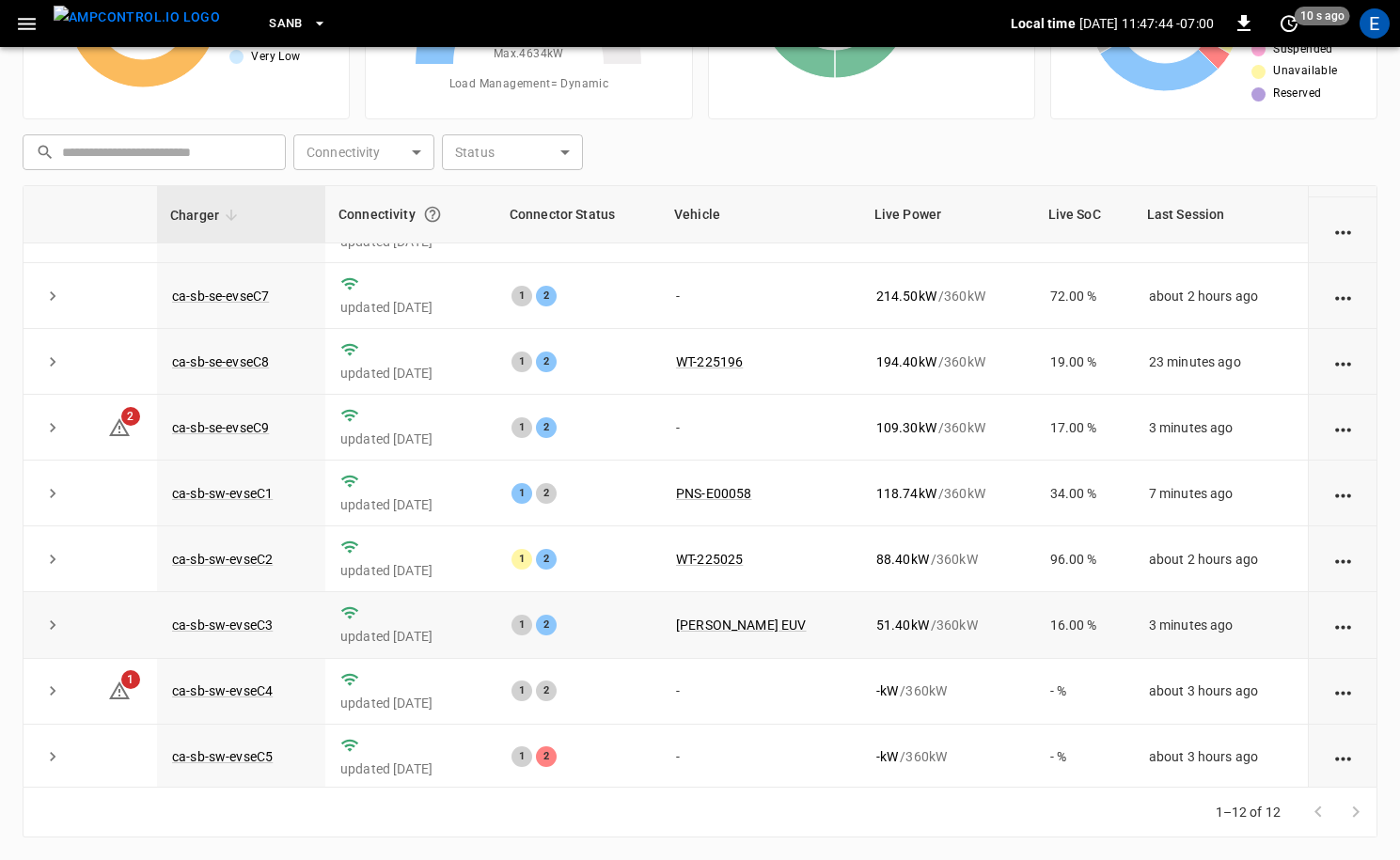
scroll to position [246, 0]
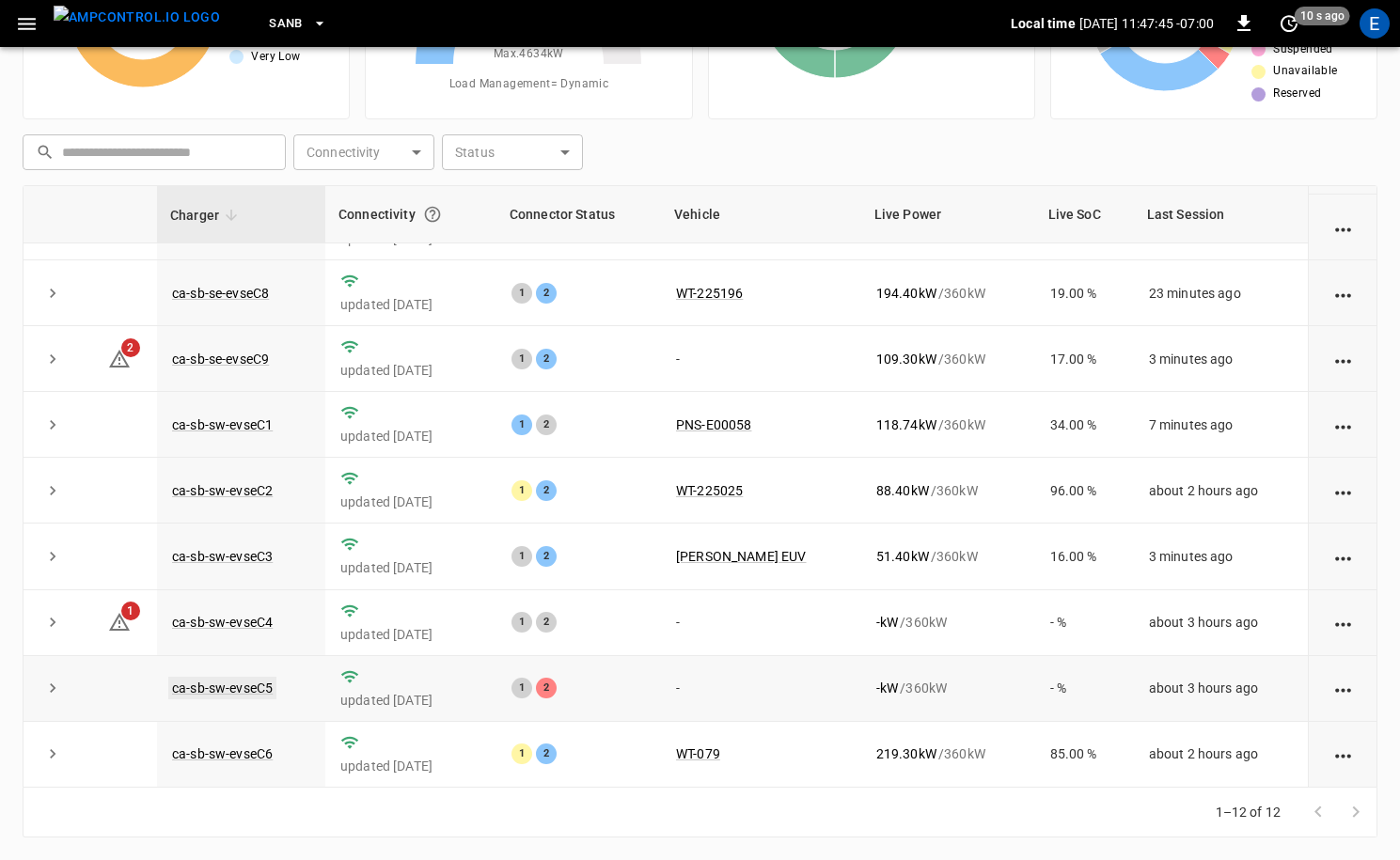
click at [263, 680] on link "ca-sb-sw-evseC5" at bounding box center [222, 687] width 108 height 23
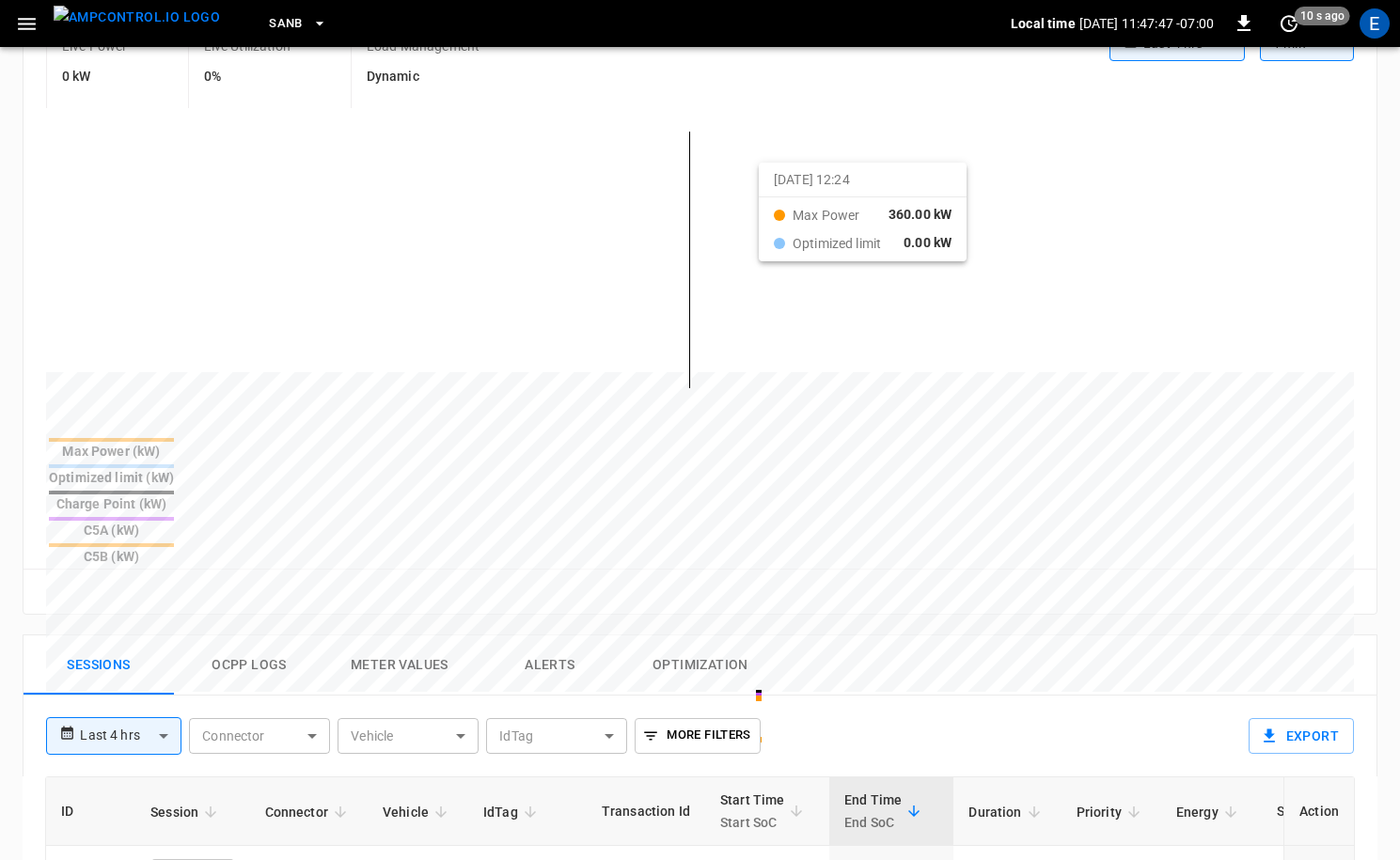
scroll to position [465, 0]
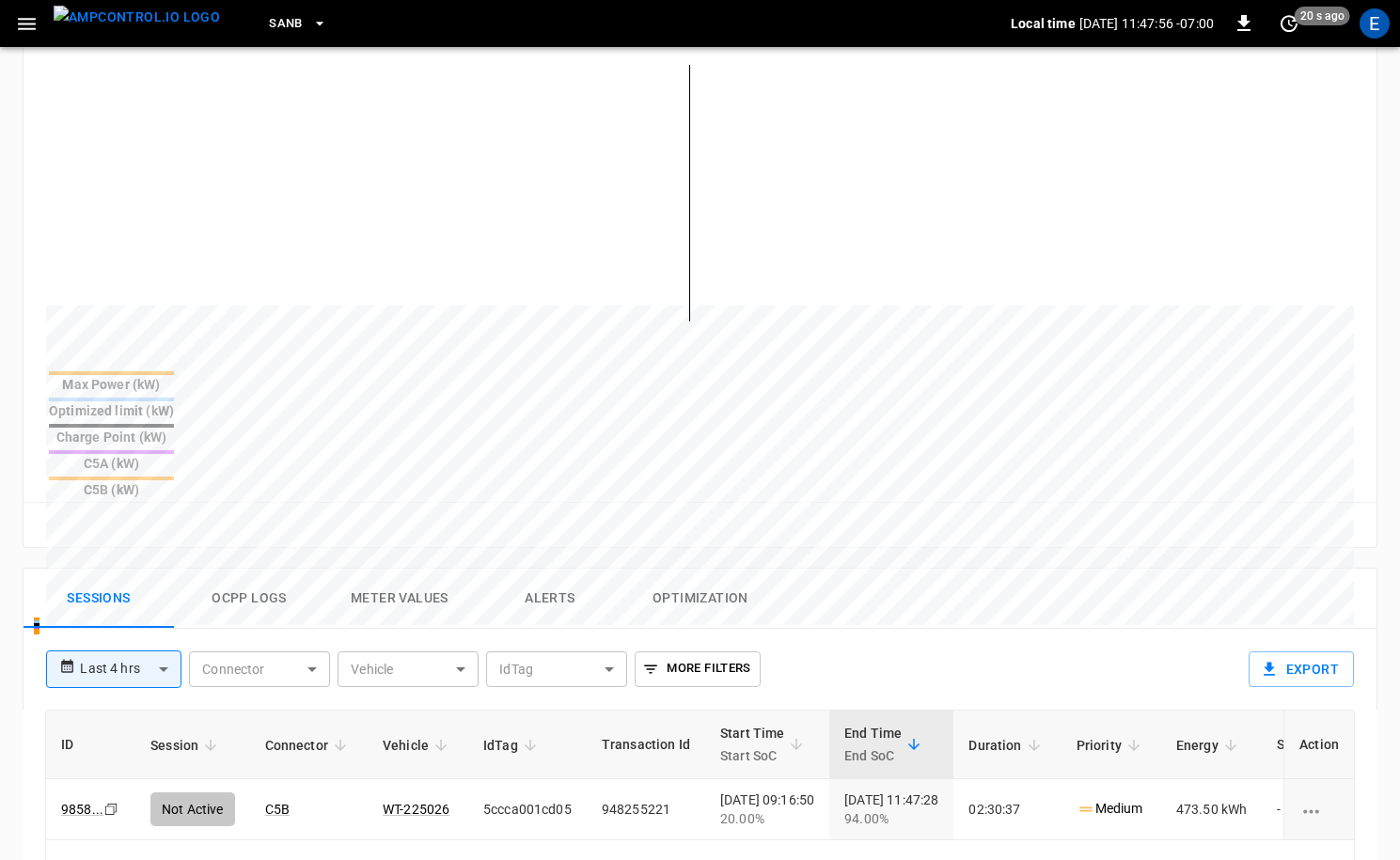
click at [131, 26] on img "menu" at bounding box center [137, 18] width 167 height 24
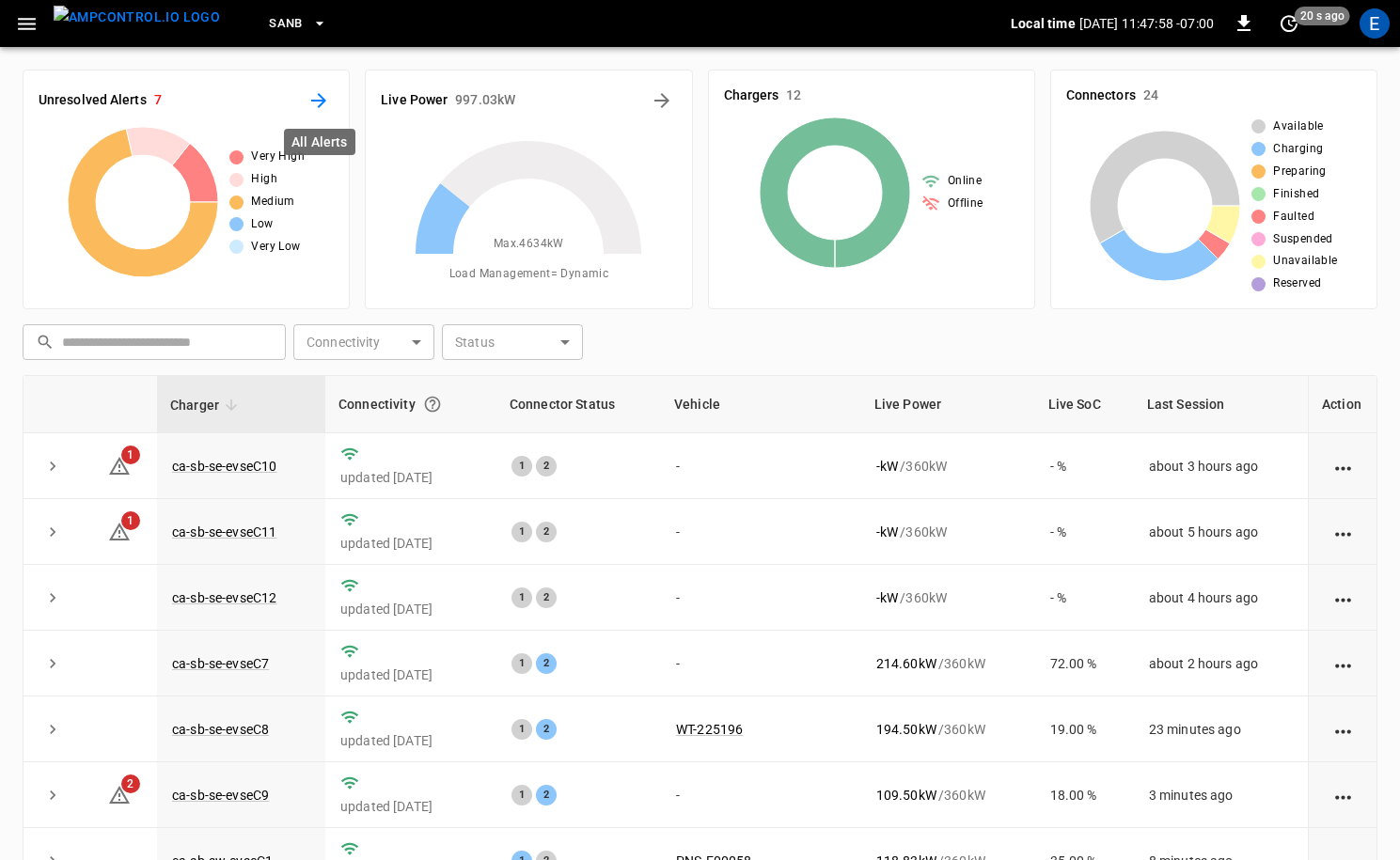
click at [315, 95] on icon "All Alerts" at bounding box center [318, 100] width 23 height 23
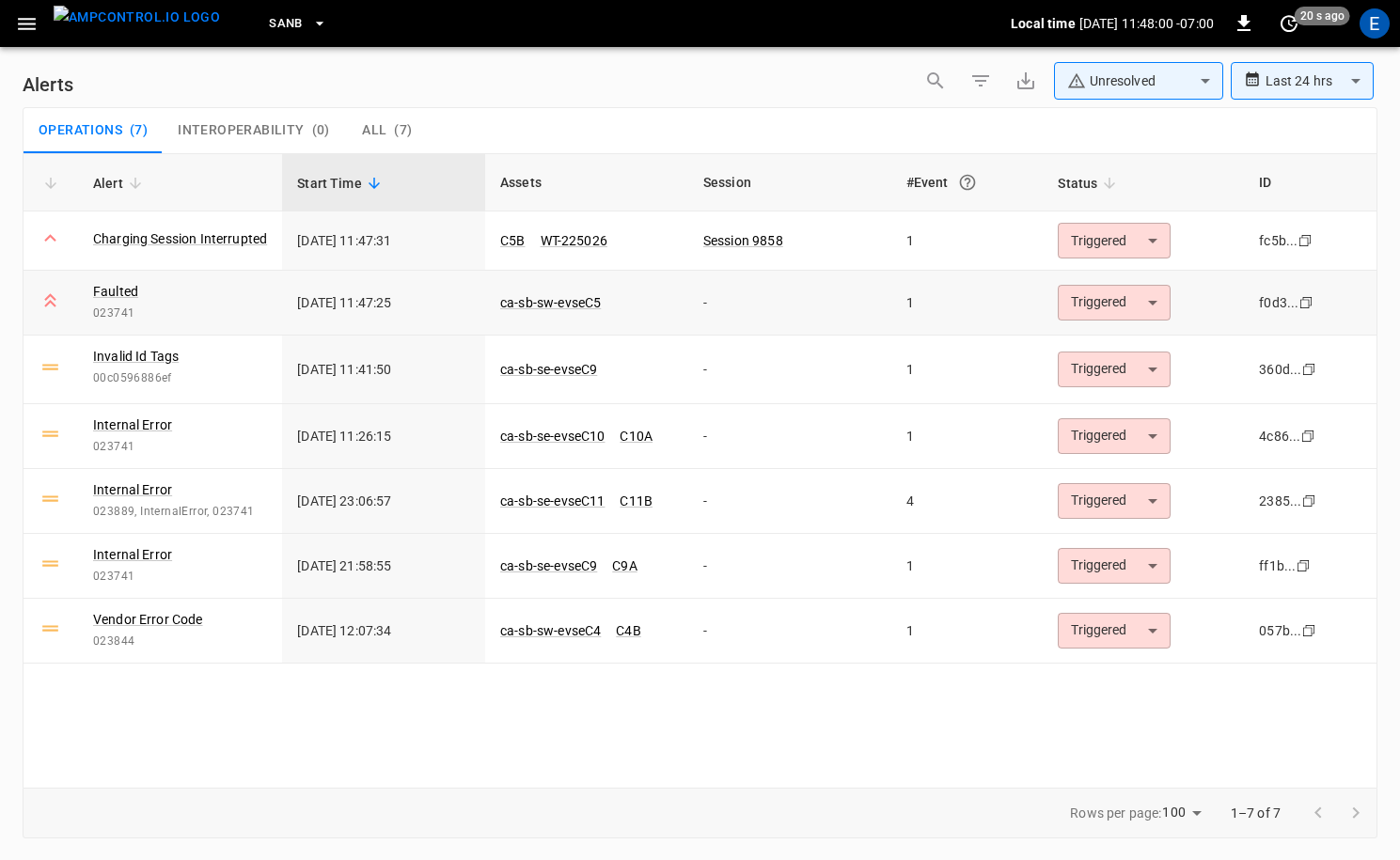
click at [1093, 292] on body "**********" at bounding box center [700, 427] width 1400 height 853
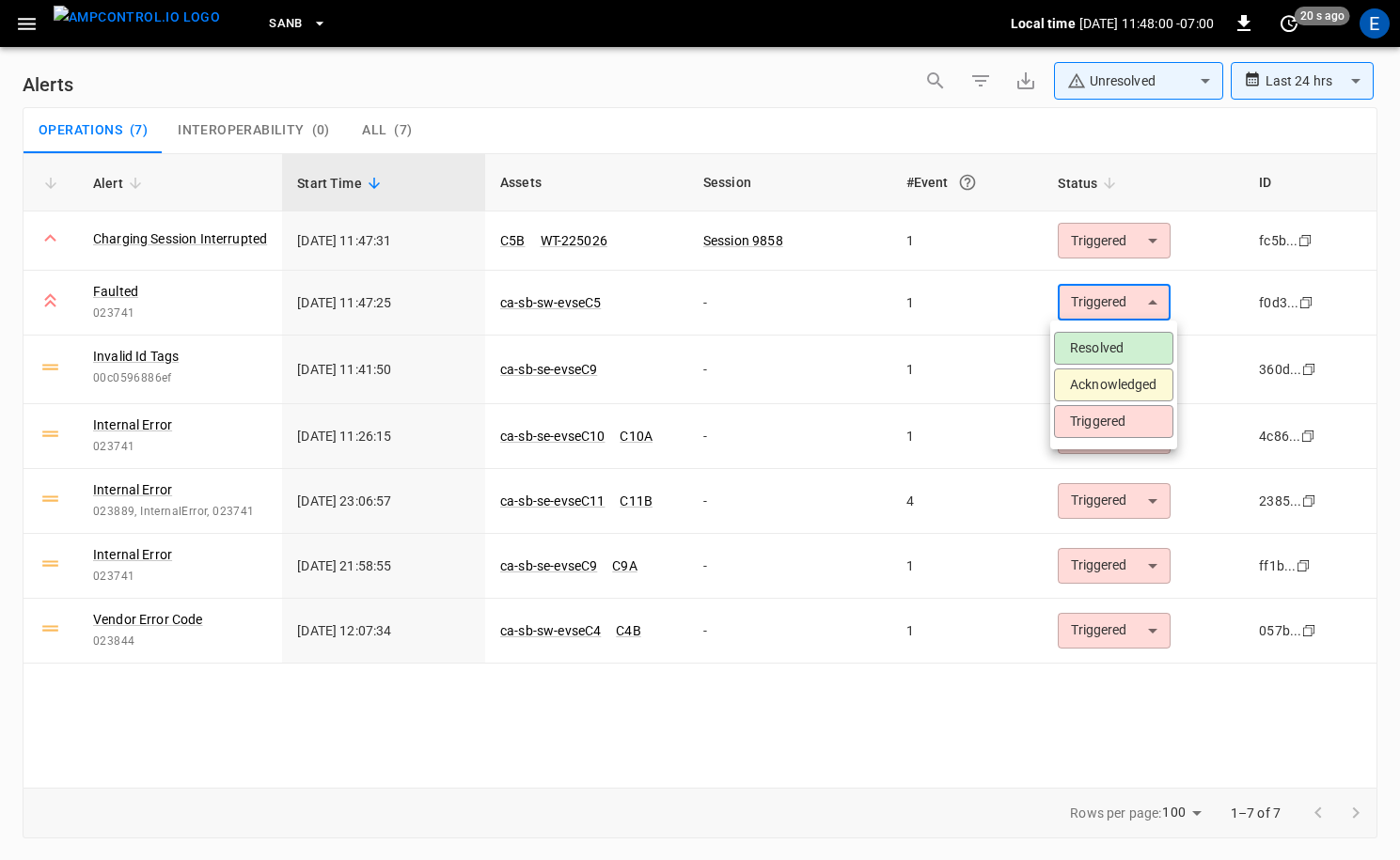
click at [1095, 392] on li "Acknowledged" at bounding box center [1114, 385] width 120 height 33
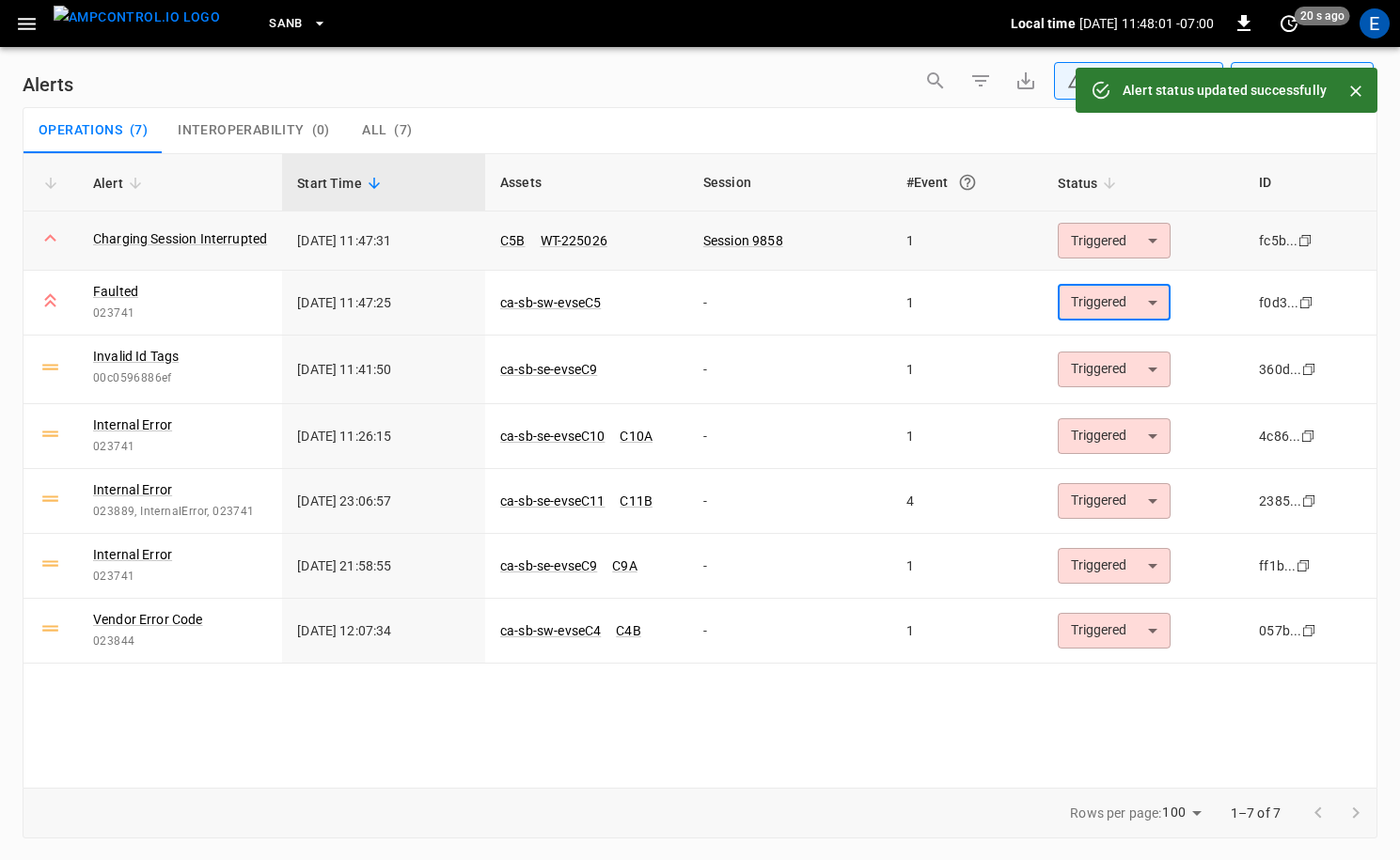
click at [1111, 246] on body "**********" at bounding box center [700, 427] width 1400 height 853
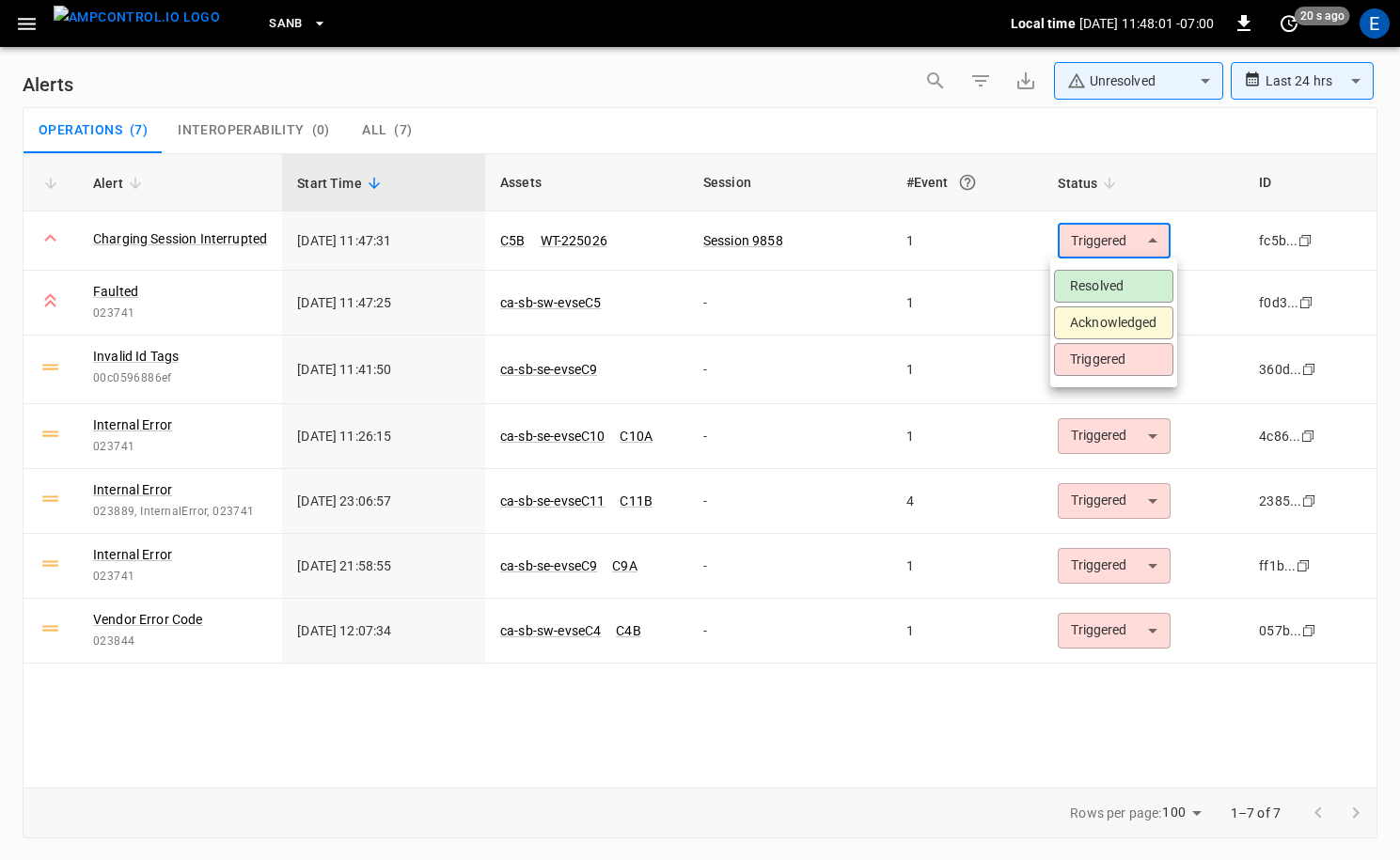
type input "**********"
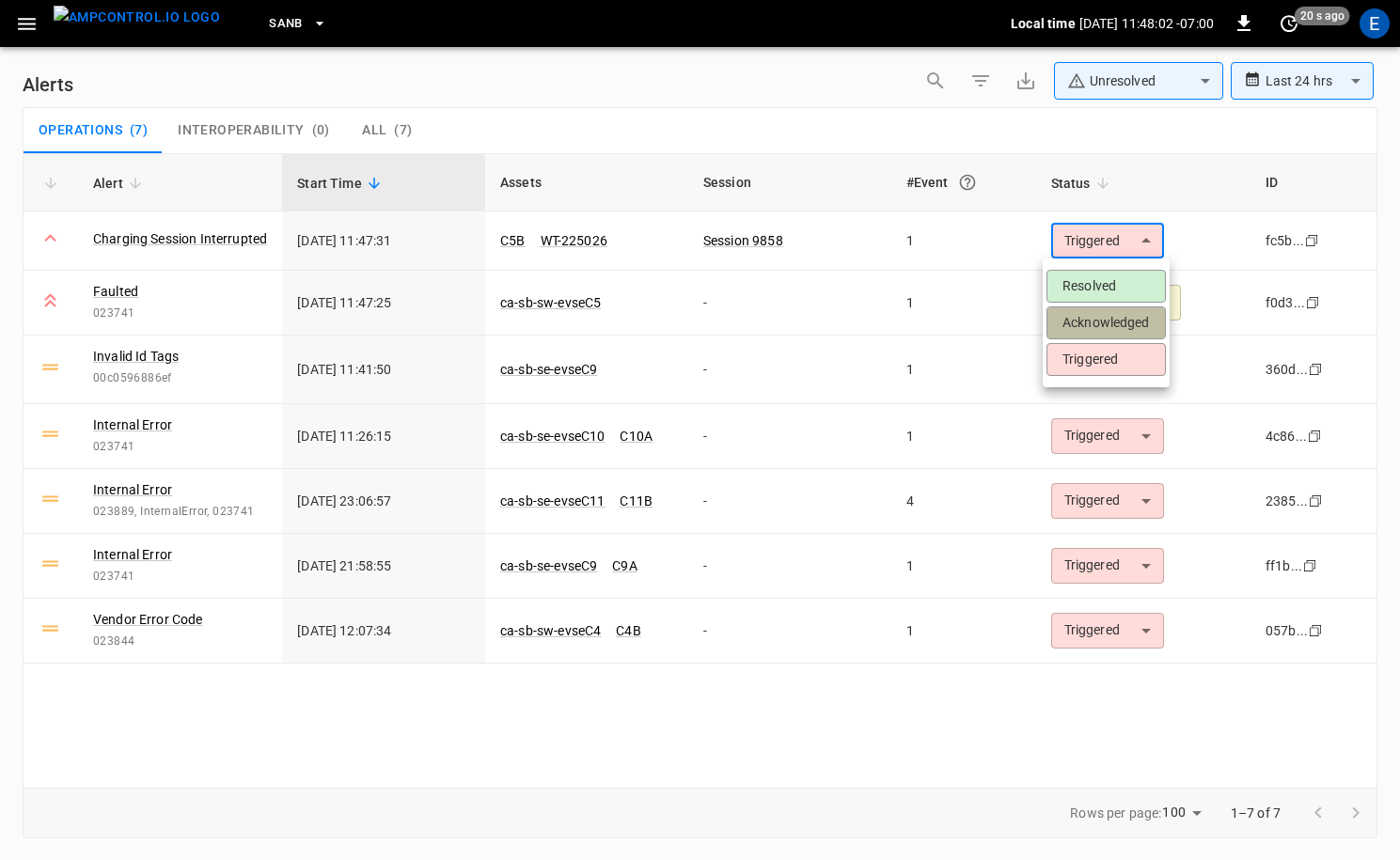
click at [1115, 327] on li "Acknowledged" at bounding box center [1106, 323] width 120 height 33
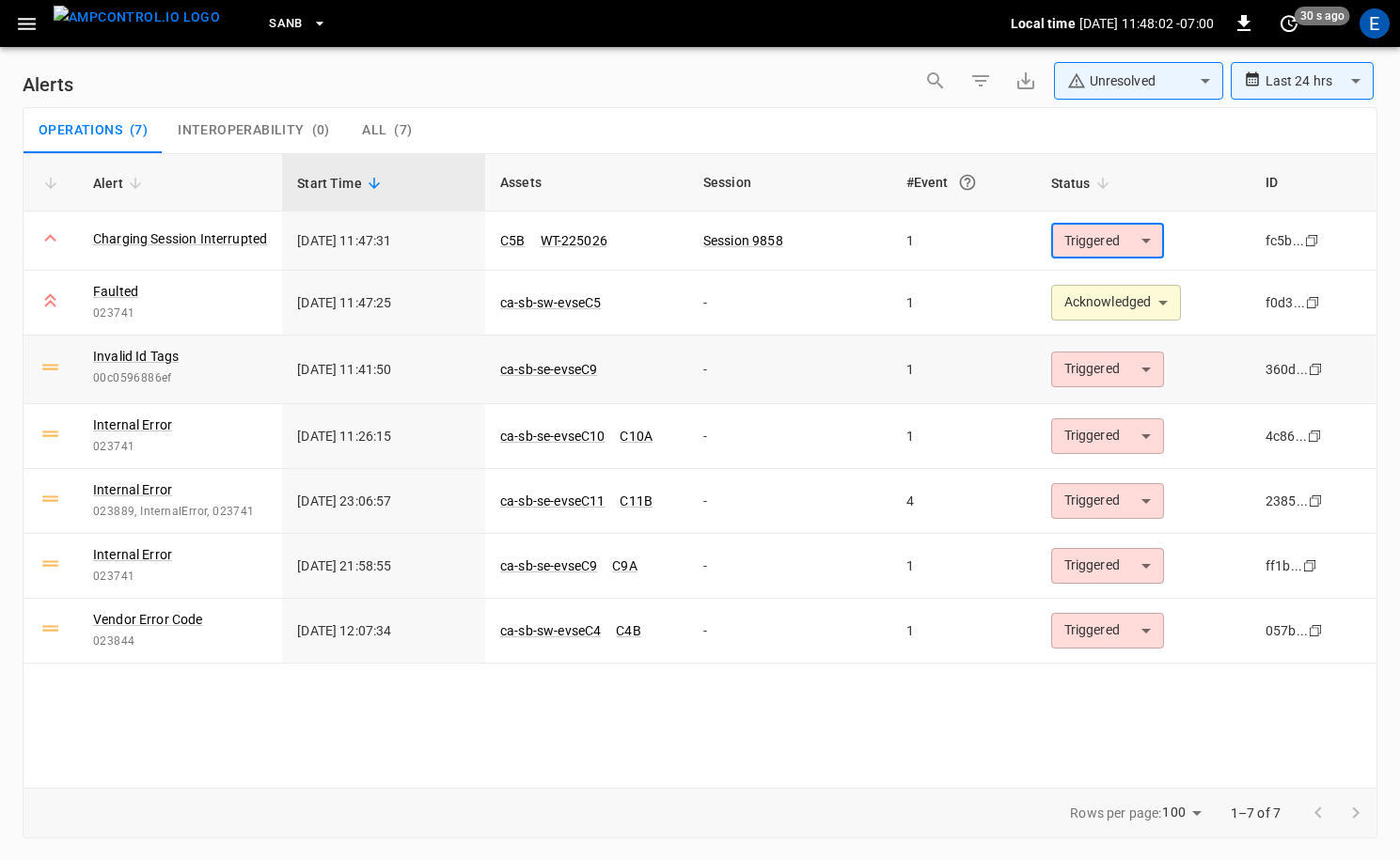
type input "**********"
